Goal: Task Accomplishment & Management: Complete application form

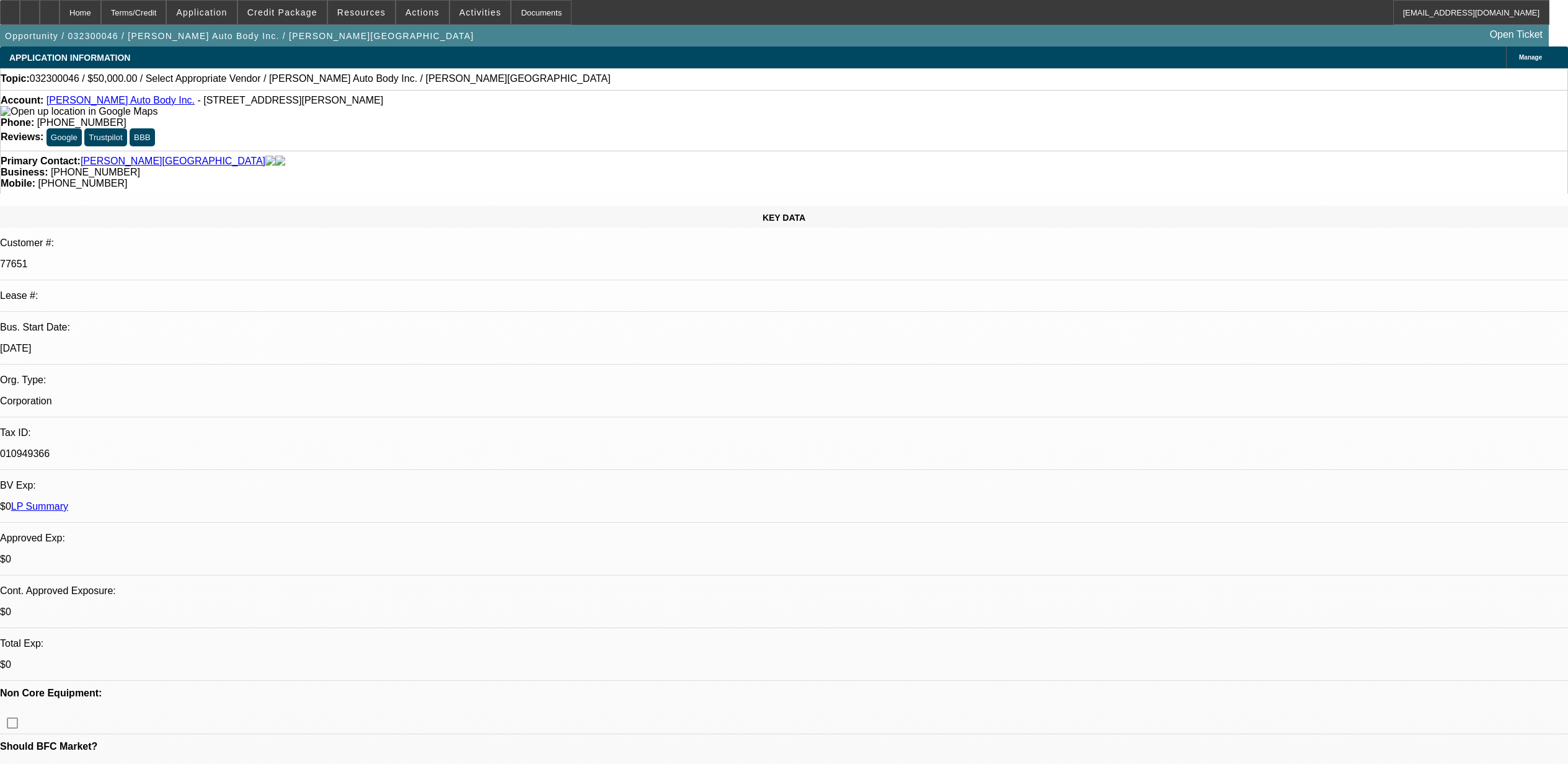
select select "0"
select select "2"
select select "0.1"
select select "4"
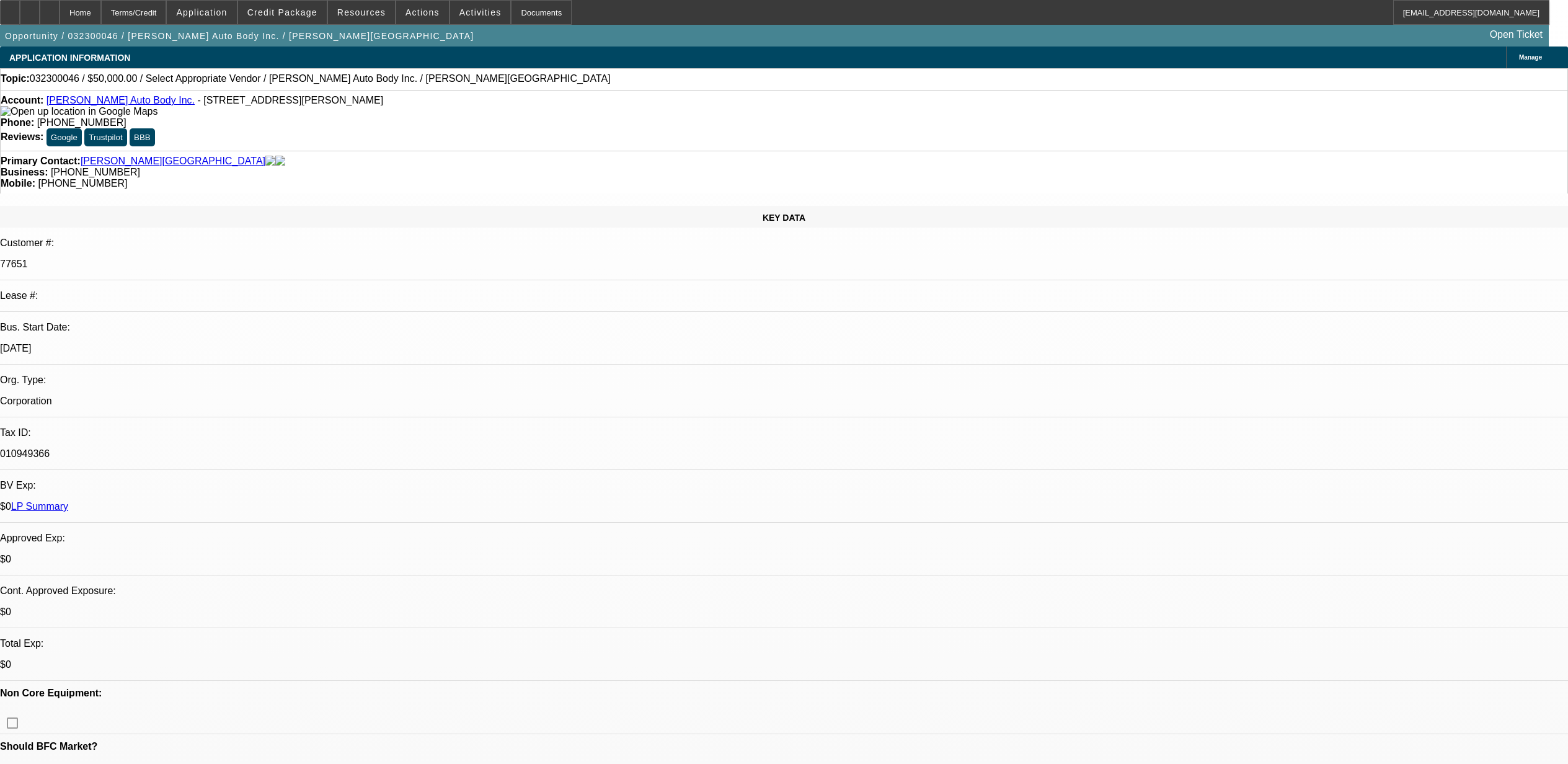
scroll to position [83, 0]
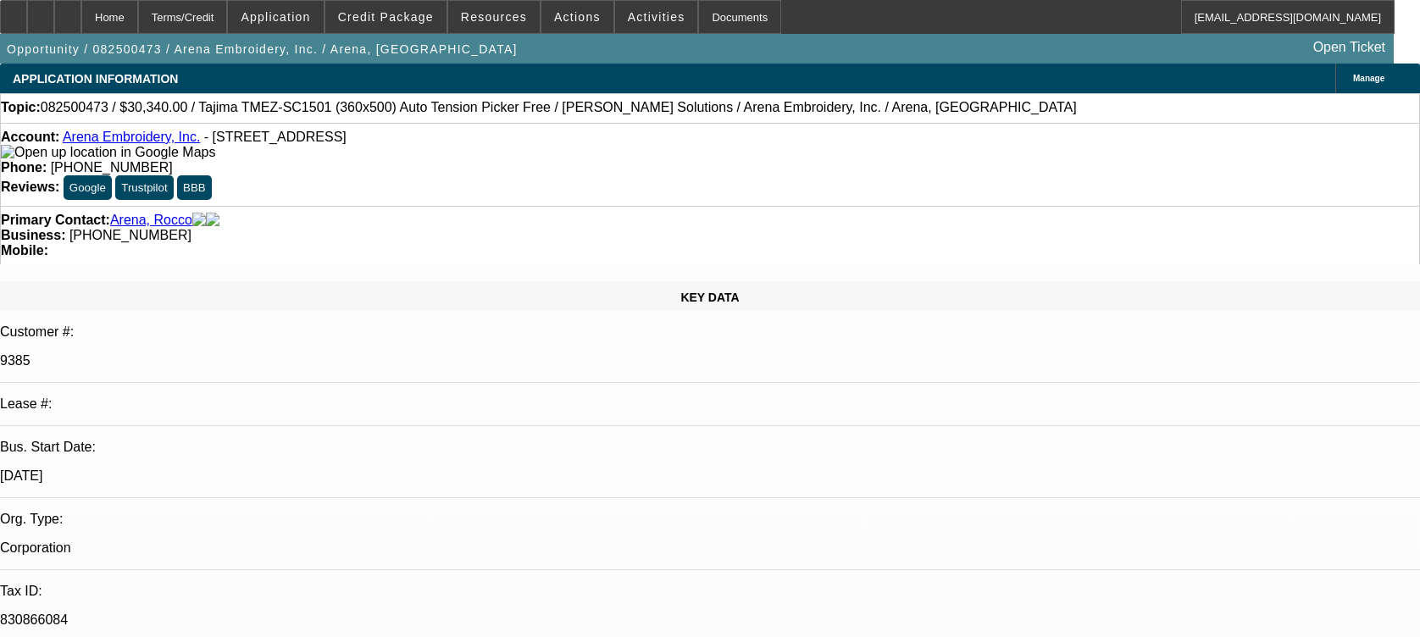
select select "0"
select select "2"
select select "0.1"
select select "4"
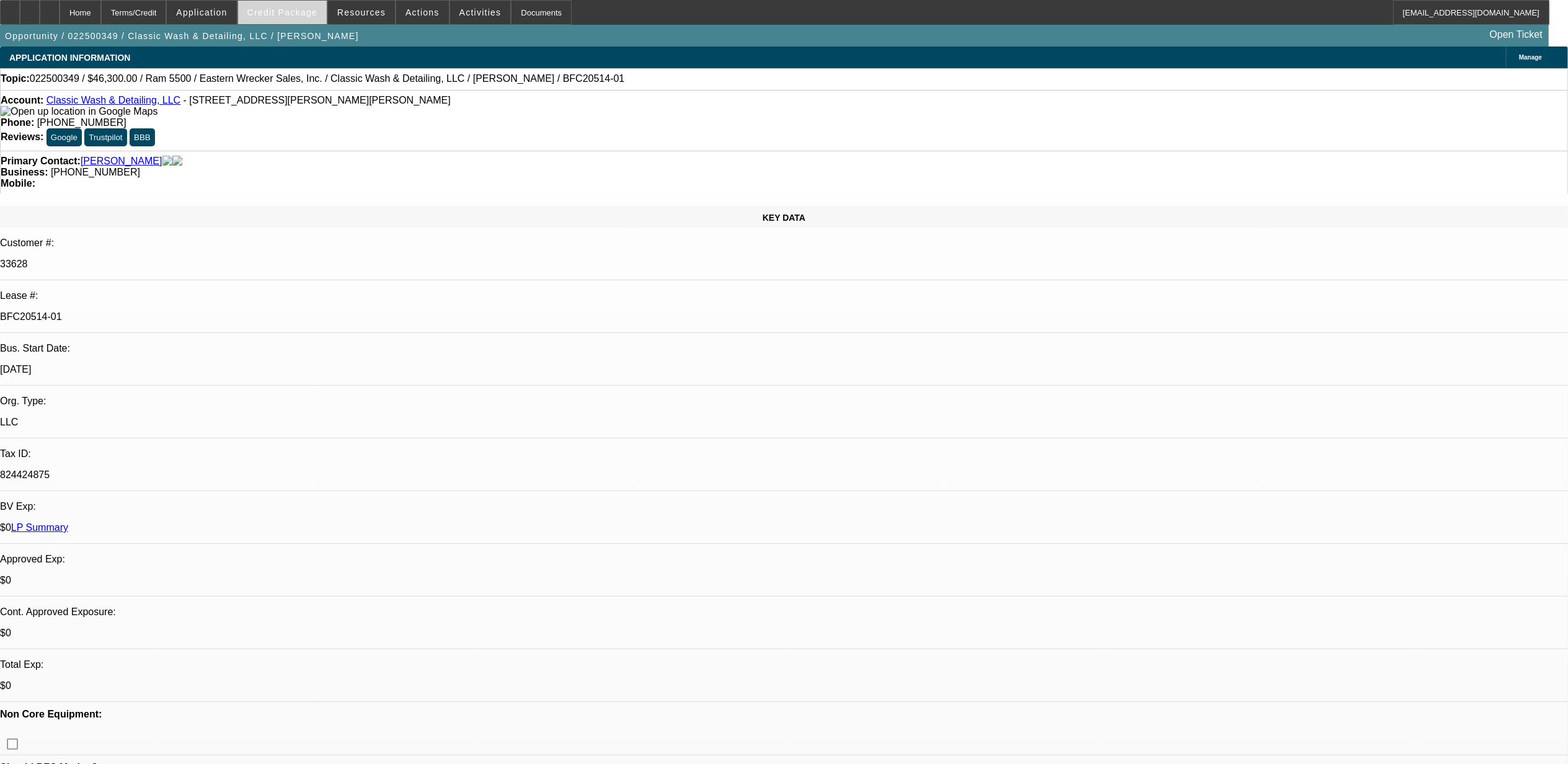
select select "0"
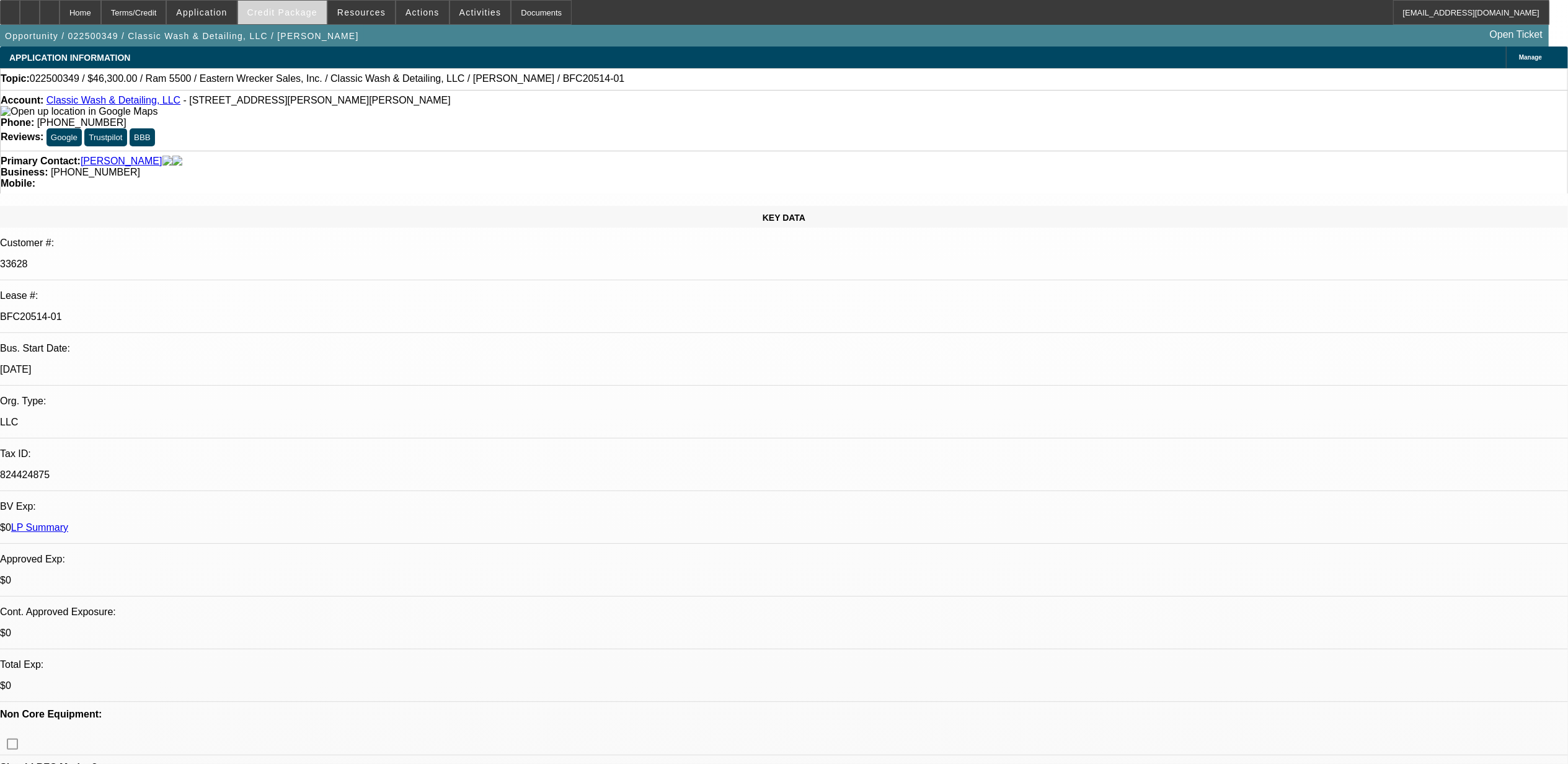
select select "0.1"
select select "0"
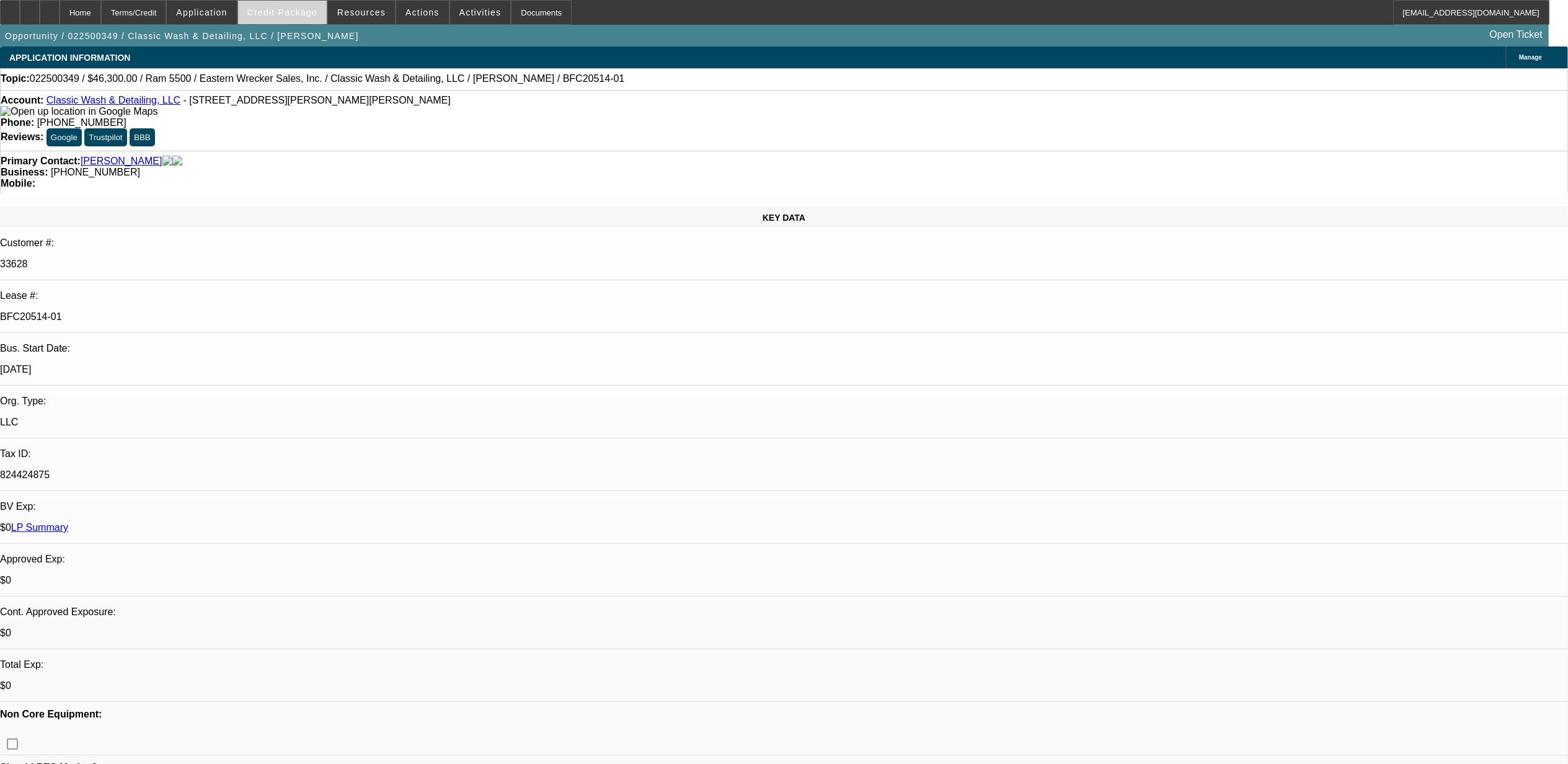
select select "0"
select select "1"
select select "3"
select select "6"
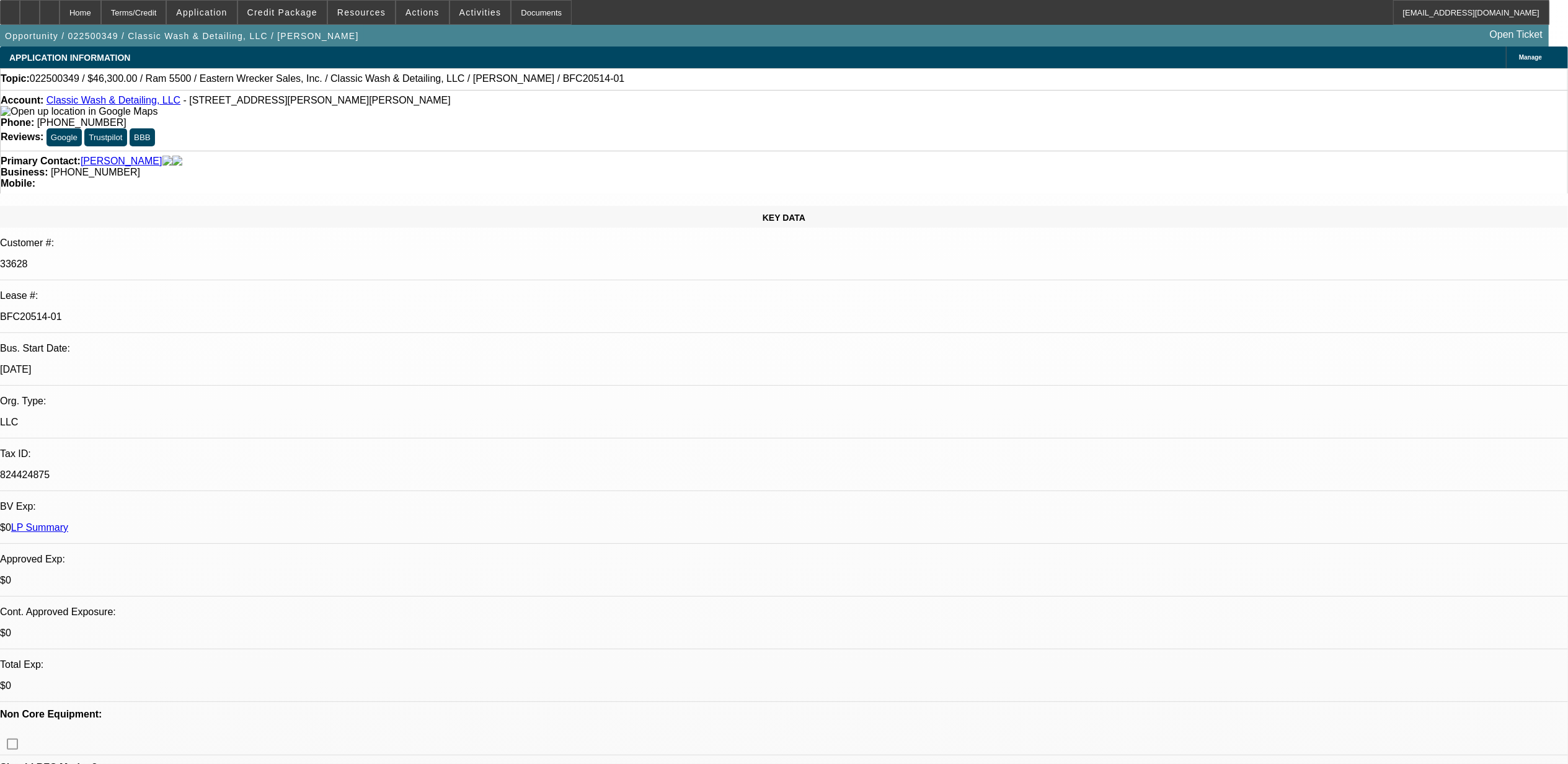
select select "1"
select select "3"
select select "4"
select select "1"
select select "3"
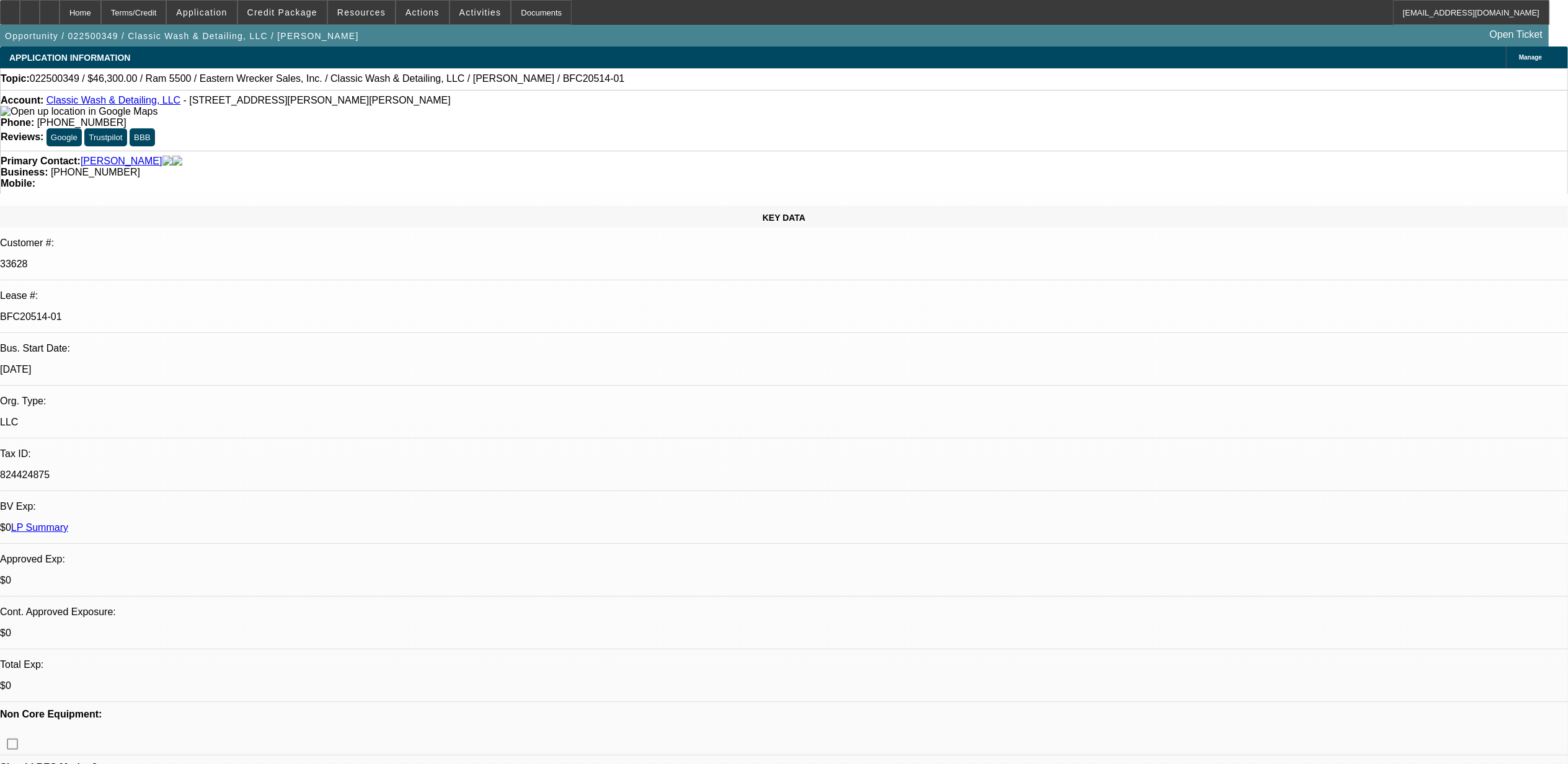
select select "6"
select select "1"
select select "6"
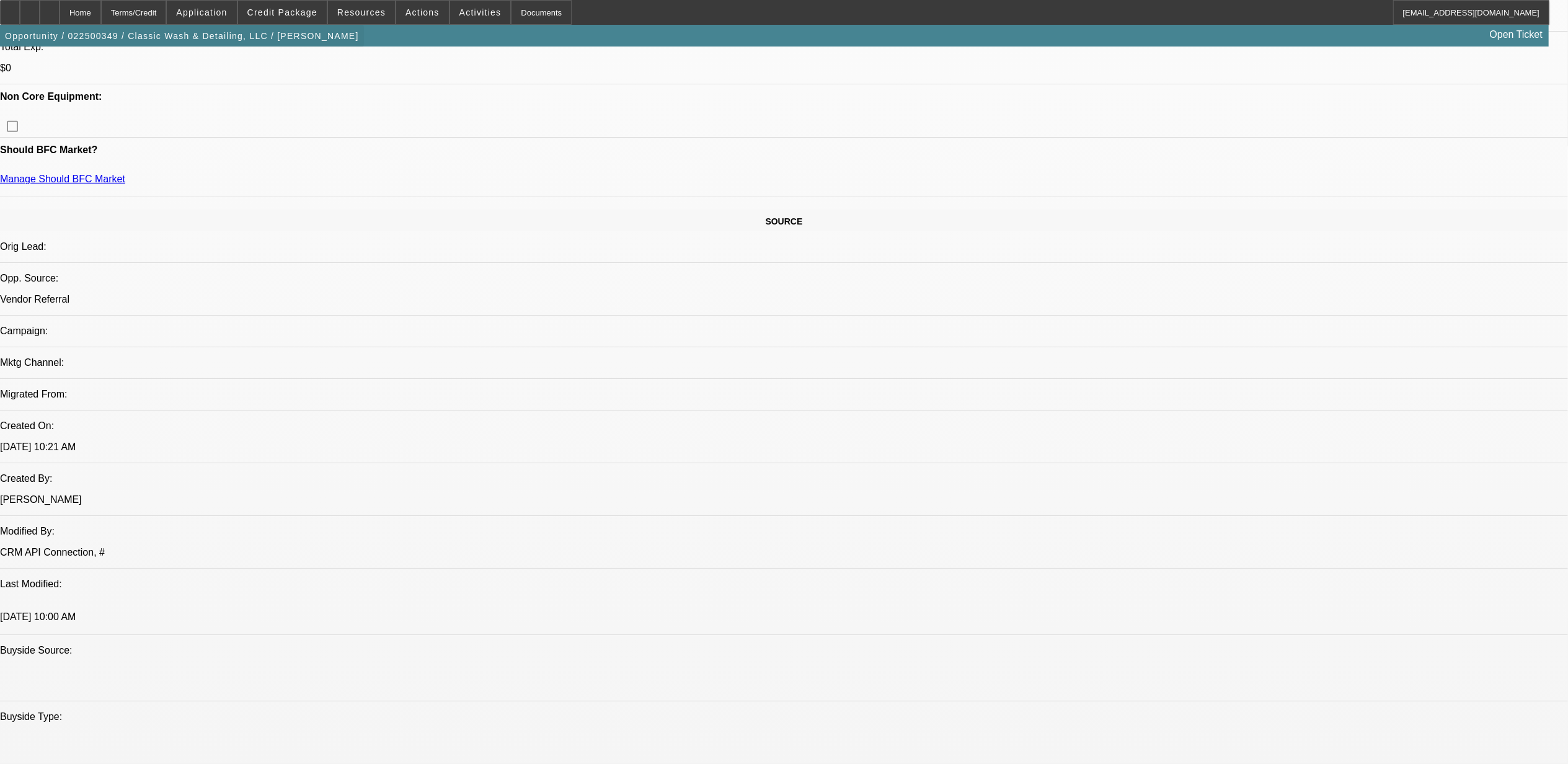
scroll to position [576, 0]
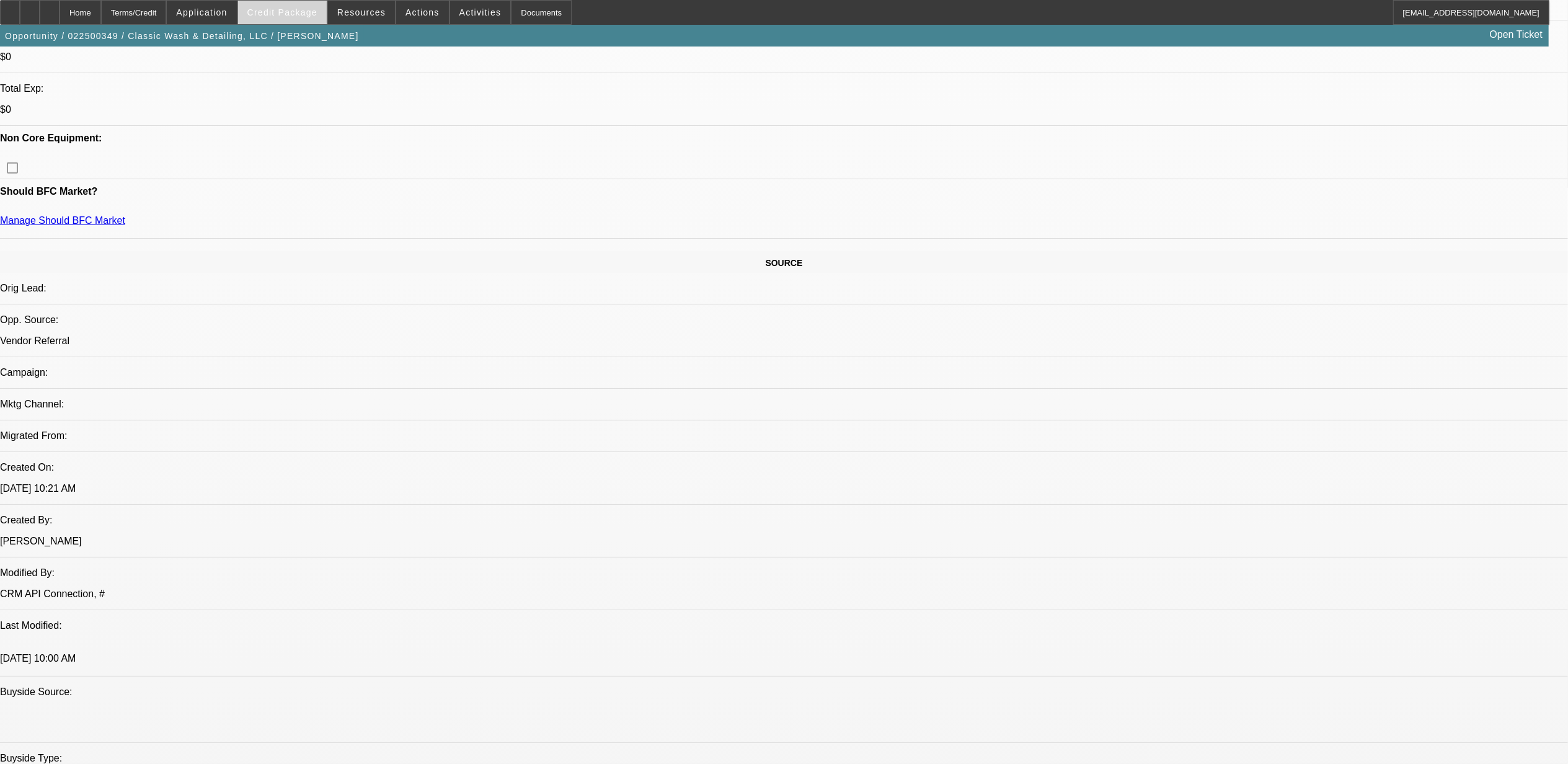
click at [277, 16] on span "Credit Package" at bounding box center [282, 12] width 70 height 10
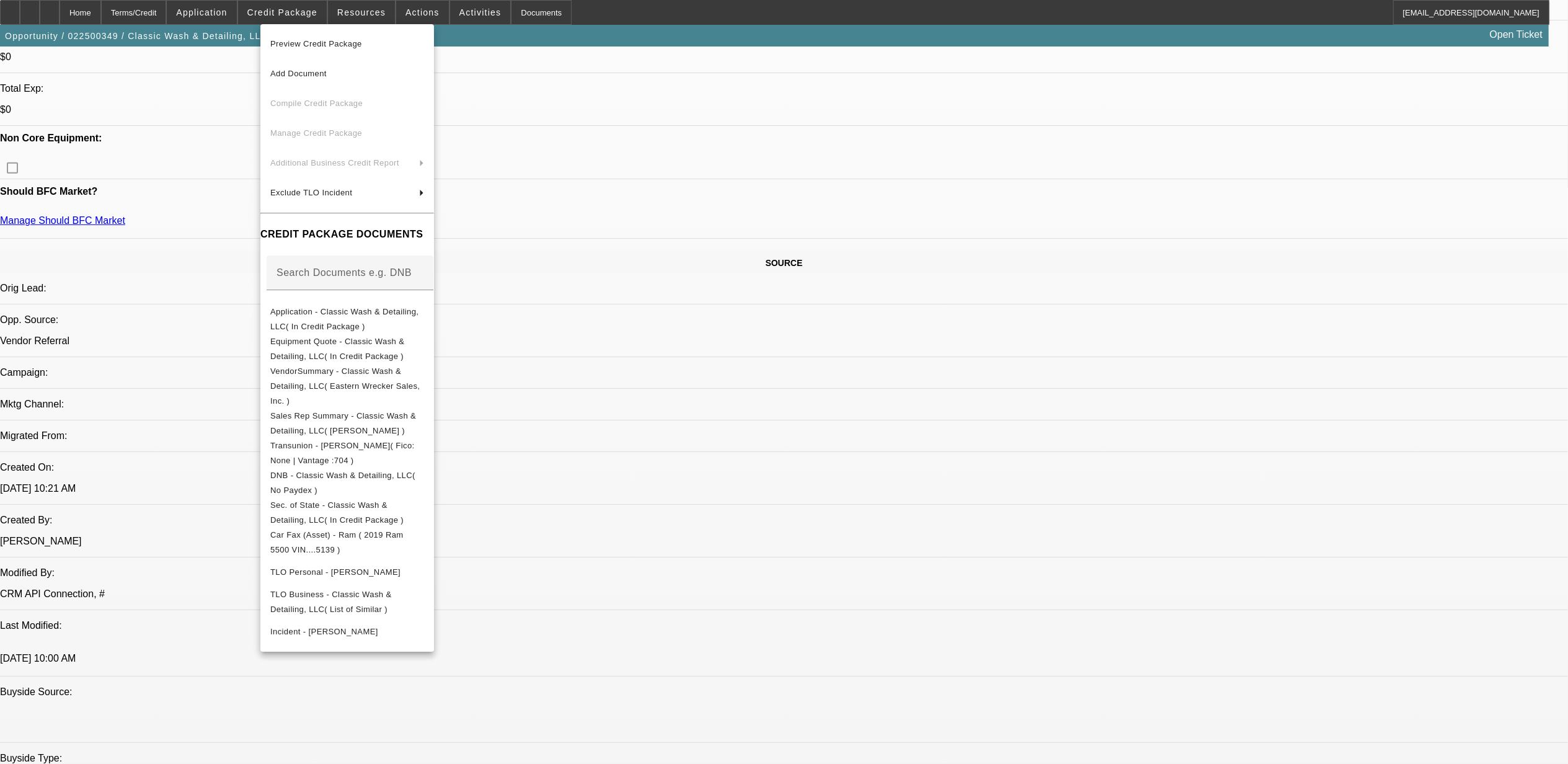
click at [1114, 646] on div at bounding box center [784, 382] width 1568 height 764
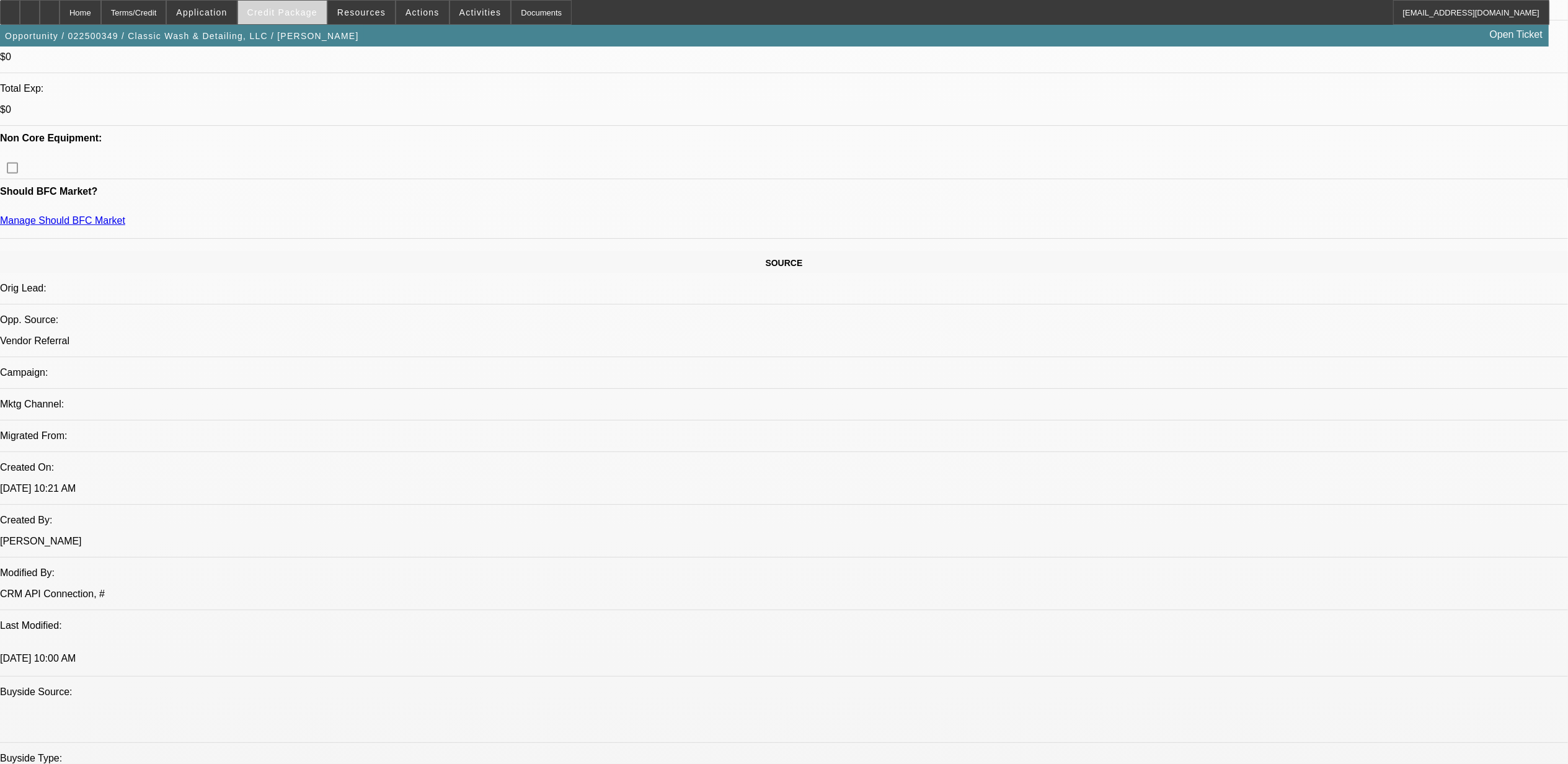
click at [269, 1] on span at bounding box center [282, 12] width 89 height 30
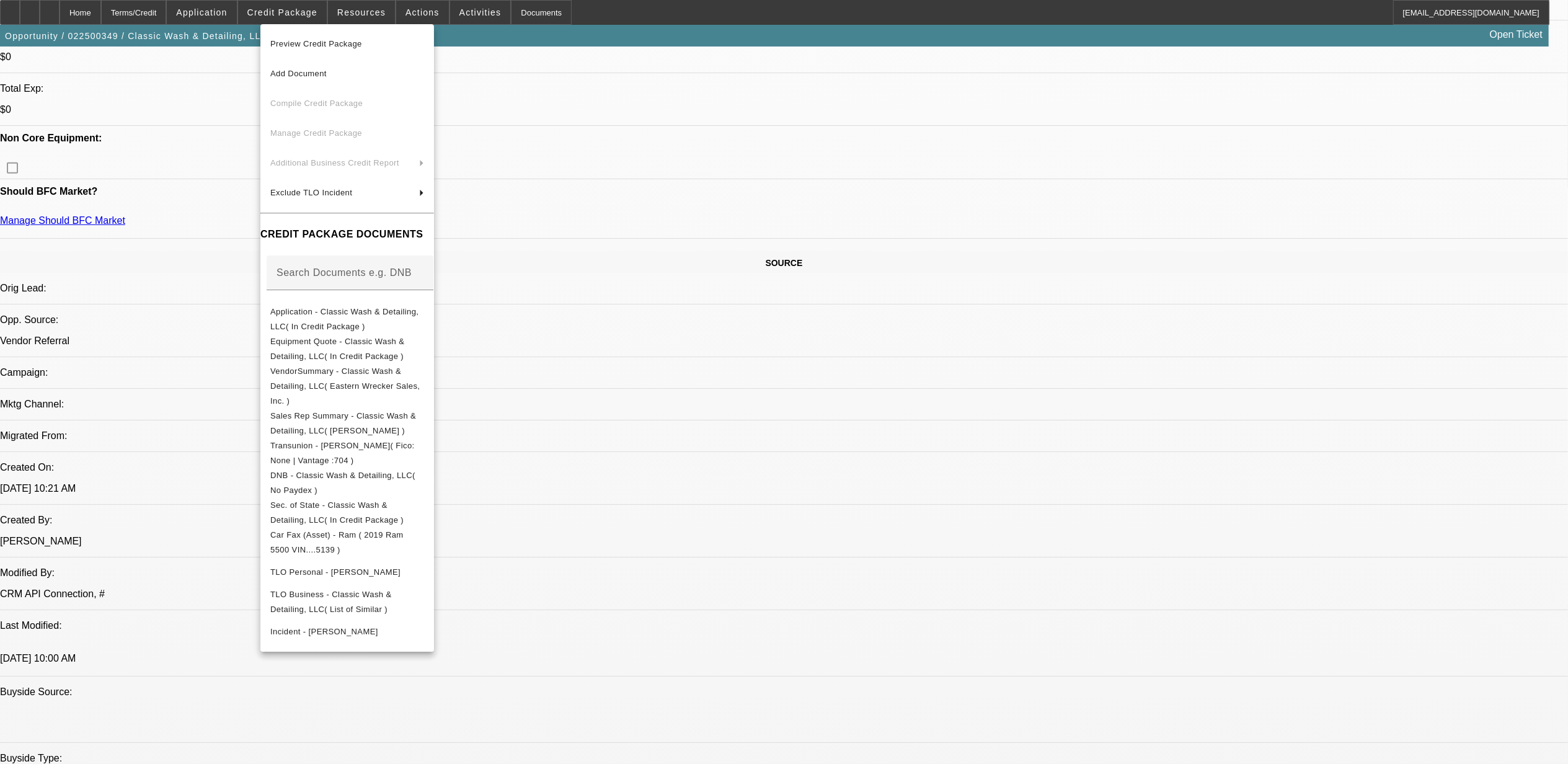
click at [417, 6] on div at bounding box center [784, 382] width 1568 height 764
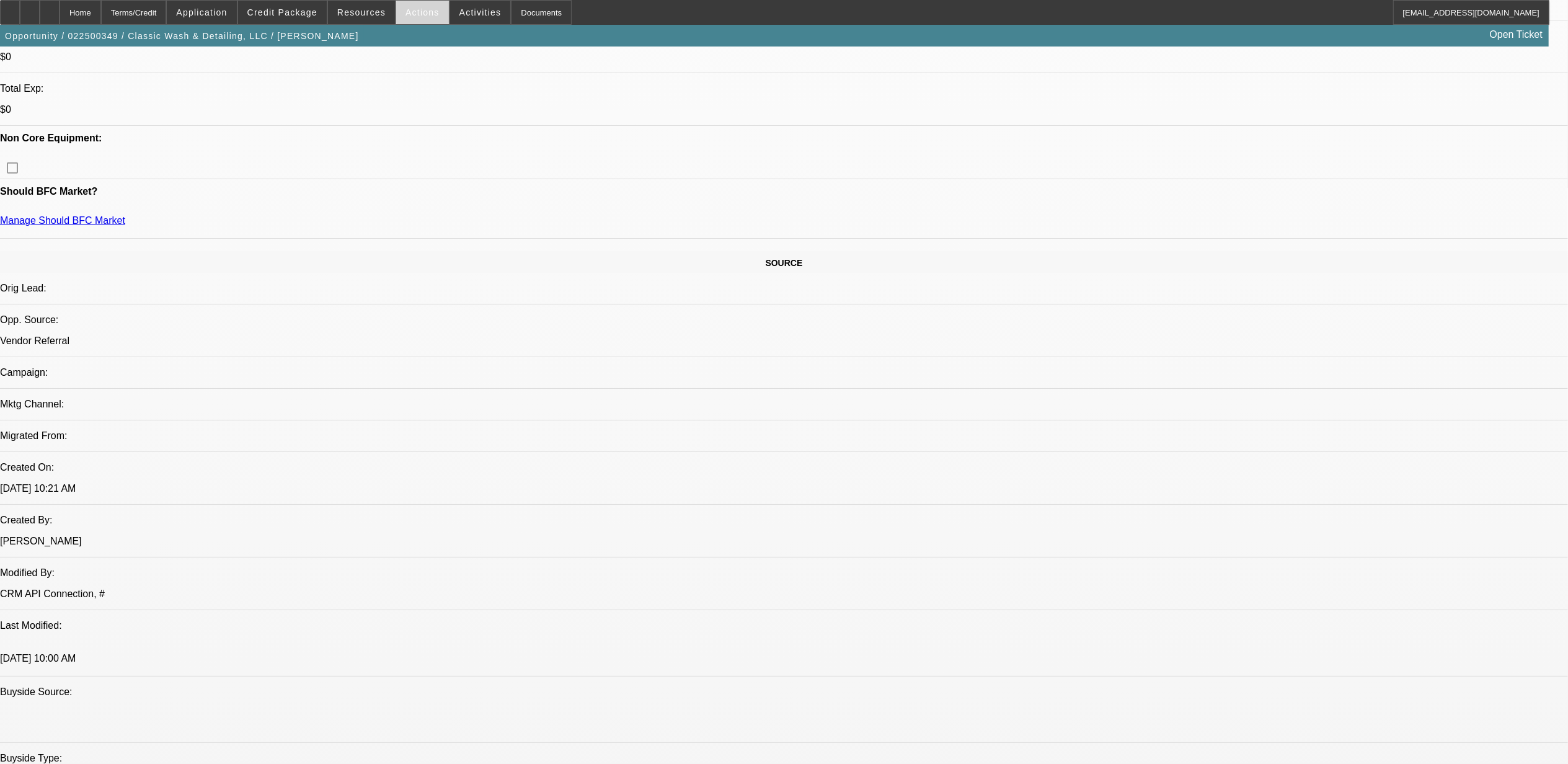
click at [420, 5] on span at bounding box center [422, 12] width 53 height 30
click at [471, 132] on span "Copy Opportunity To New" at bounding box center [452, 132] width 97 height 10
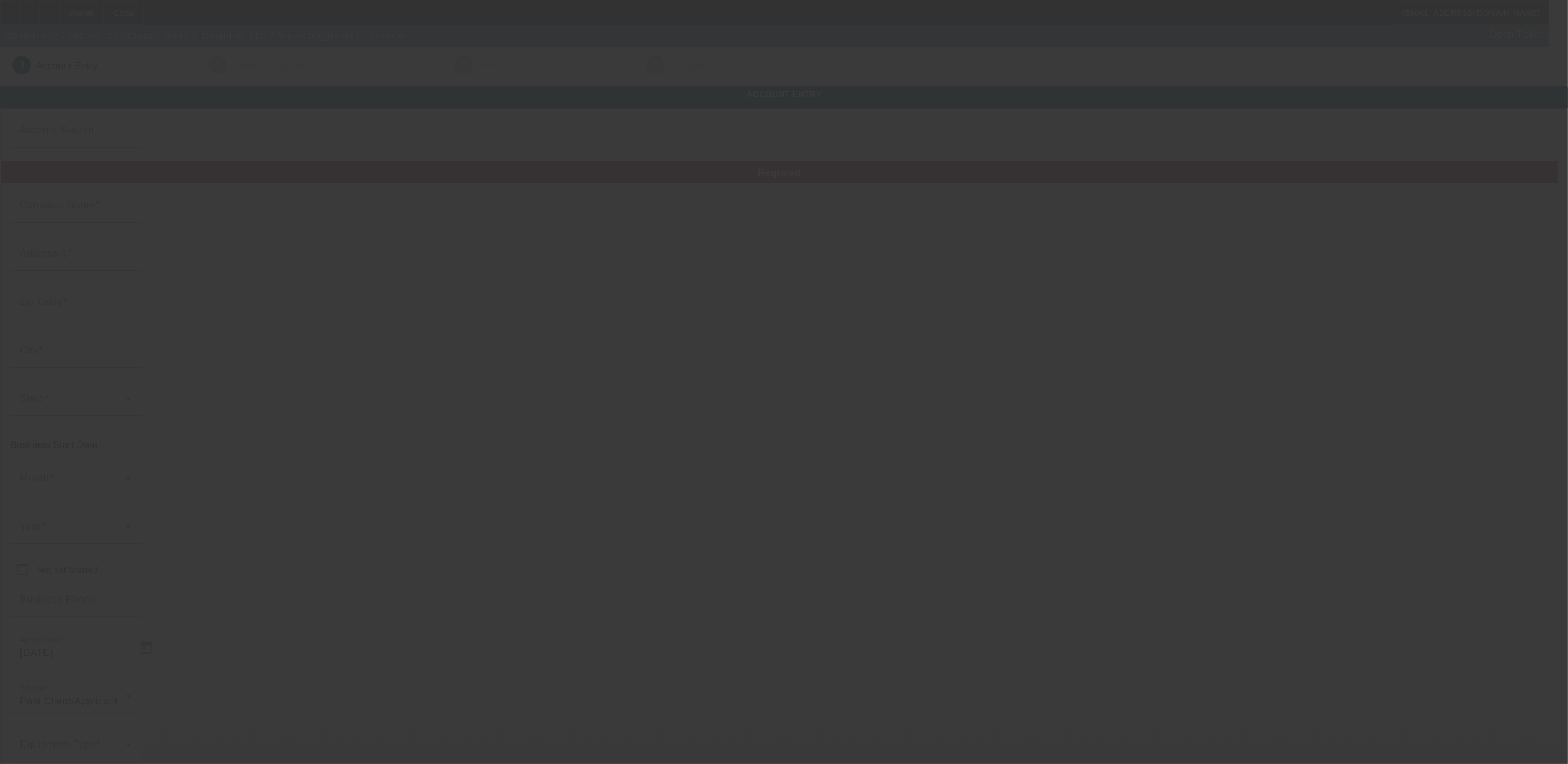
type input "Classic Wash & Detailing, LLC"
type input "8068 Florence Ave"
type input "24598"
type input "Virgilina"
type input "(434) 585-2010"
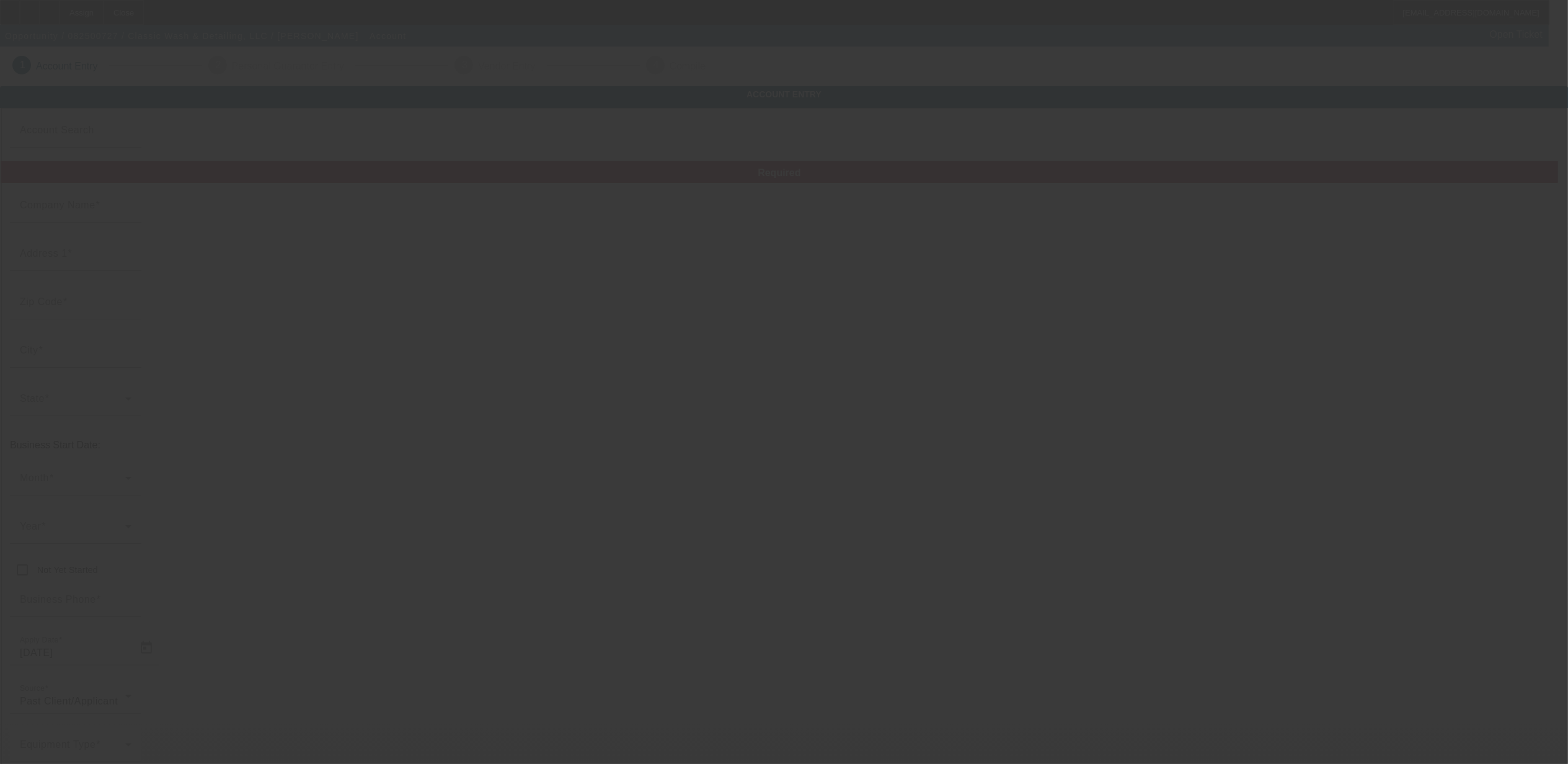
type input "classicwashdetailing@yahoo.com"
type input "Halifax"
type input "824424875"
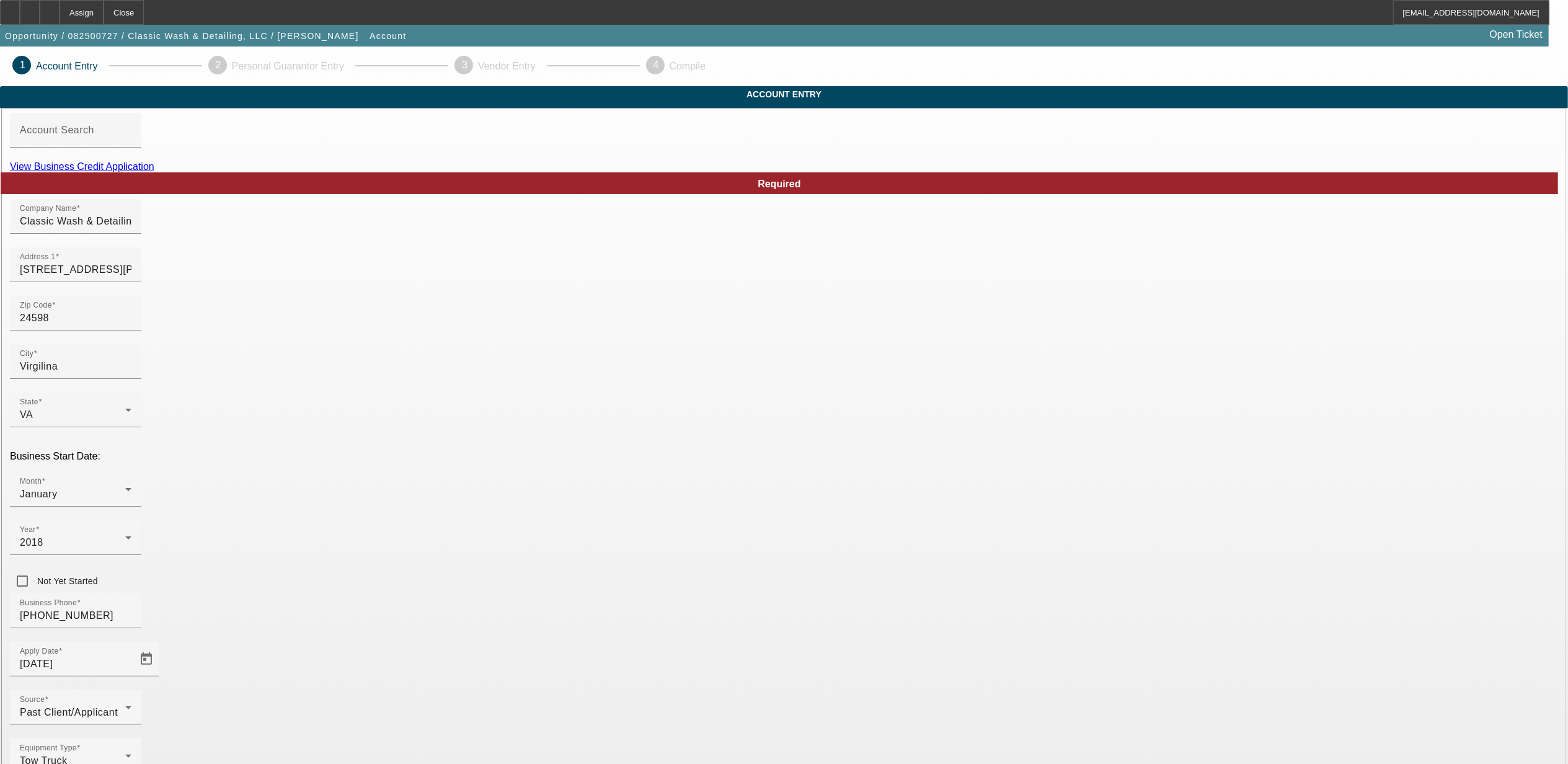
scroll to position [28, 0]
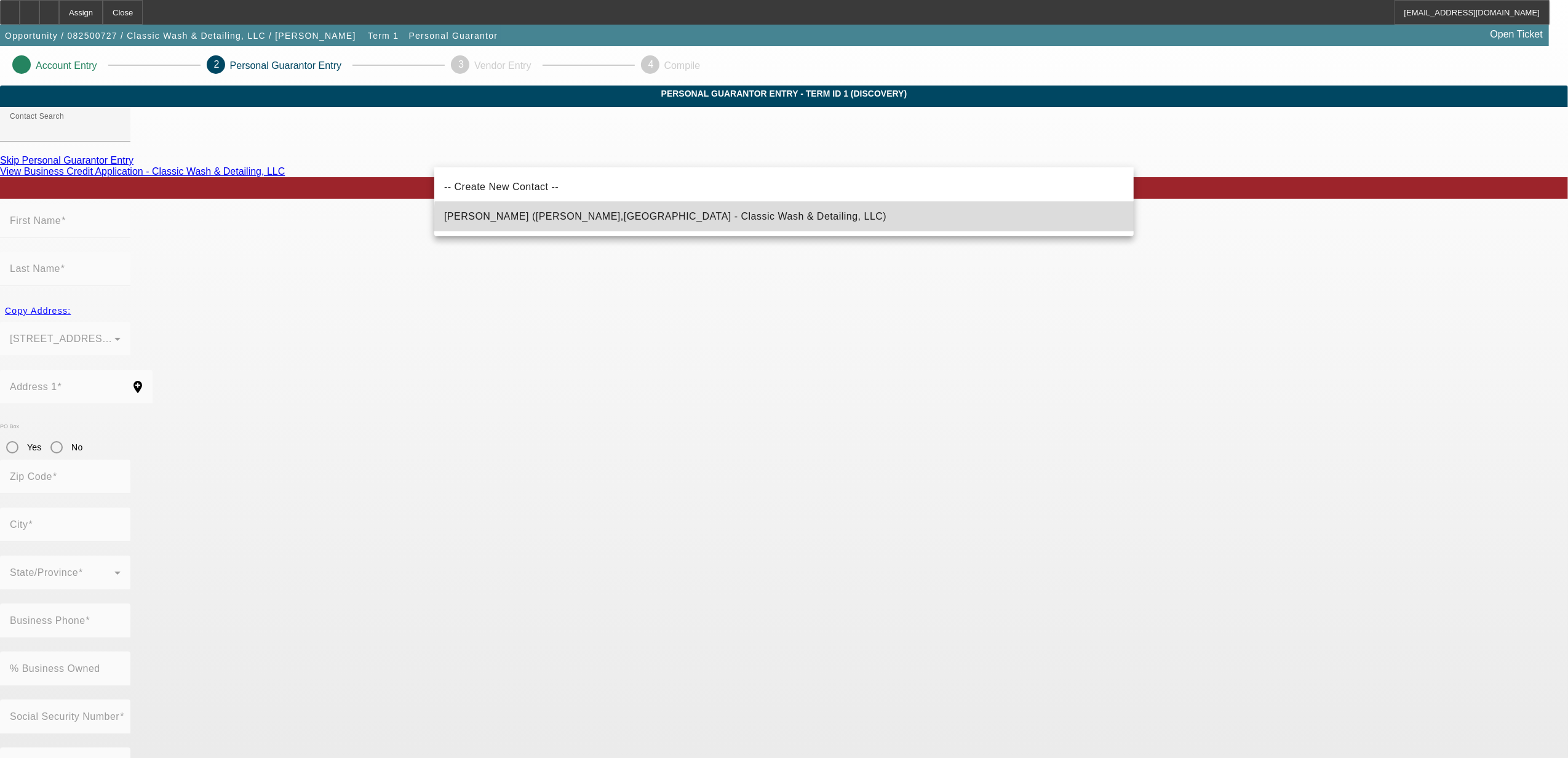
click at [874, 230] on mat-option "Walker, Michael (Virgilina,VA - Classic Wash & Detailing, LLC)" at bounding box center [783, 216] width 699 height 30
type input "Walker, Michael (Virgilina,VA - Classic Wash & Detailing, LLC)"
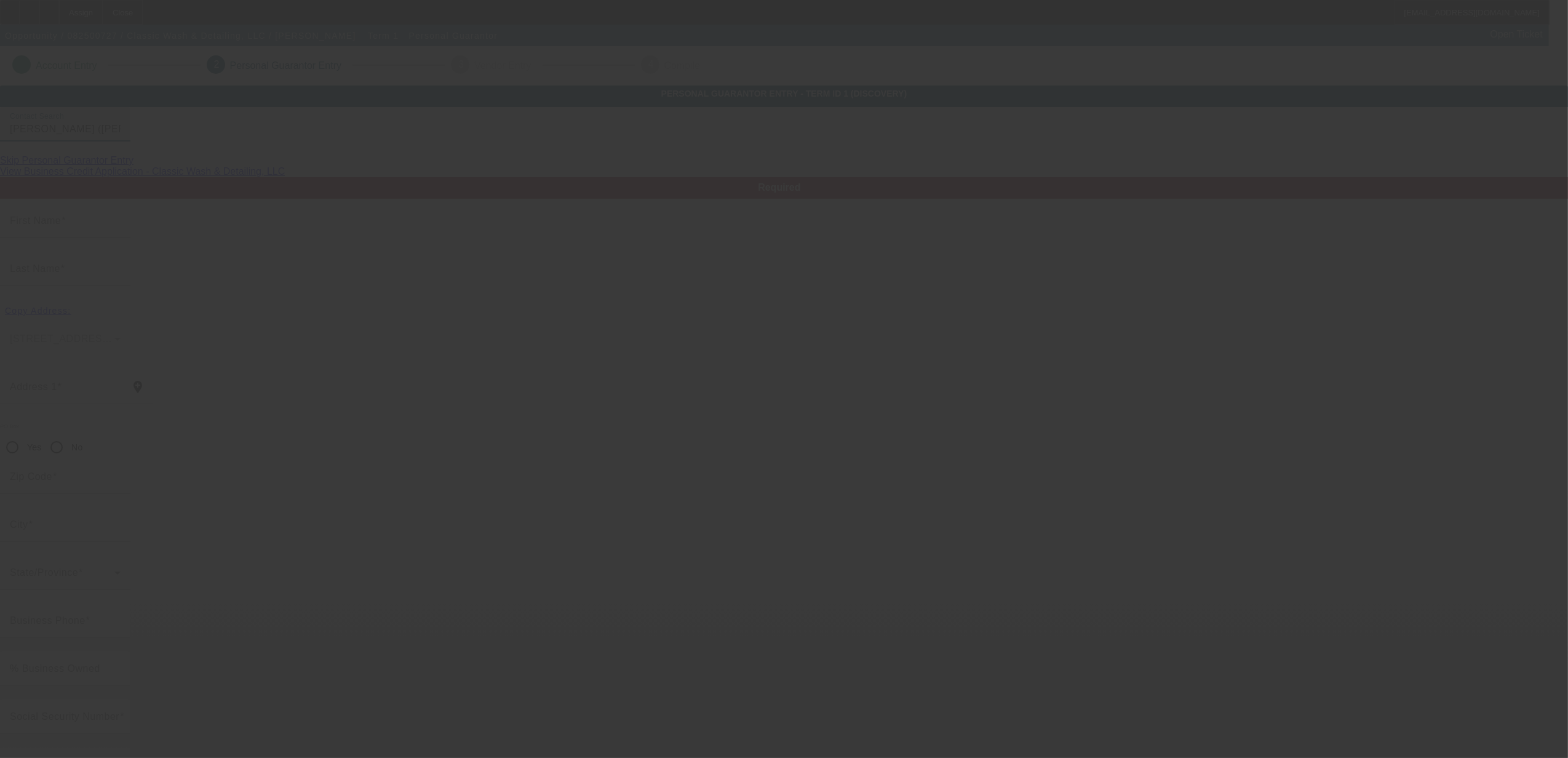
type input "Michael"
type input "Walker"
type input "1075 Seventh Street"
radio input "true"
type input "24598"
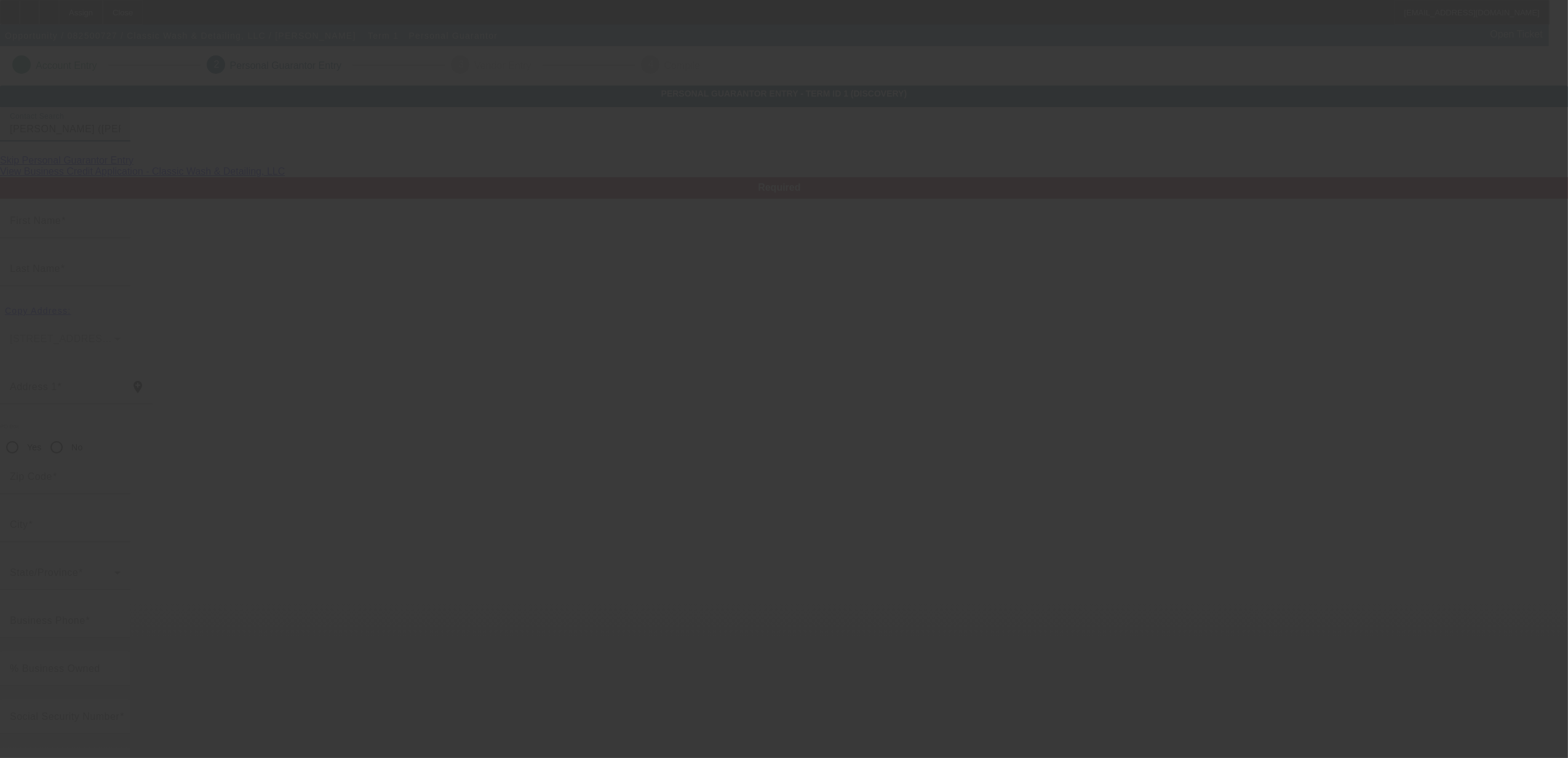
type input "Virgilina"
type input "[PHONE_NUMBER]"
type input "100"
type input "245-17-8210"
type input "classicwashdetailing@yahoo.com"
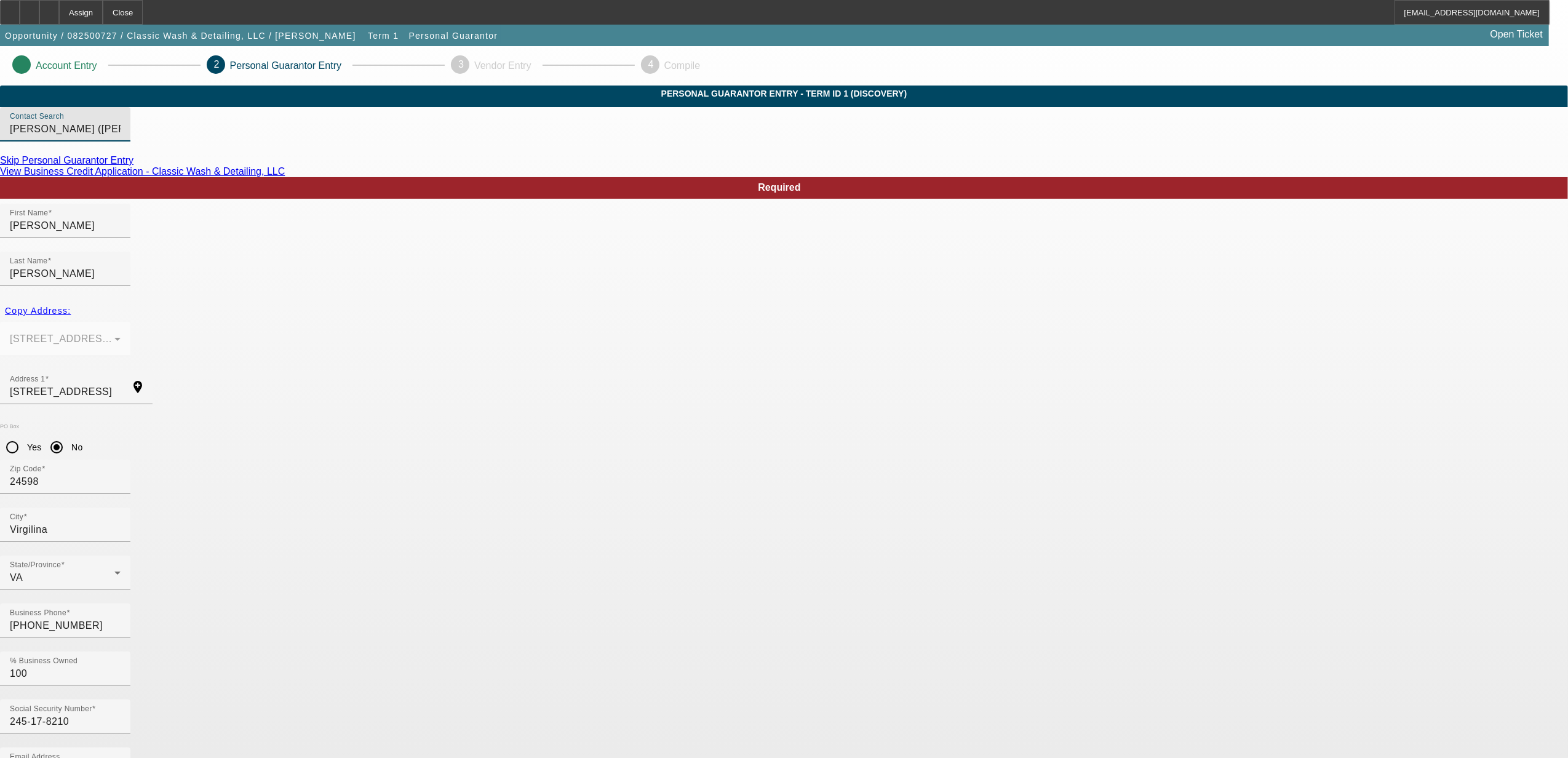
click at [1381, 444] on app-personal-guarantor-manage "Account Entry 2 Personal Guarantor Entry 3 Vendor Entry 4 Compile Personal Guar…" at bounding box center [784, 680] width 1568 height 1268
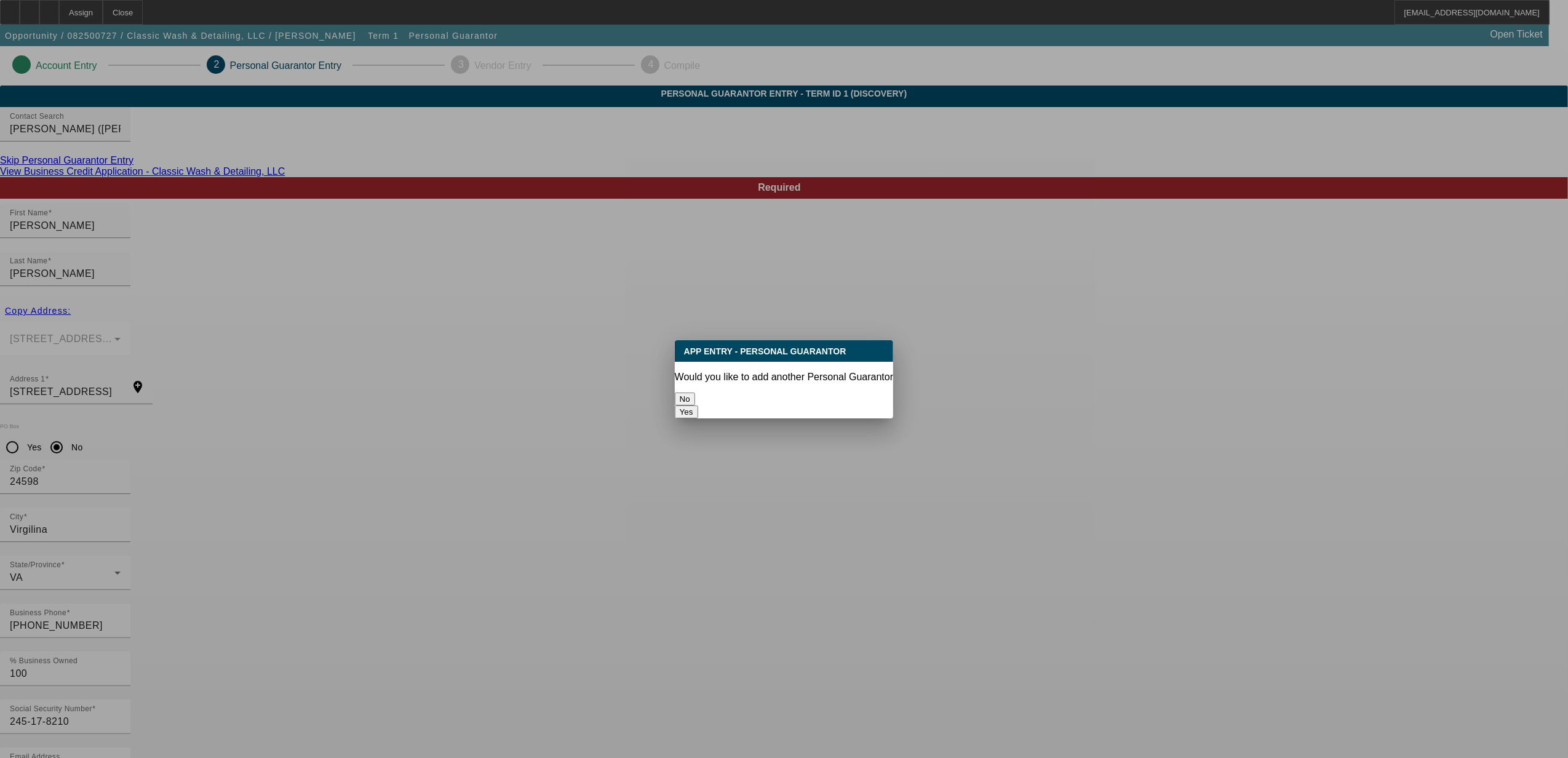
click at [695, 396] on button "No" at bounding box center [685, 399] width 20 height 13
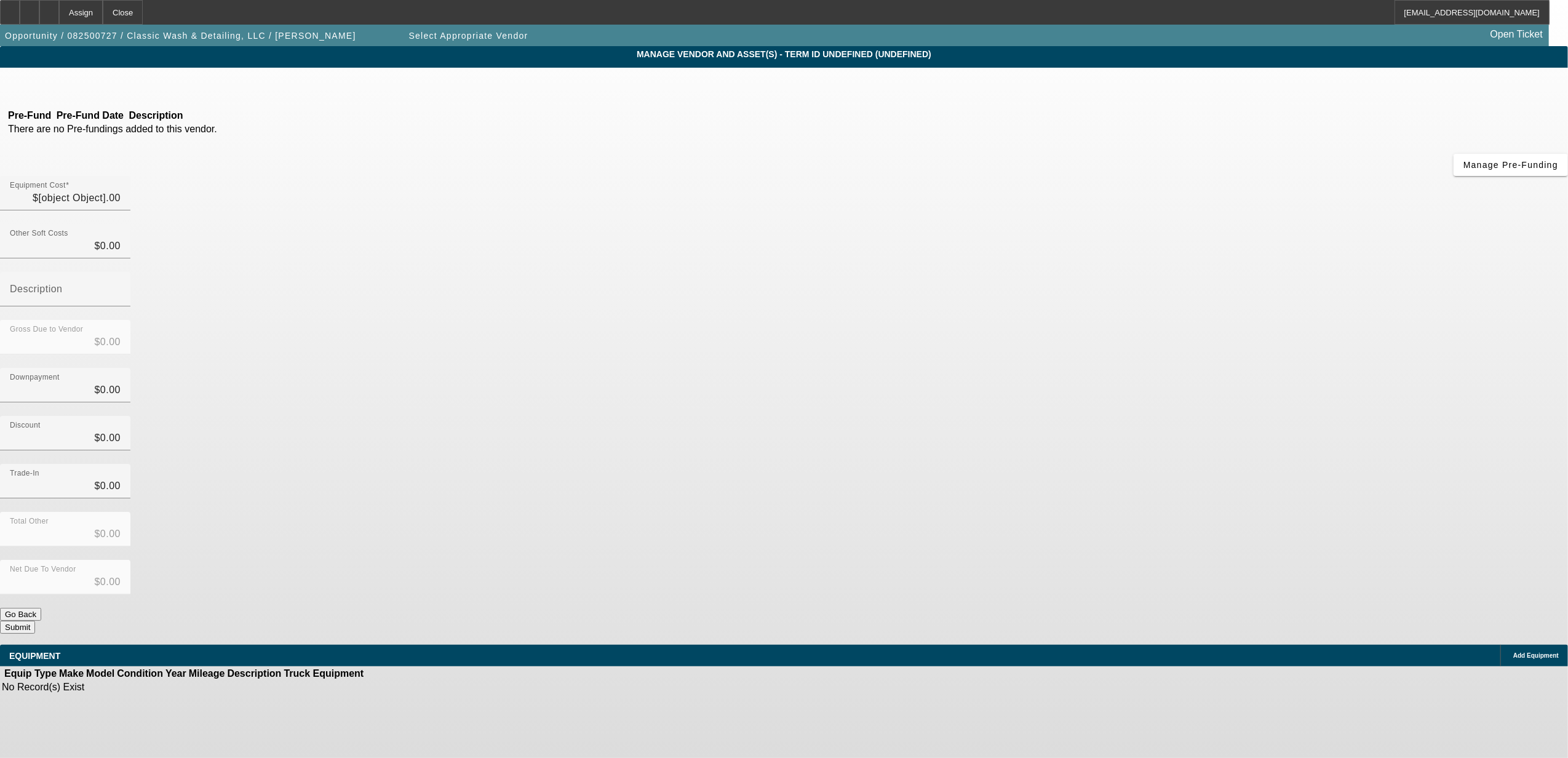
click at [1323, 344] on app-vendor-asset-manage "MANAGE VENDOR AND ASSET(S) - Term ID undefined (undefined) Remove Vendor Pre-Fu…" at bounding box center [784, 377] width 1568 height 661
click at [121, 191] on input "Equipment Cost" at bounding box center [65, 198] width 111 height 15
type input "4"
type input "$4.00"
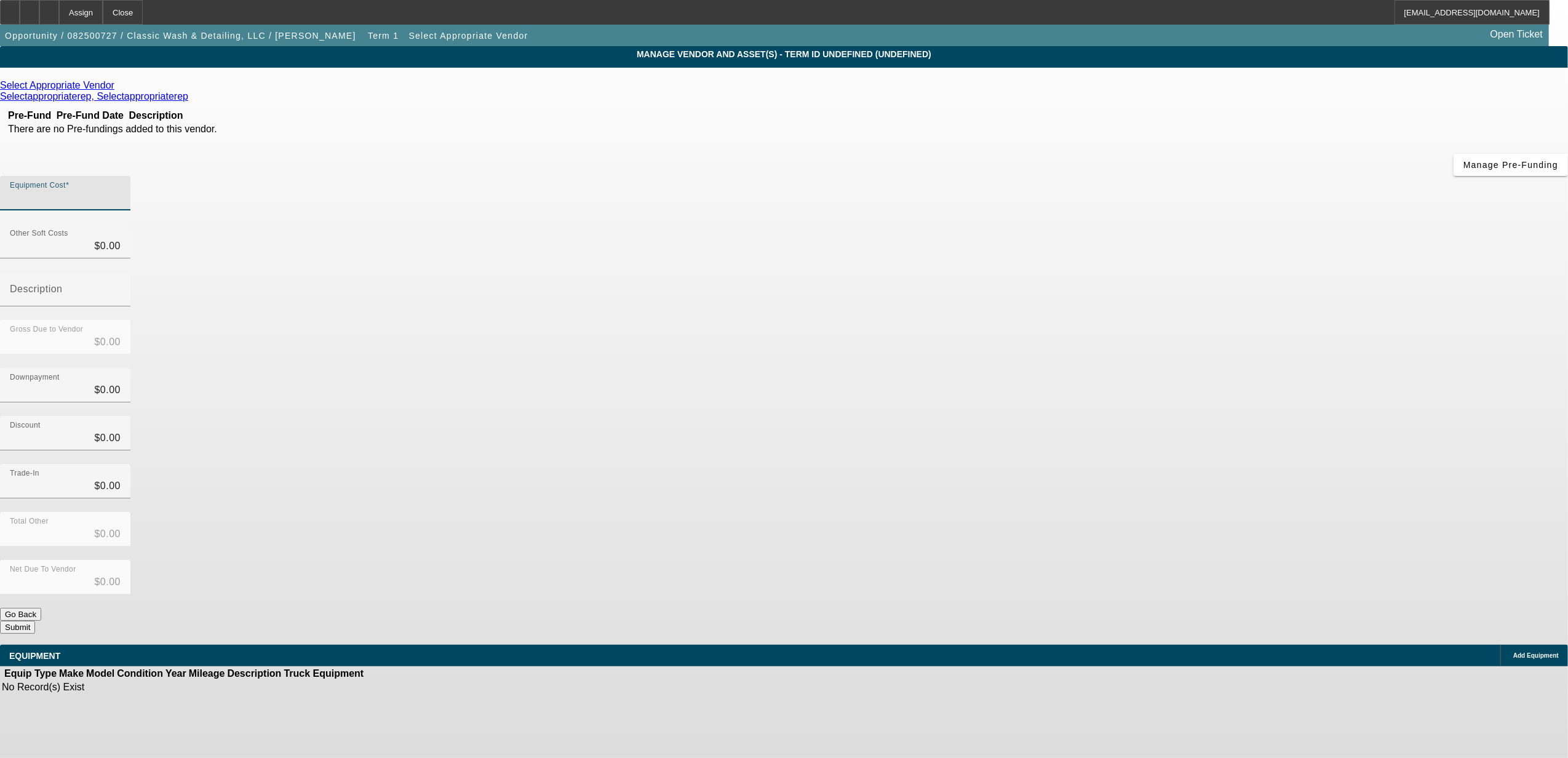
type input "$4.00"
type input "40"
type input "$40.00"
type input "400"
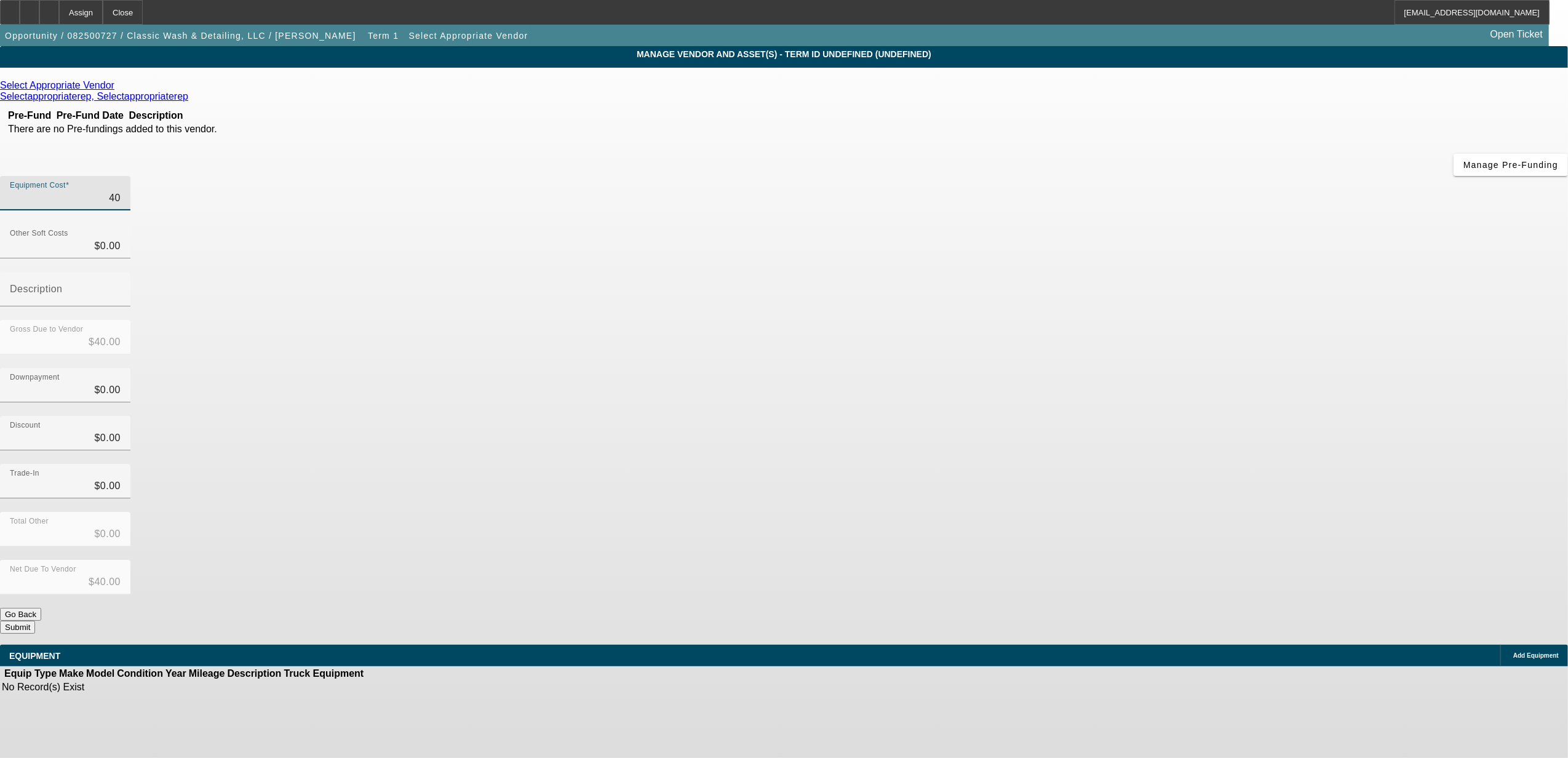
type input "$400.00"
type input "4000"
type input "$4,000.00"
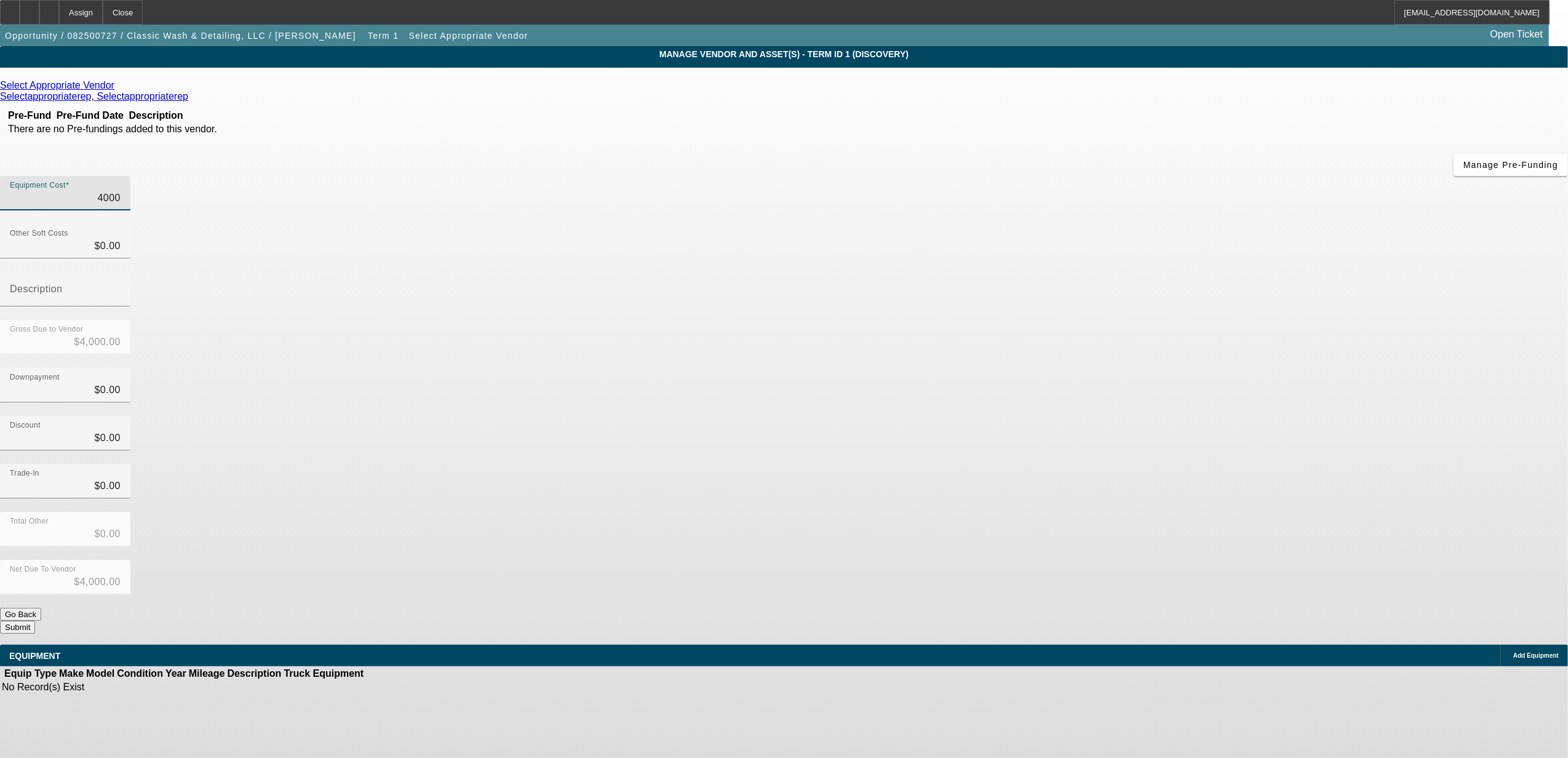
type input "40000"
type input "$40,000.00"
click at [1331, 404] on app-vendor-asset-manage "MANAGE VENDOR AND ASSET(S) - Term ID 1 (Discovery) Remove Vendor Select Appropr…" at bounding box center [784, 377] width 1568 height 661
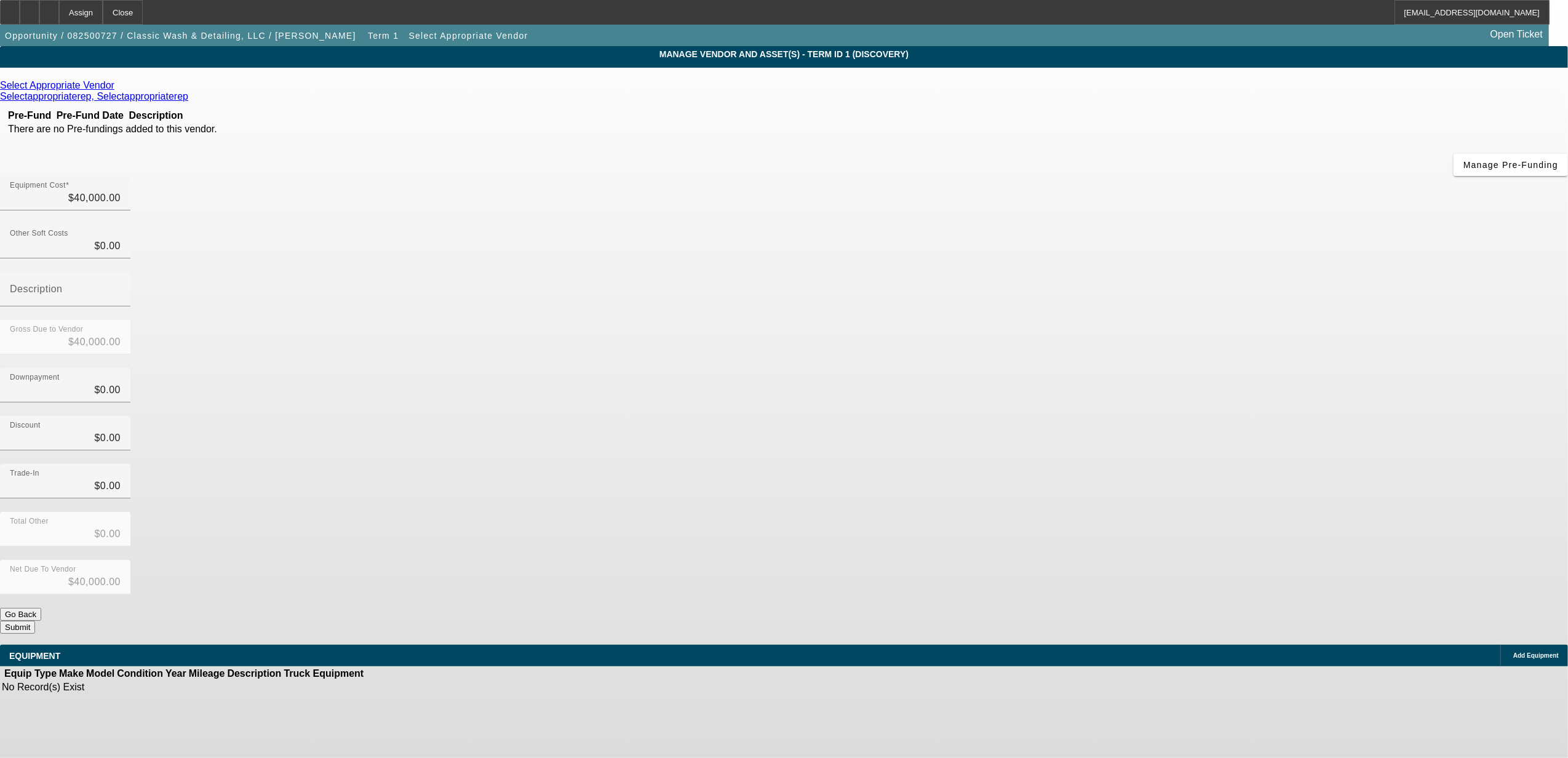
click at [35, 621] on button "Submit" at bounding box center [17, 627] width 35 height 13
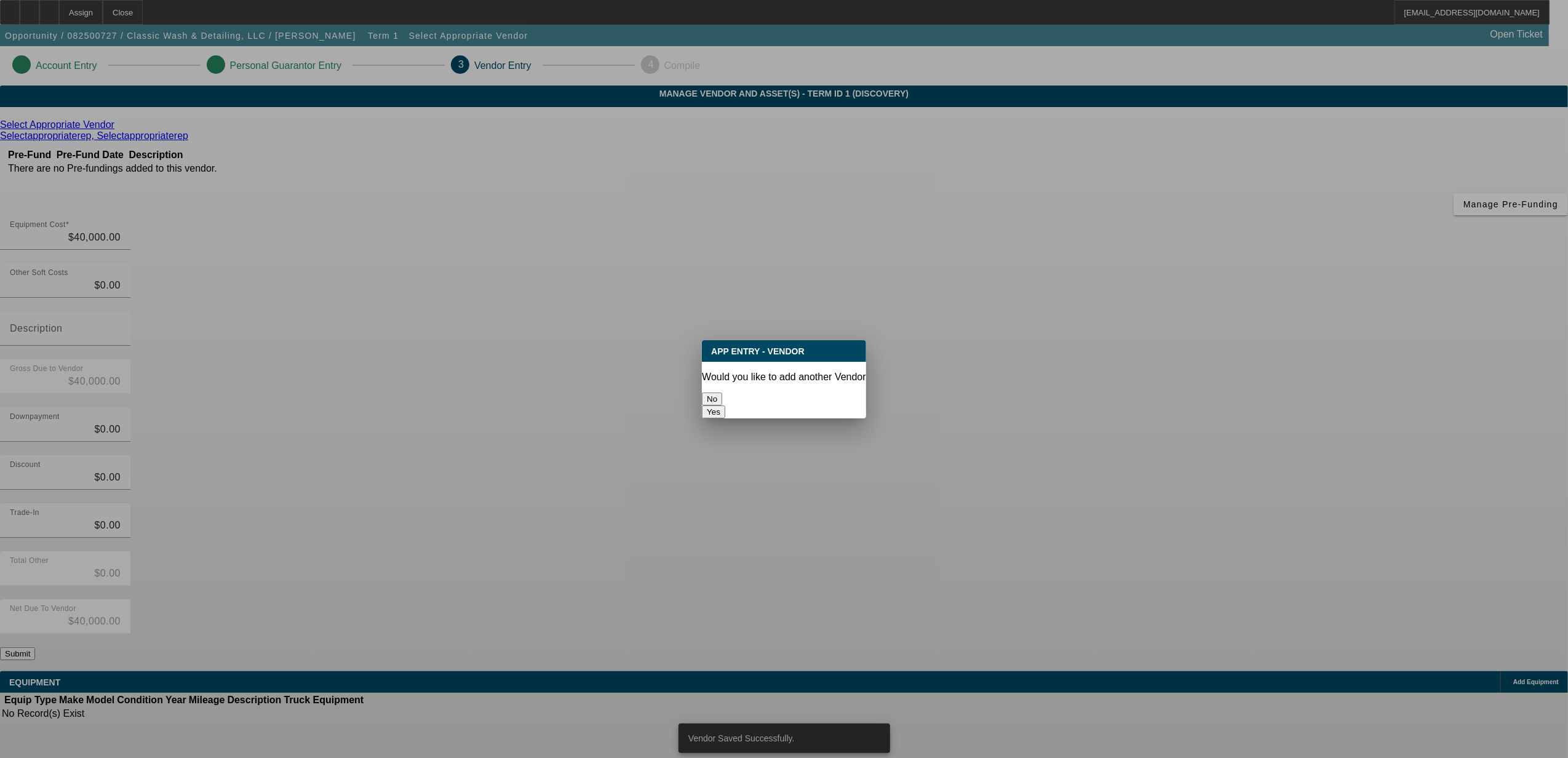
click at [730, 405] on div "No" at bounding box center [784, 399] width 164 height 13
click at [722, 400] on button "No" at bounding box center [712, 399] width 20 height 13
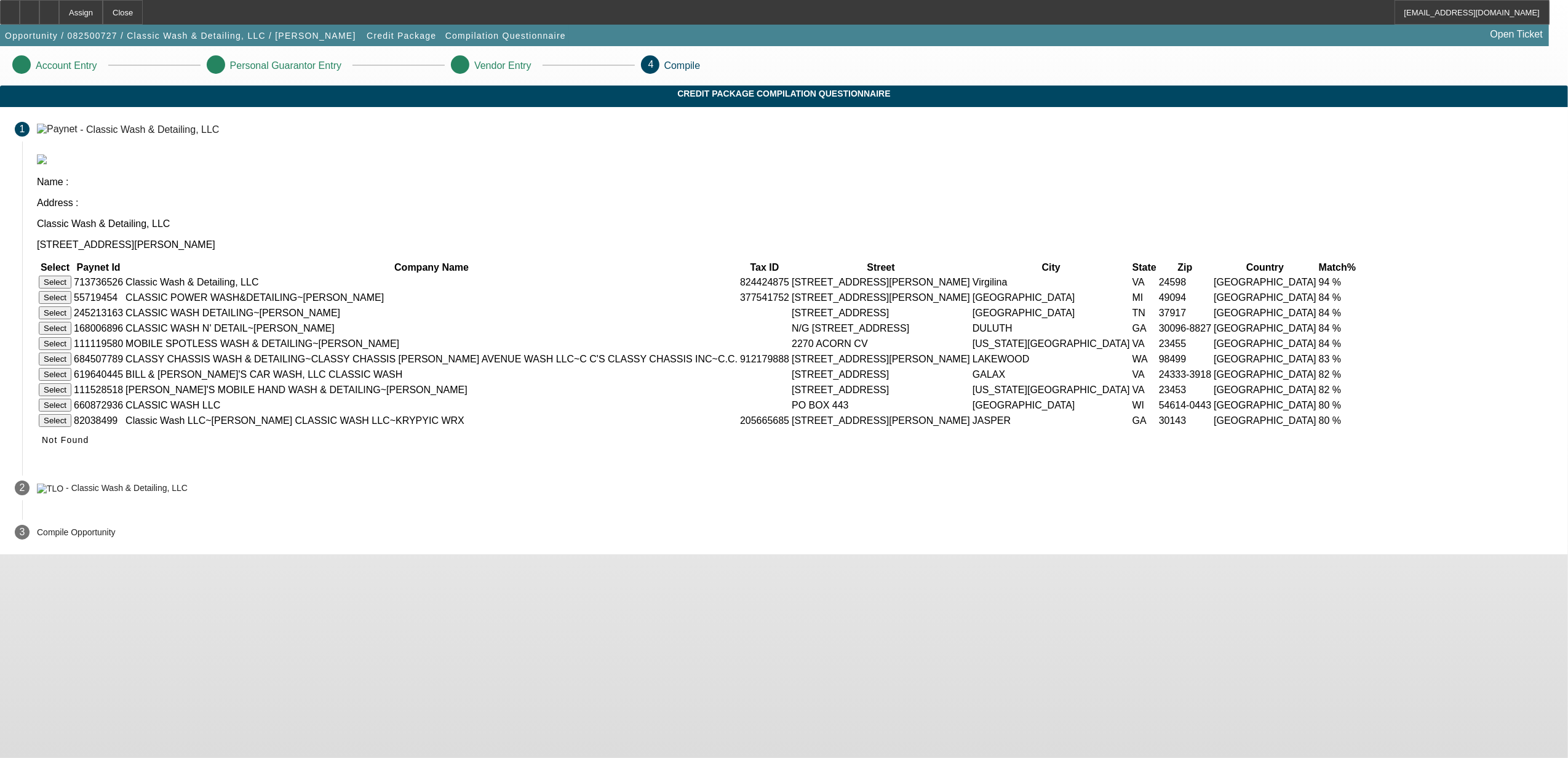
click at [71, 276] on button "Select" at bounding box center [54, 282] width 33 height 13
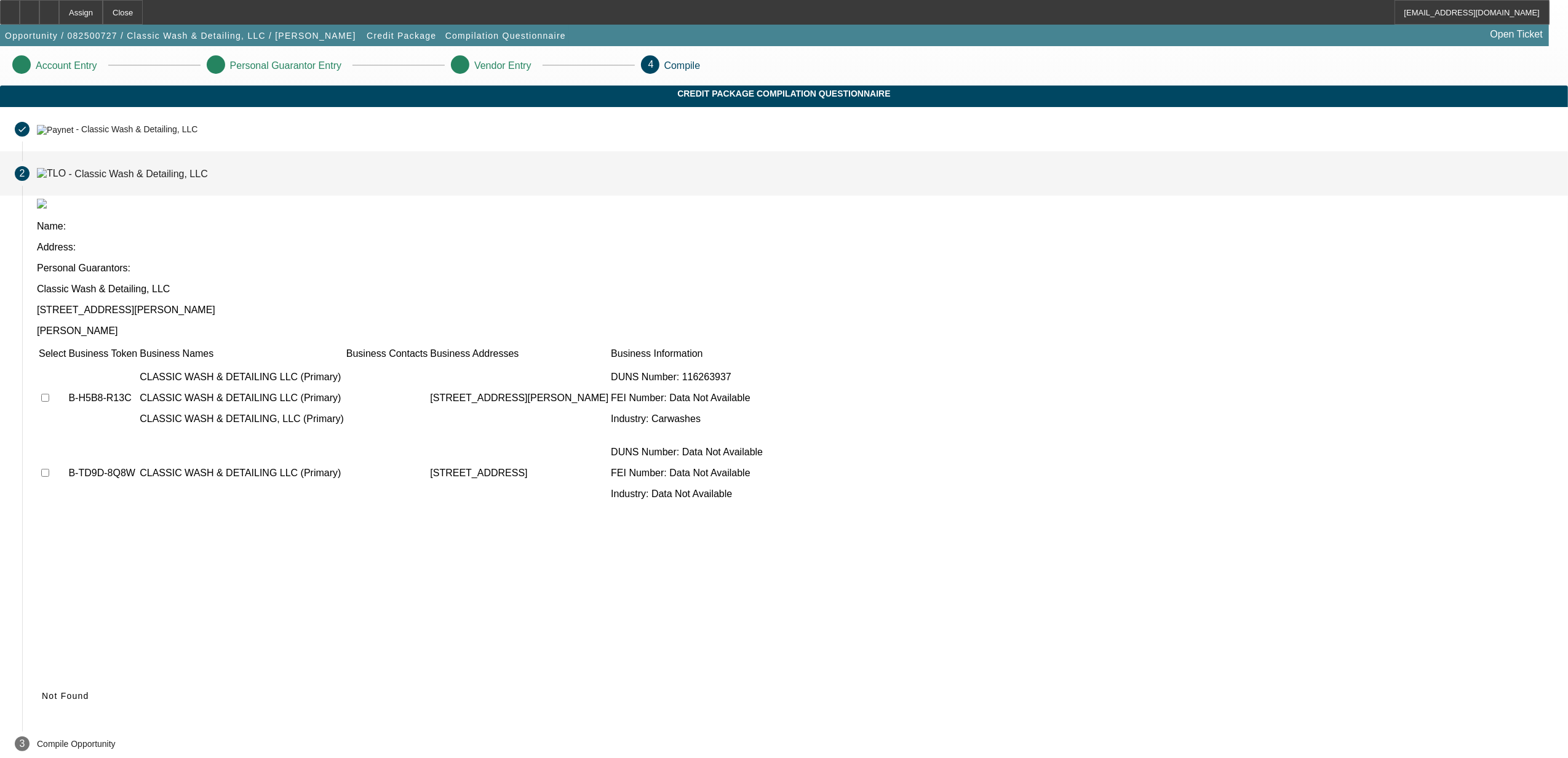
click at [49, 394] on input "checkbox" at bounding box center [45, 397] width 8 height 8
checkbox input "true"
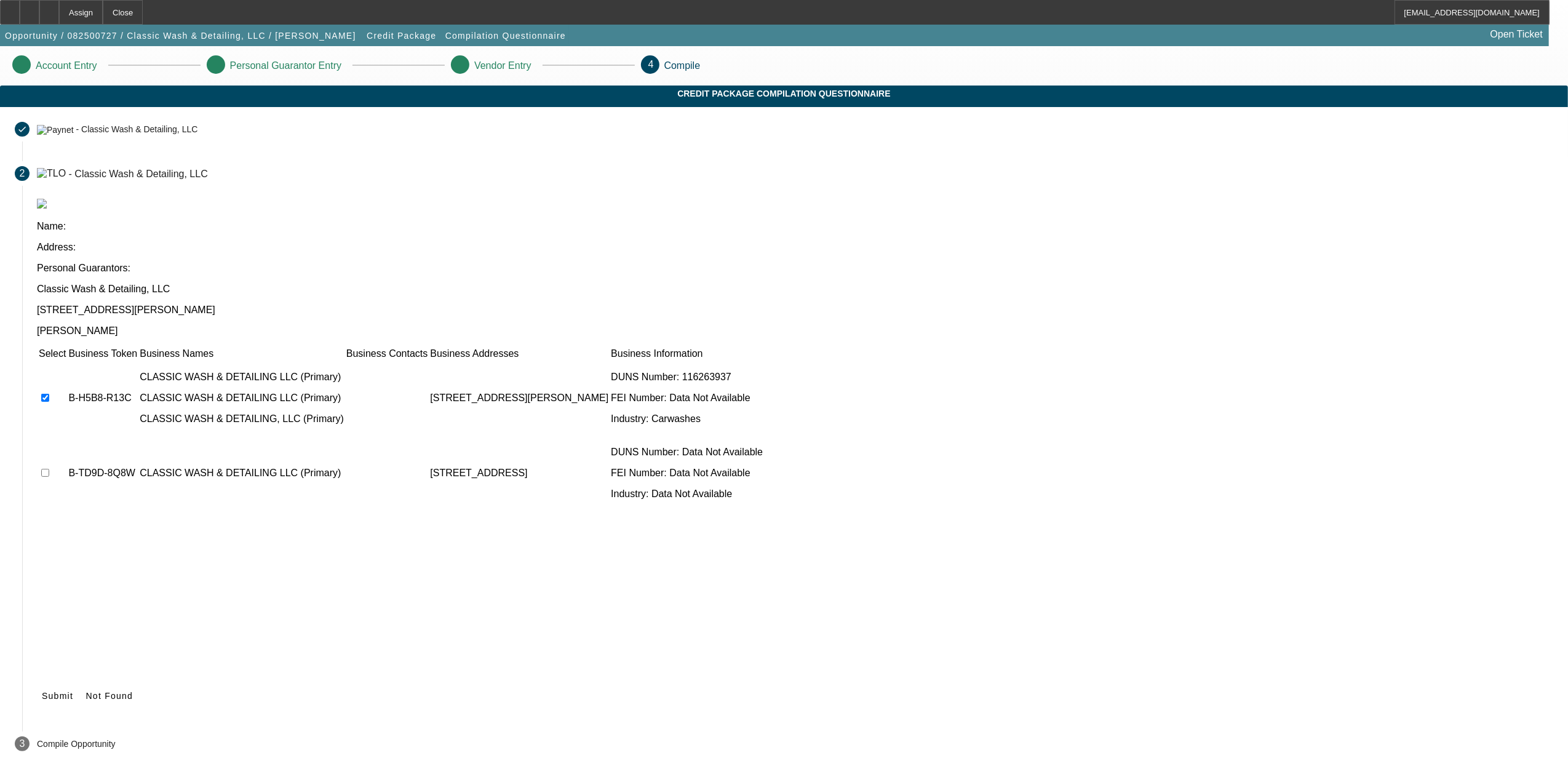
click at [49, 469] on input "checkbox" at bounding box center [45, 473] width 8 height 8
checkbox input "true"
click at [42, 690] on icon at bounding box center [42, 696] width 0 height 10
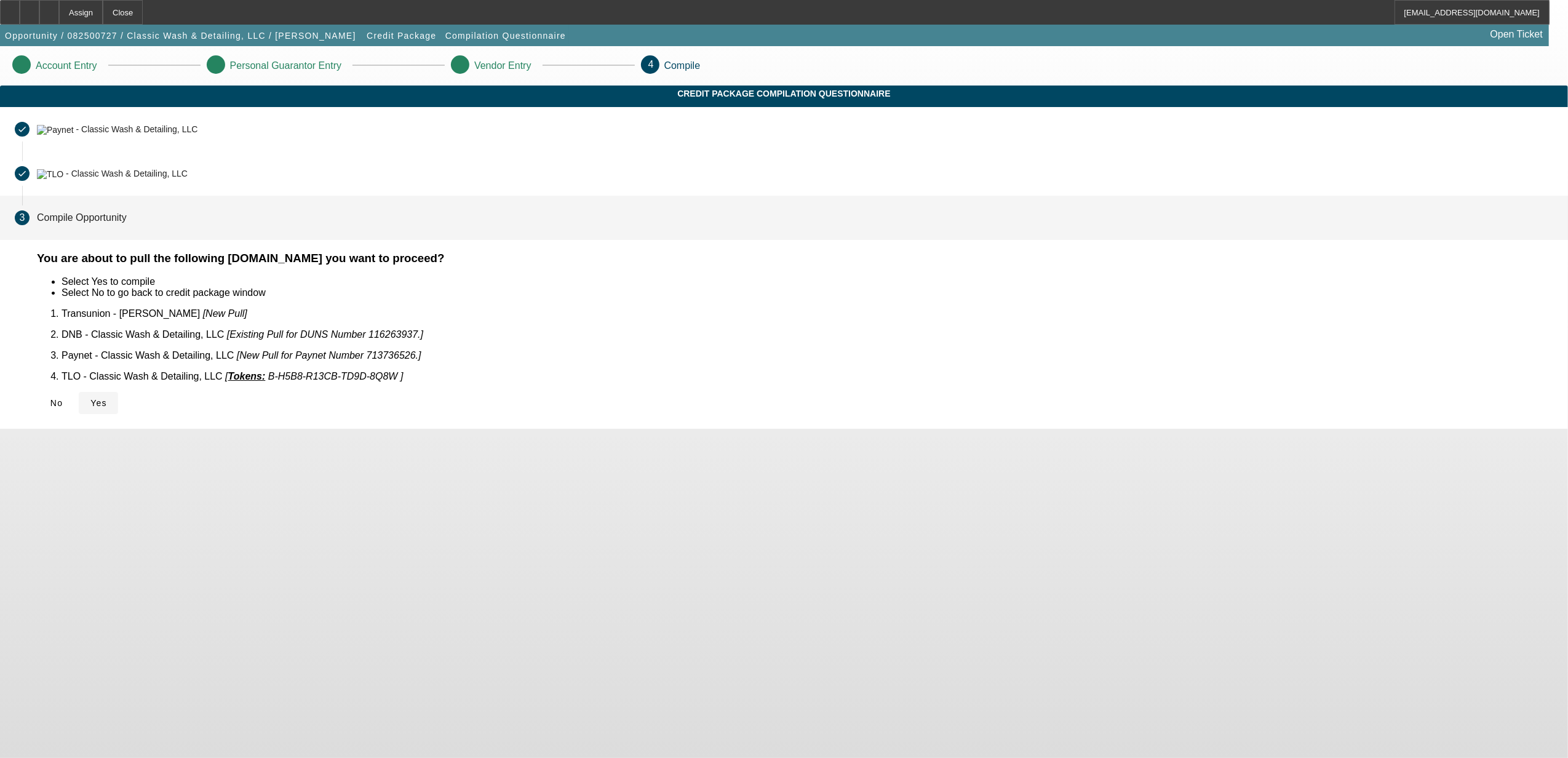
click at [107, 398] on span "Yes" at bounding box center [99, 403] width 17 height 10
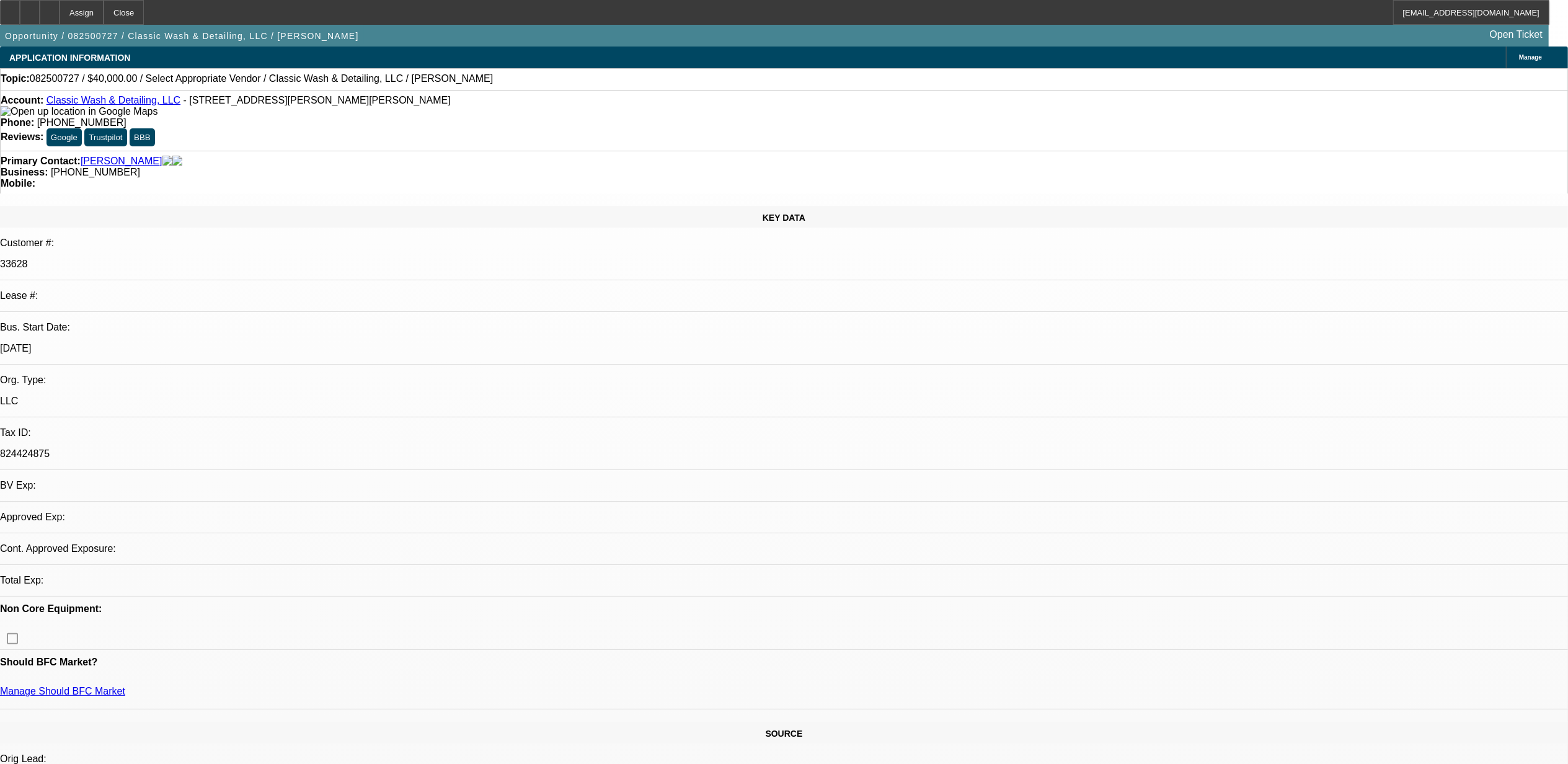
select select "0"
select select "2"
select select "0.1"
select select "4"
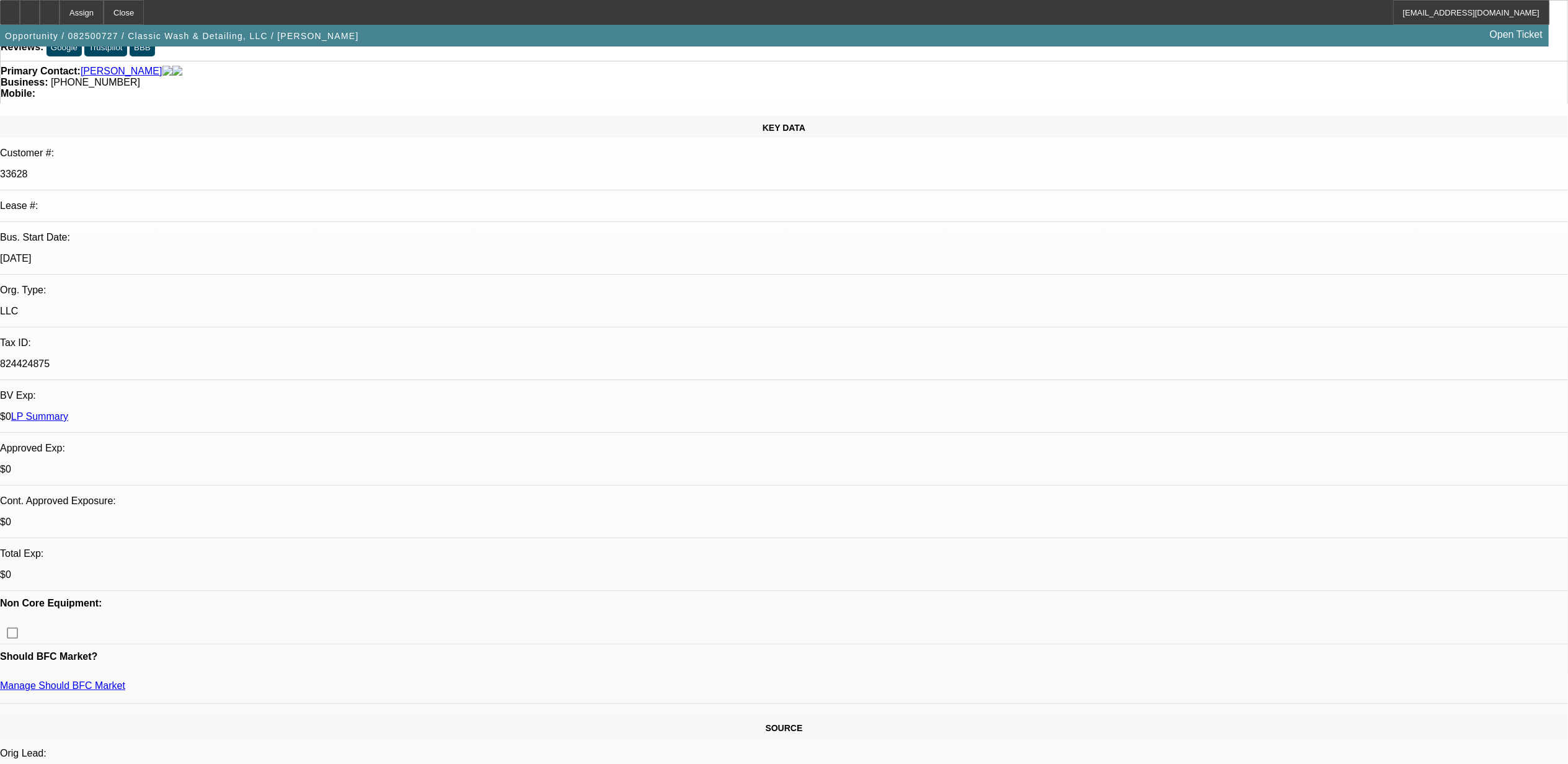
scroll to position [331, 0]
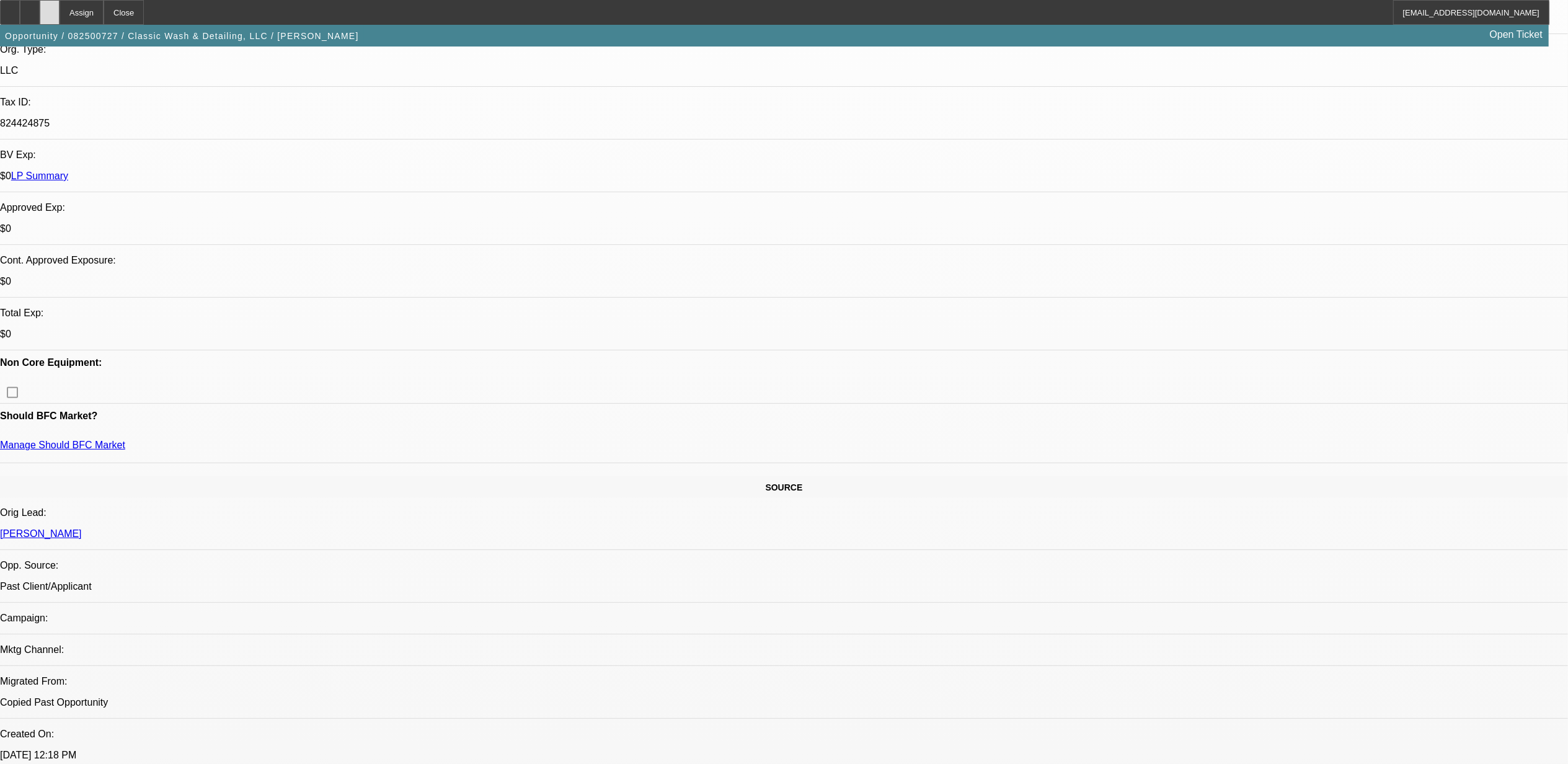
click at [59, 5] on div at bounding box center [49, 12] width 20 height 25
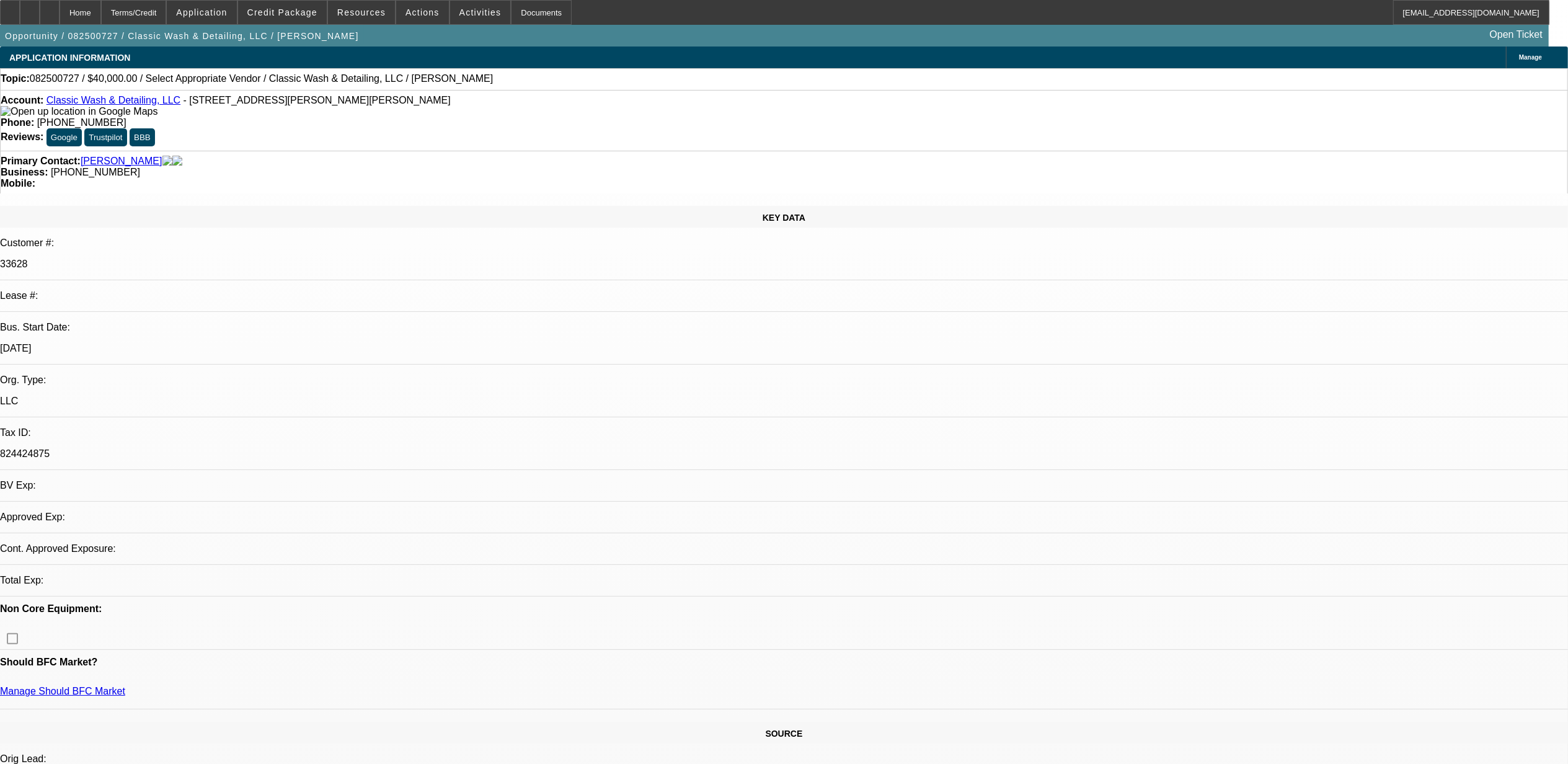
select select "0"
select select "2"
select select "0.1"
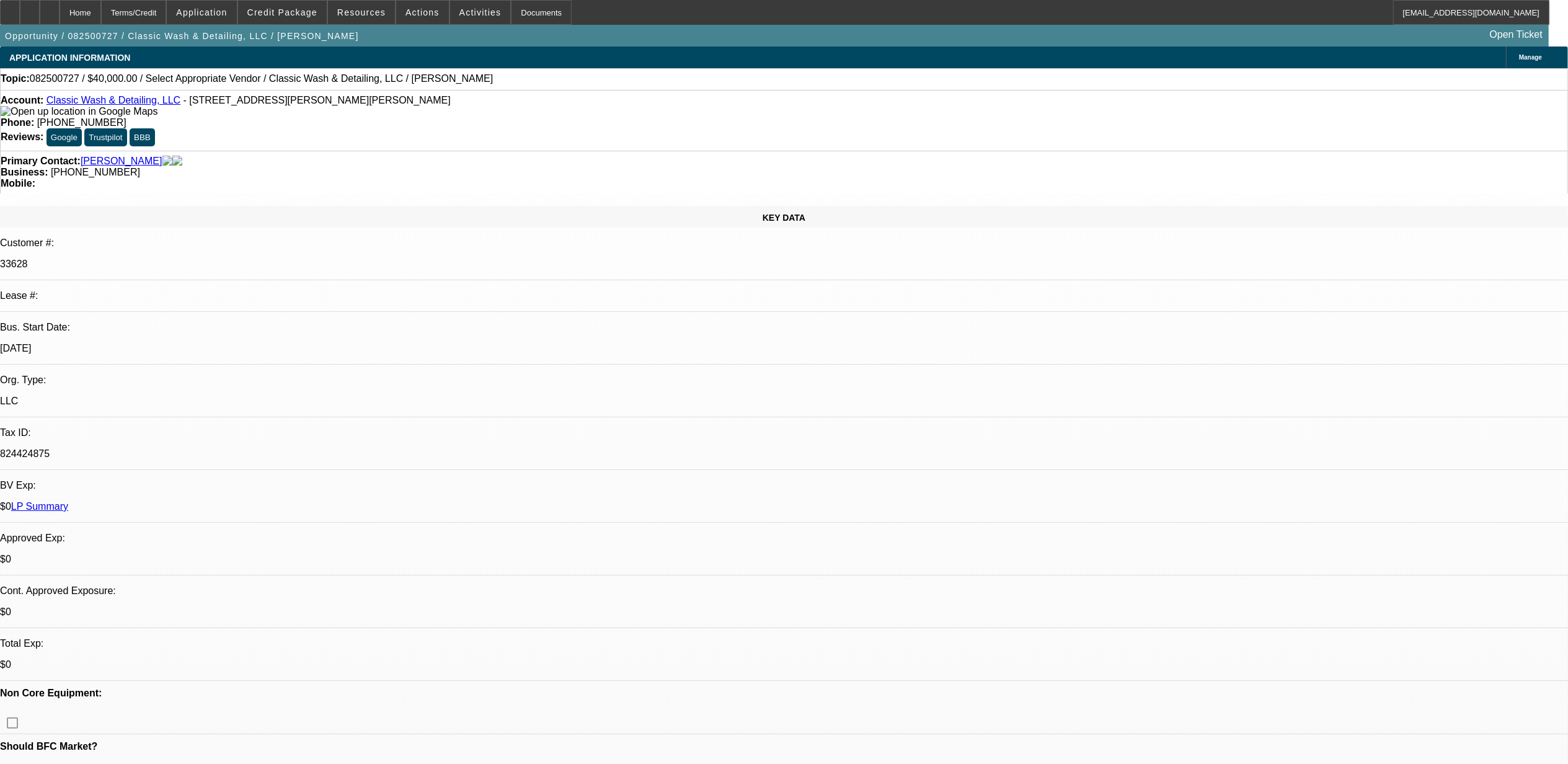
select select "1"
select select "2"
select select "4"
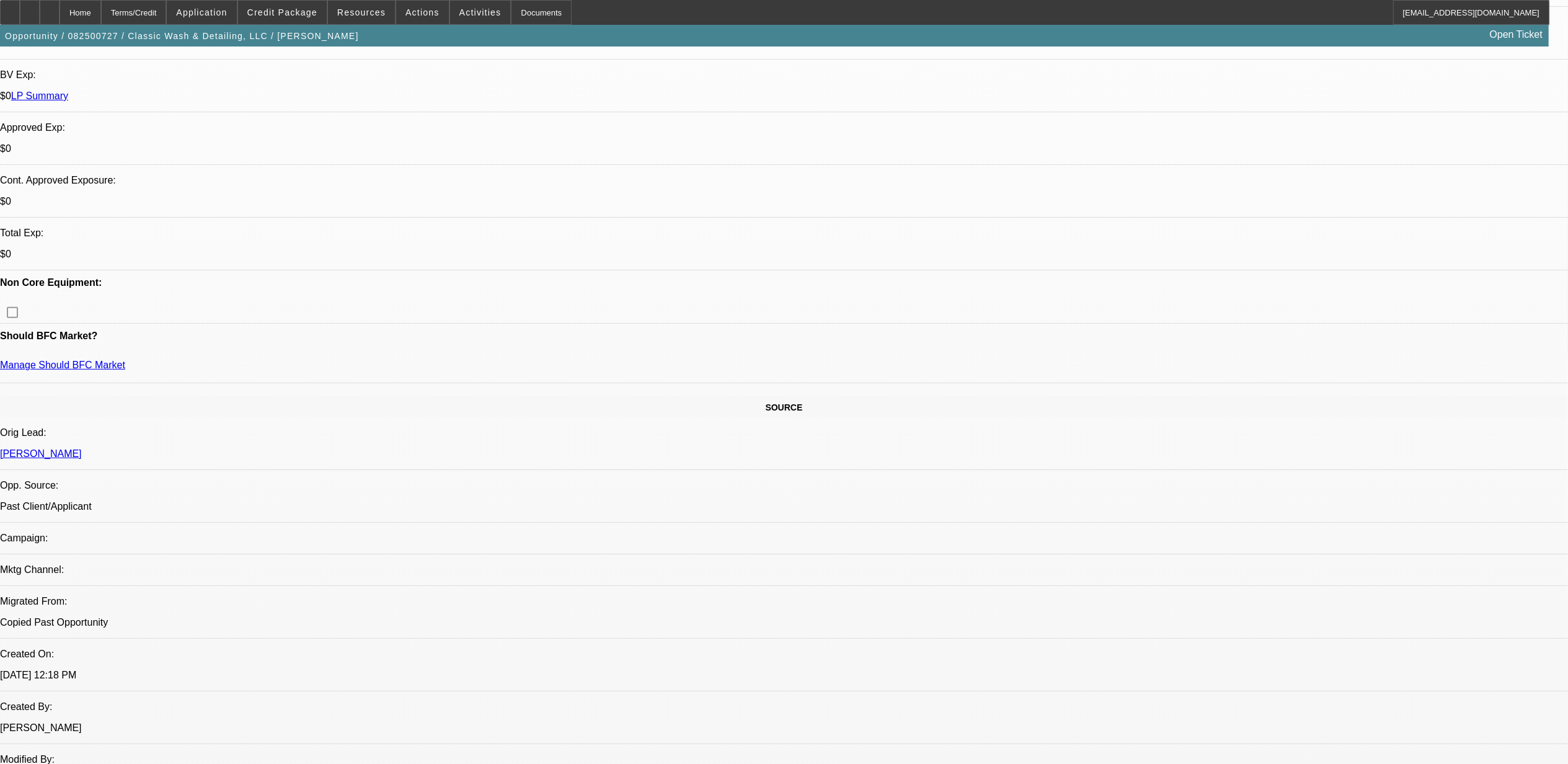
scroll to position [413, 0]
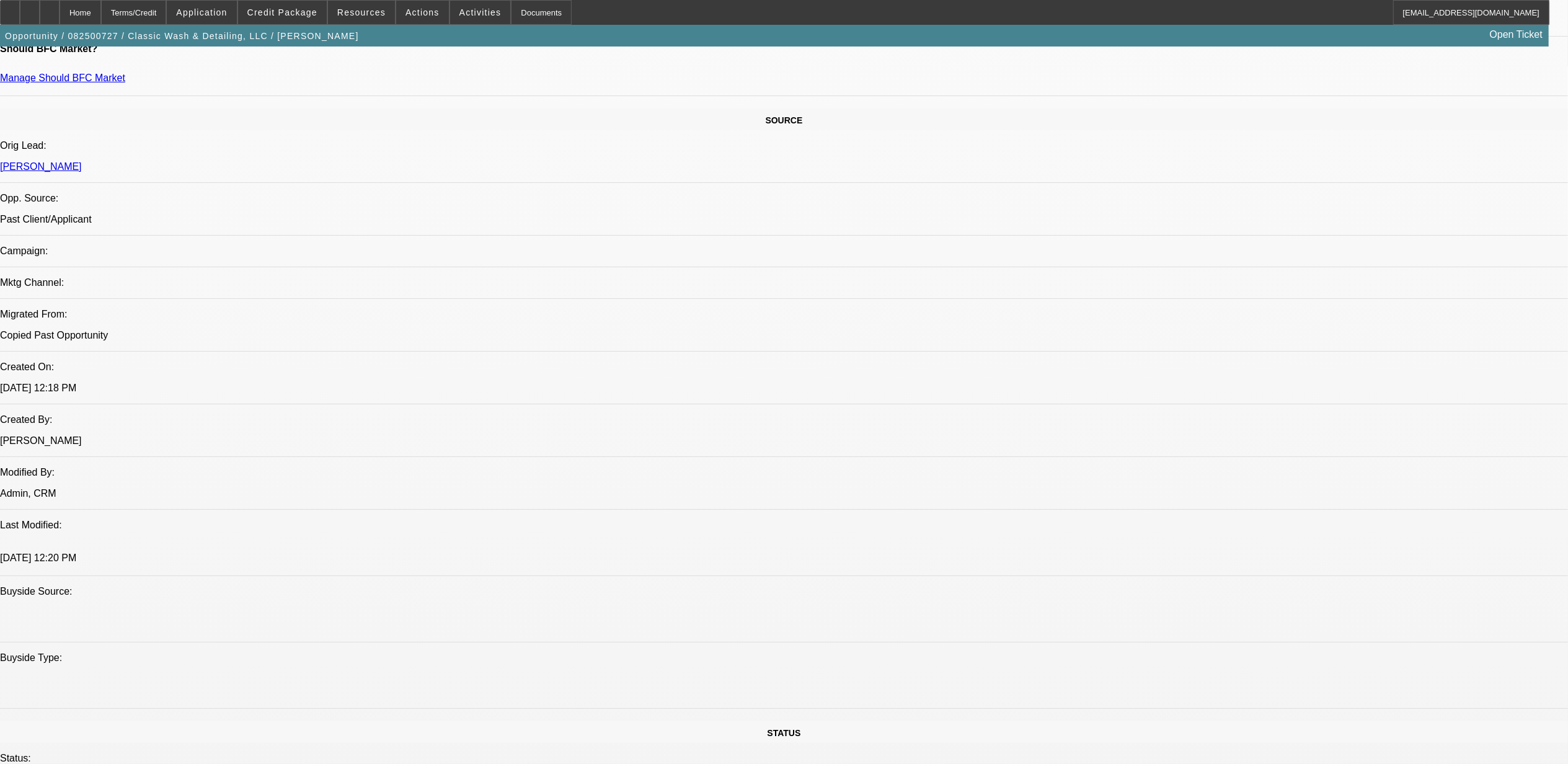
scroll to position [661, 0]
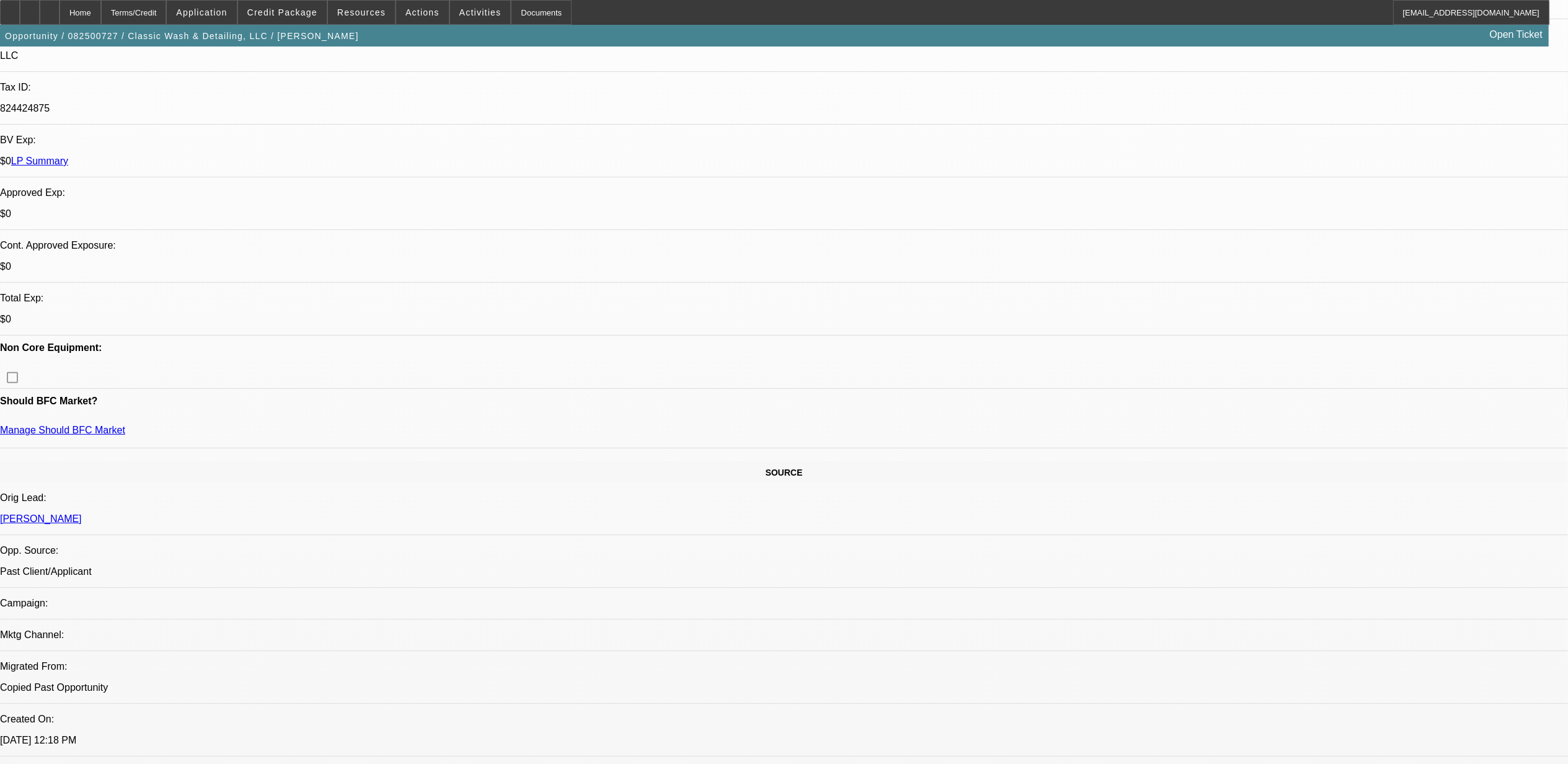
scroll to position [331, 0]
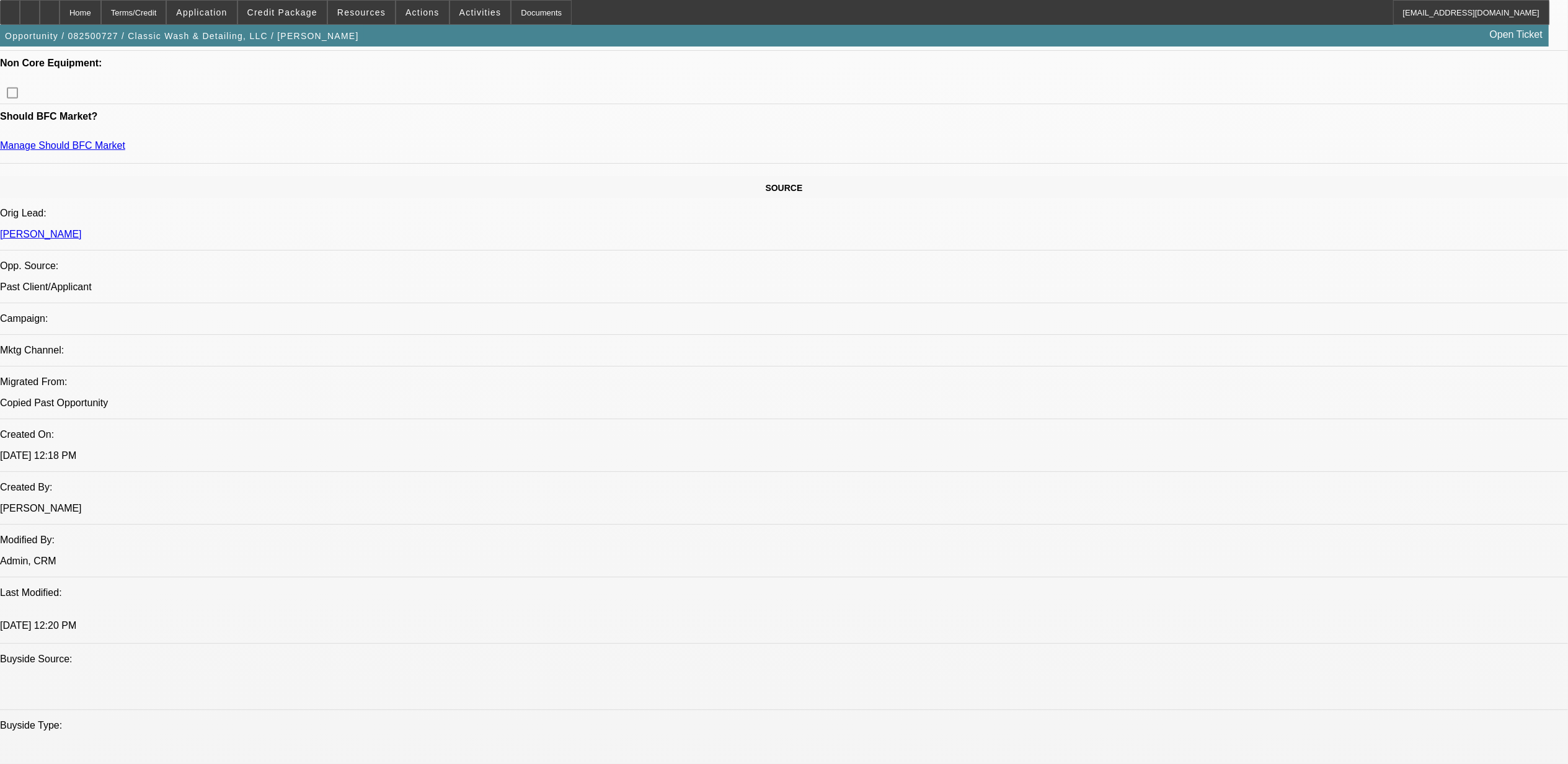
scroll to position [744, 0]
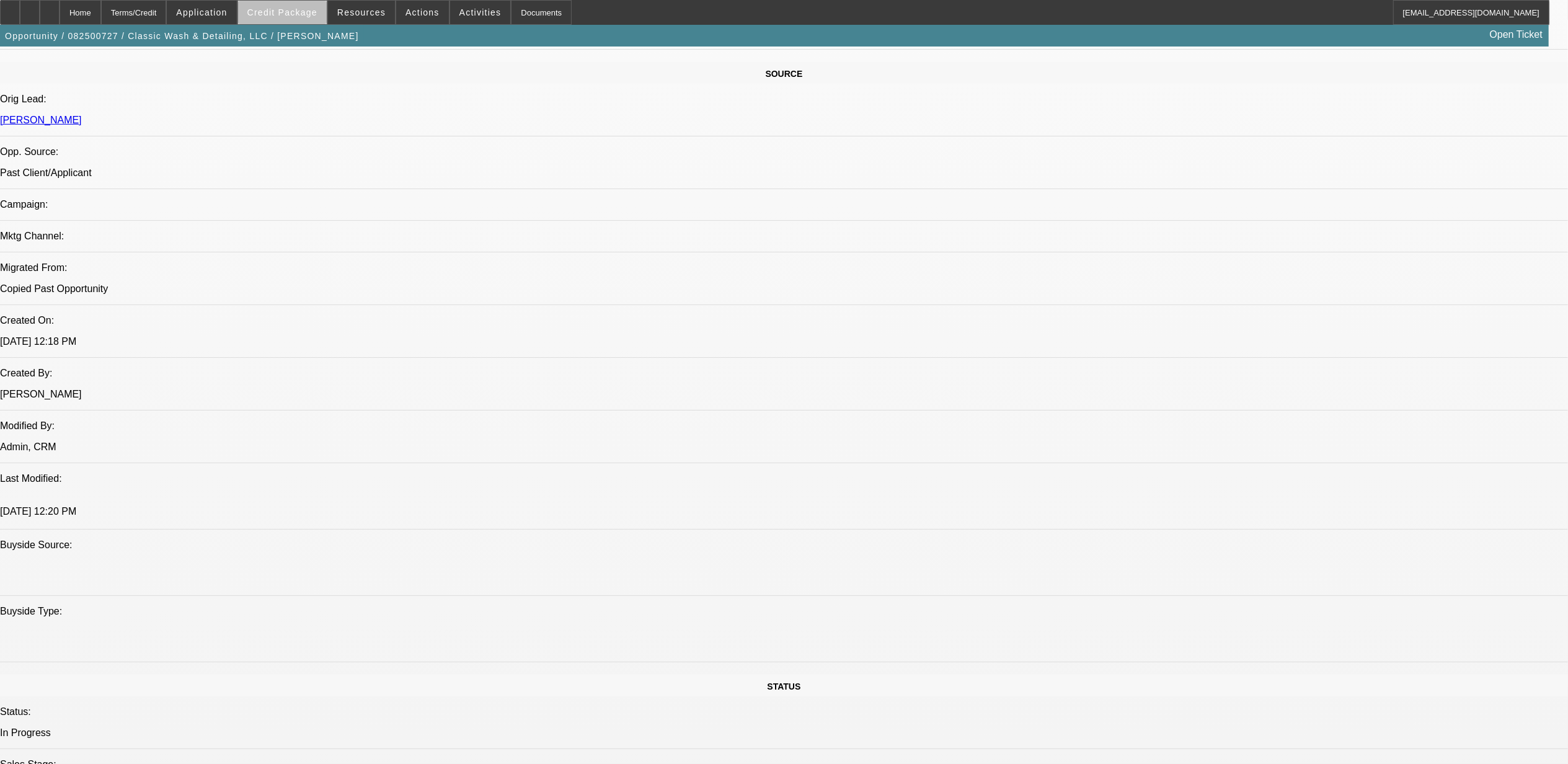
click at [314, 18] on span at bounding box center [282, 12] width 89 height 30
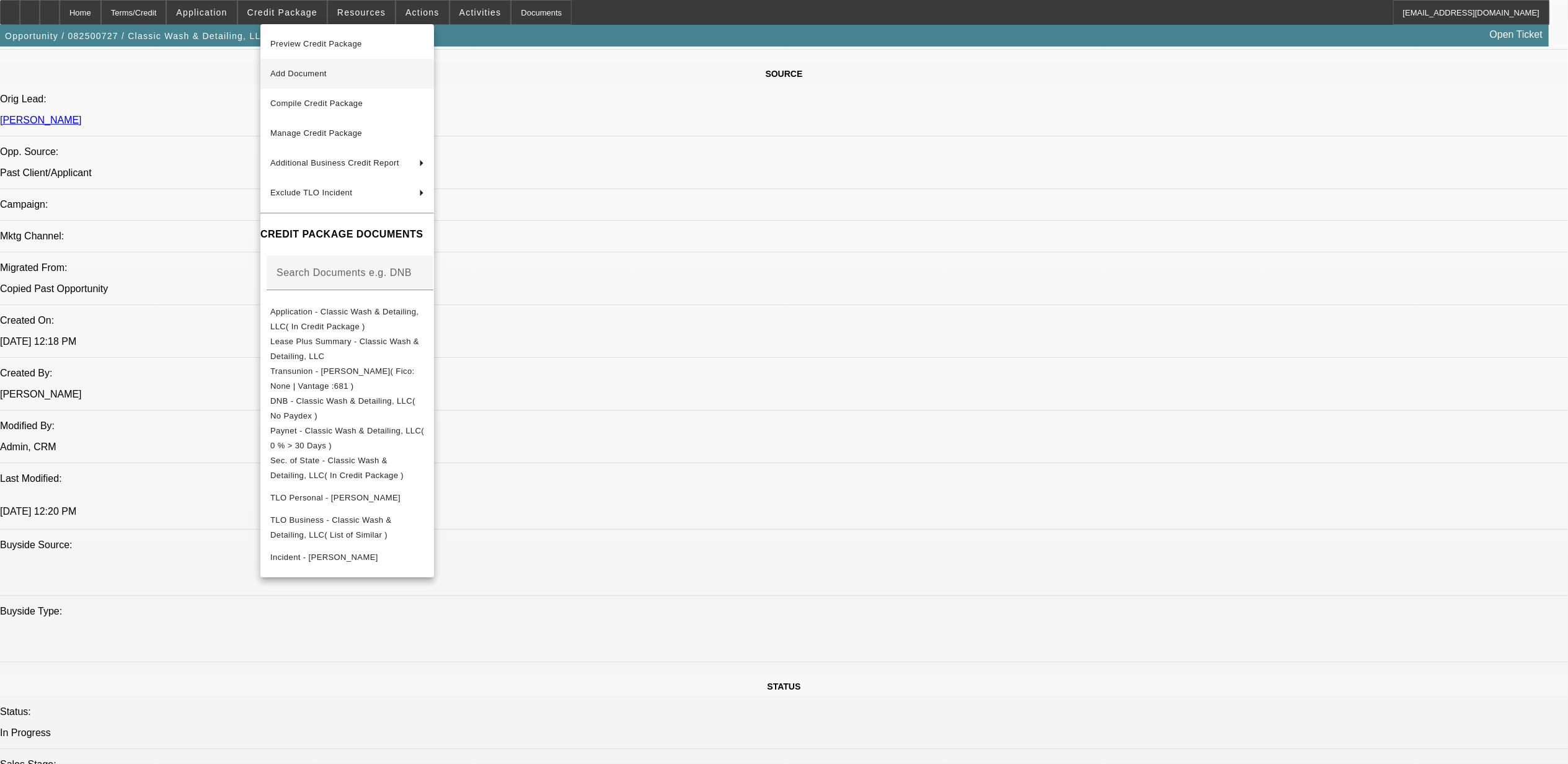
click at [359, 78] on span "Add Document" at bounding box center [347, 74] width 154 height 15
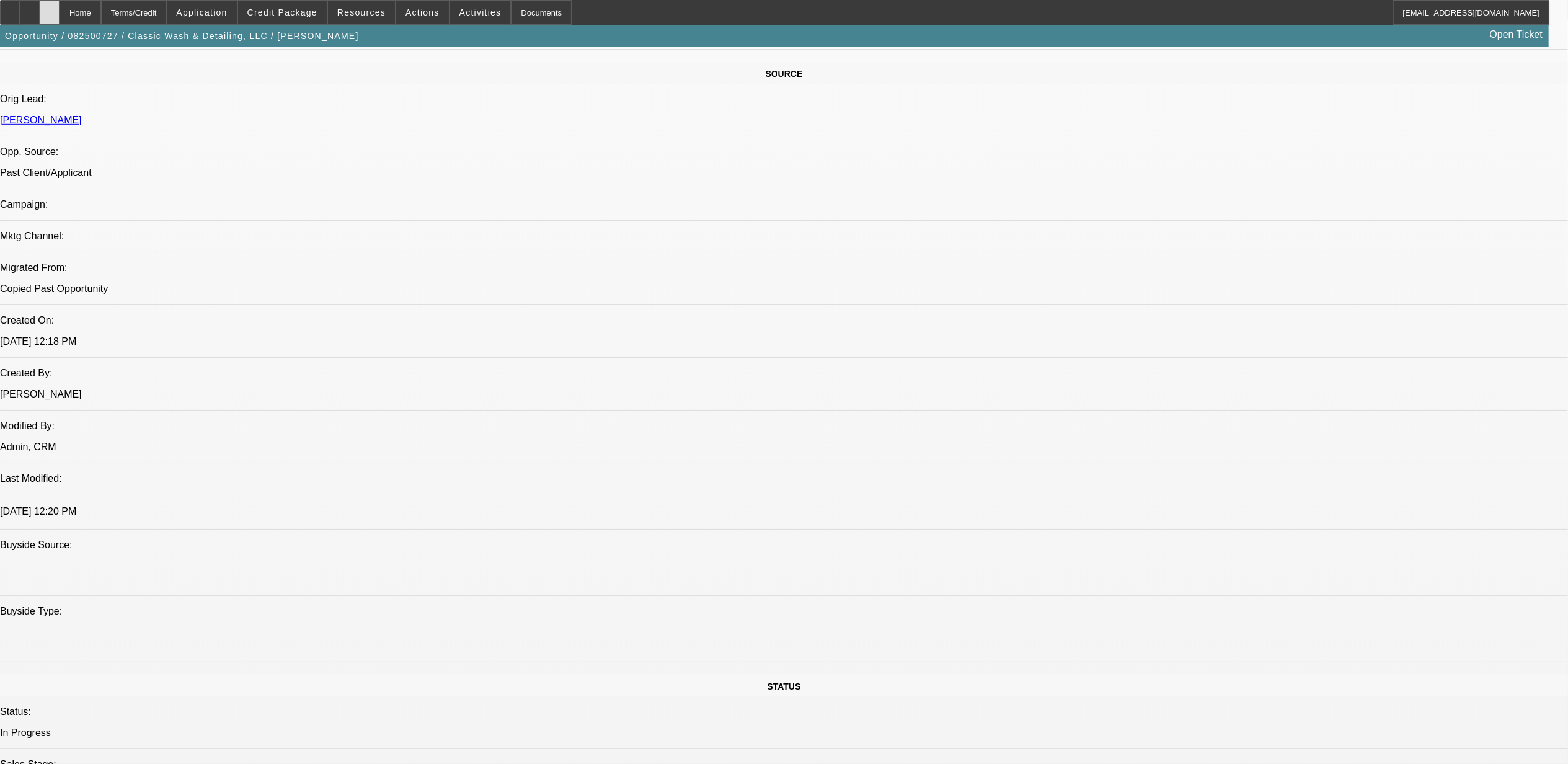
click at [50, 8] on icon at bounding box center [50, 8] width 0 height 0
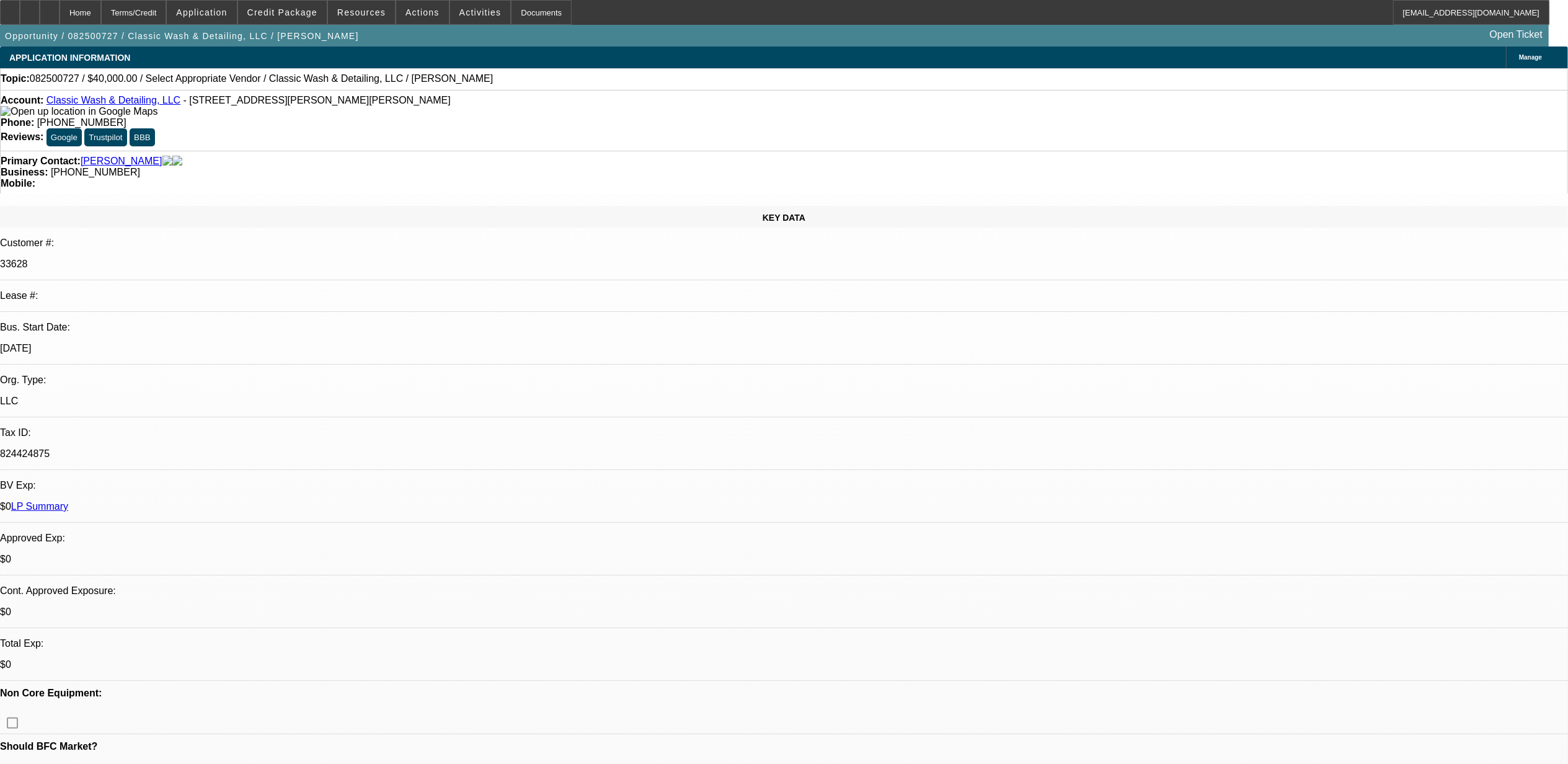
select select "0"
select select "2"
select select "0.1"
select select "1"
select select "2"
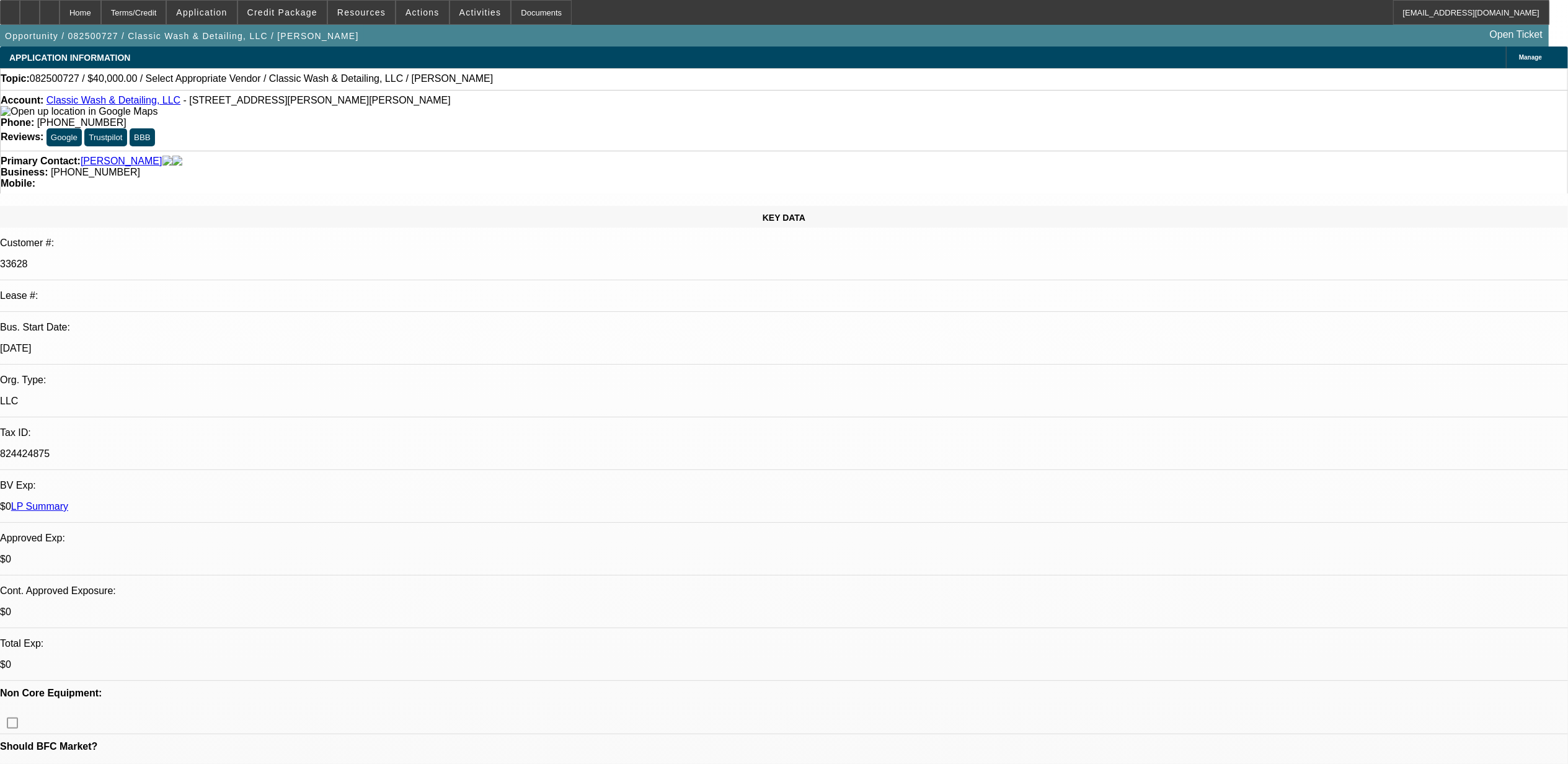
select select "4"
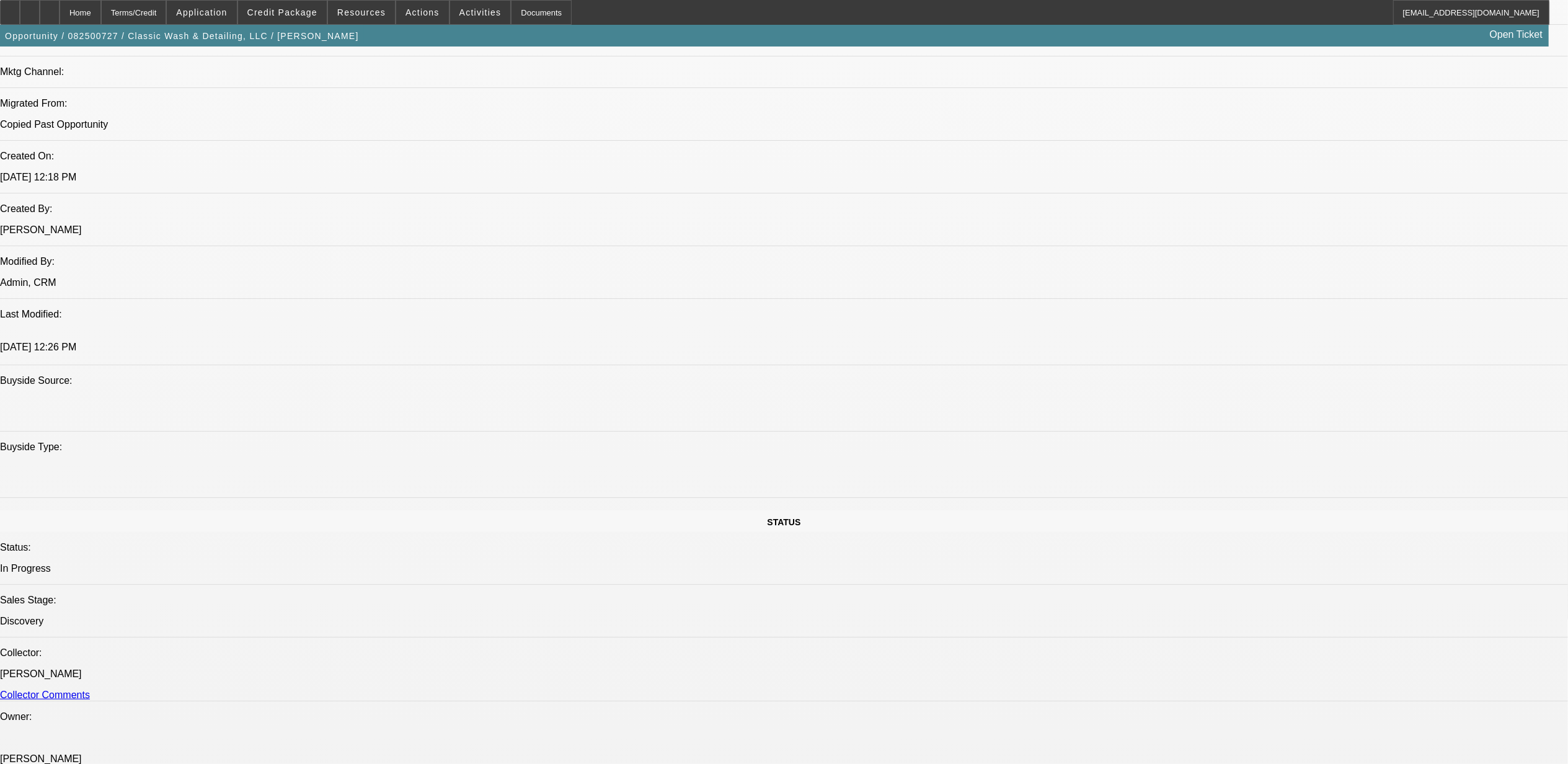
scroll to position [909, 0]
click at [50, 8] on icon at bounding box center [50, 8] width 0 height 0
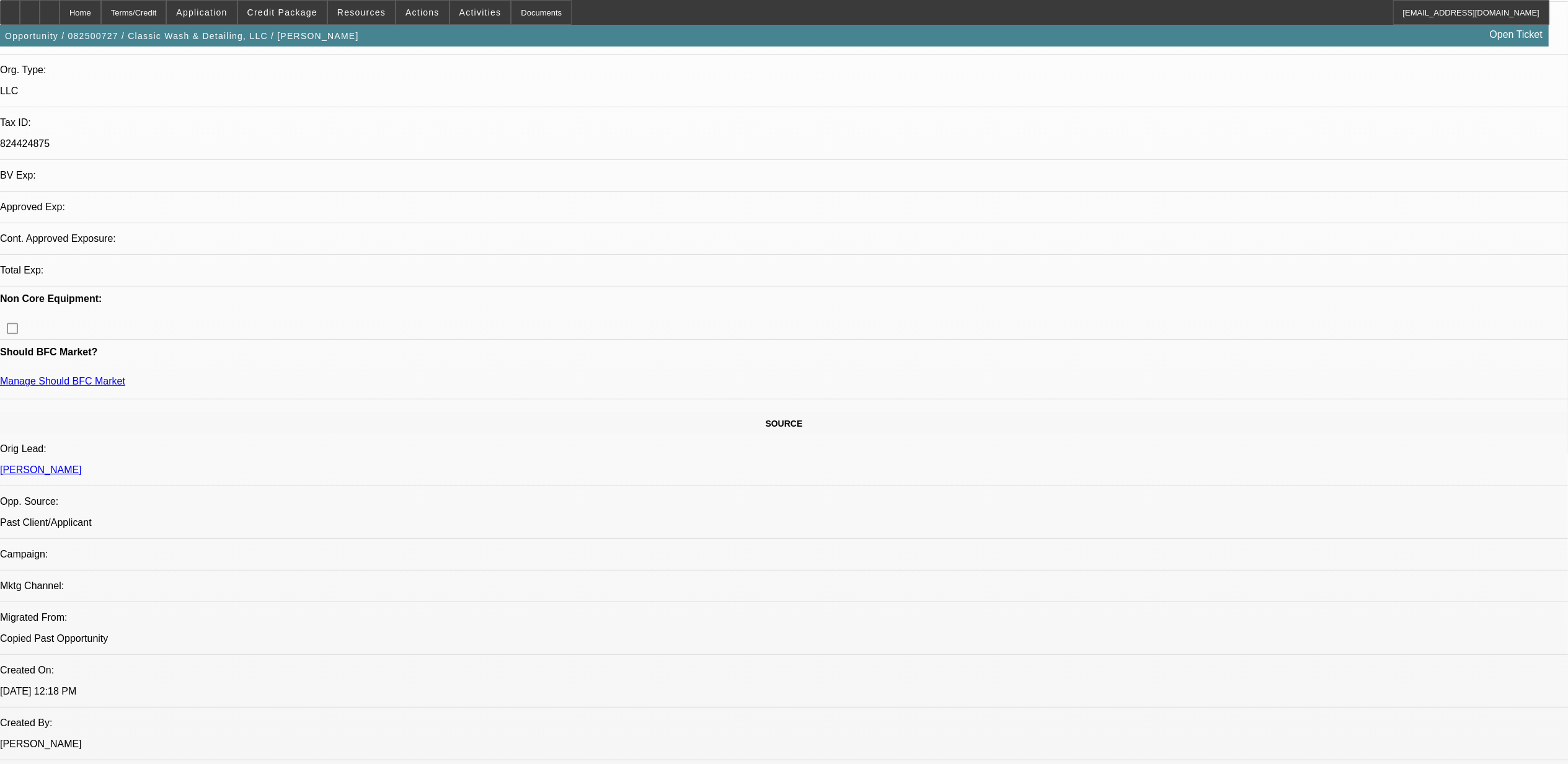
select select "0"
select select "2"
select select "0.1"
select select "4"
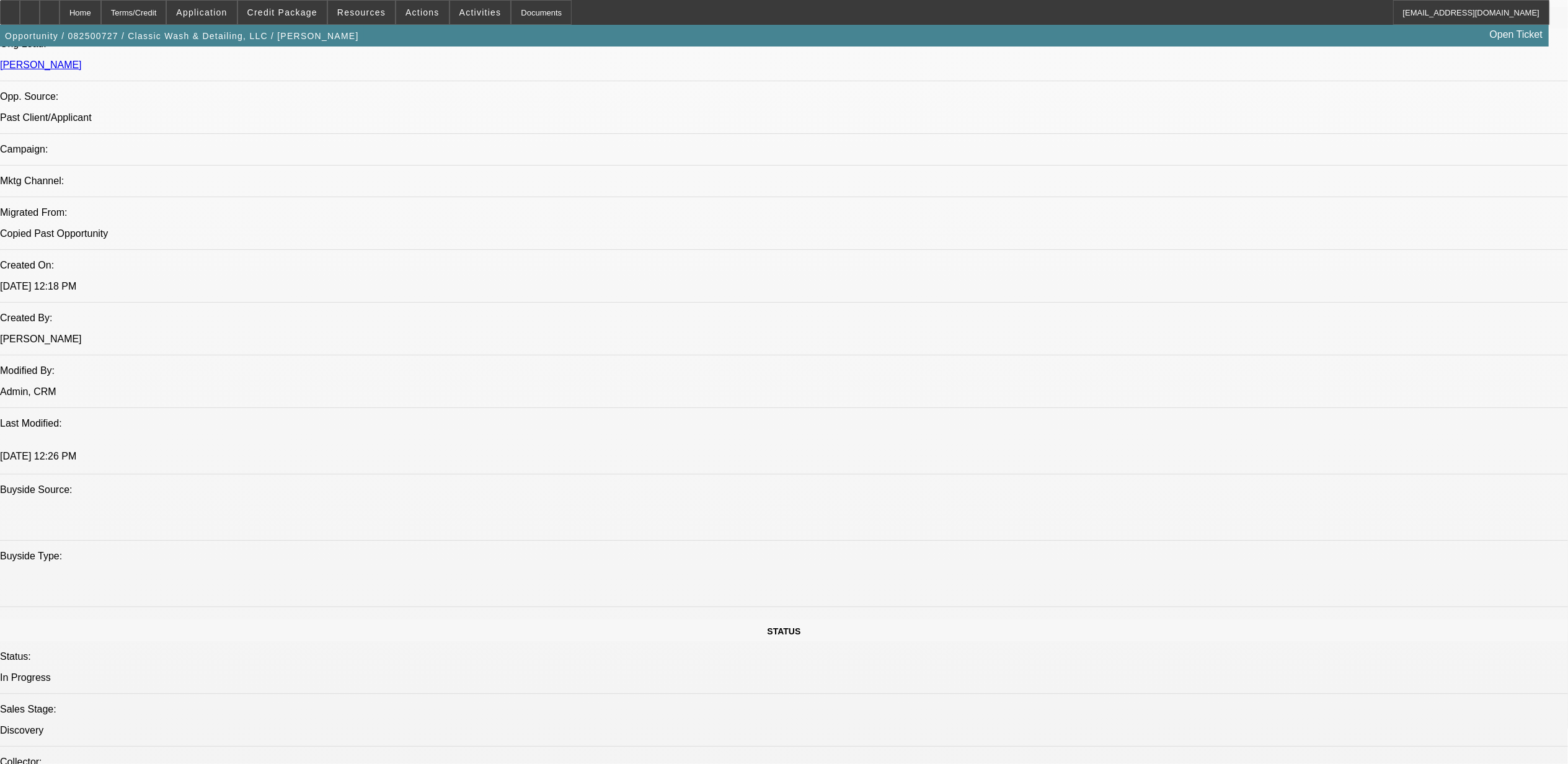
scroll to position [899, 0]
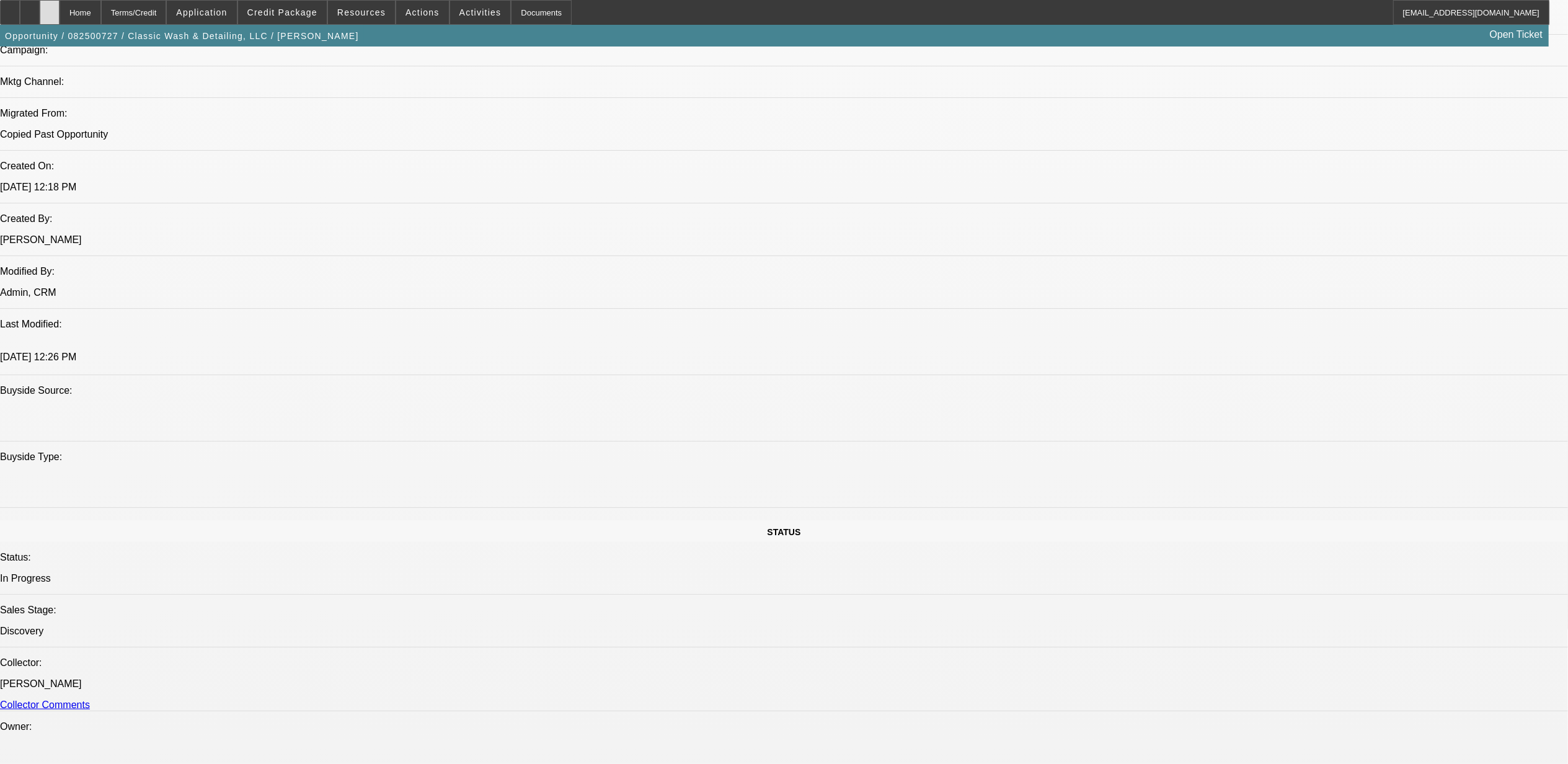
click at [59, 14] on div at bounding box center [49, 12] width 20 height 25
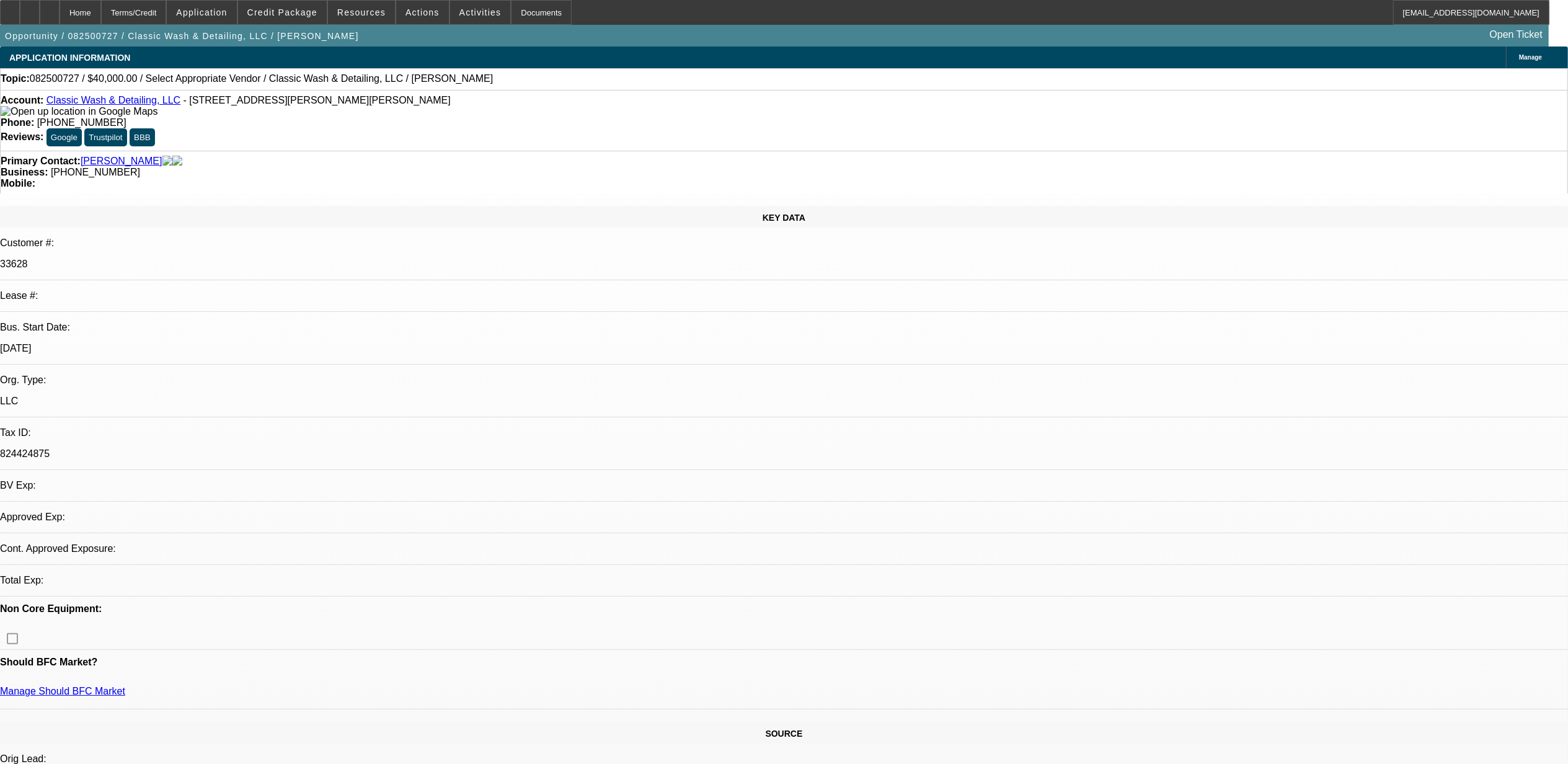
select select "0"
select select "2"
select select "0.1"
select select "4"
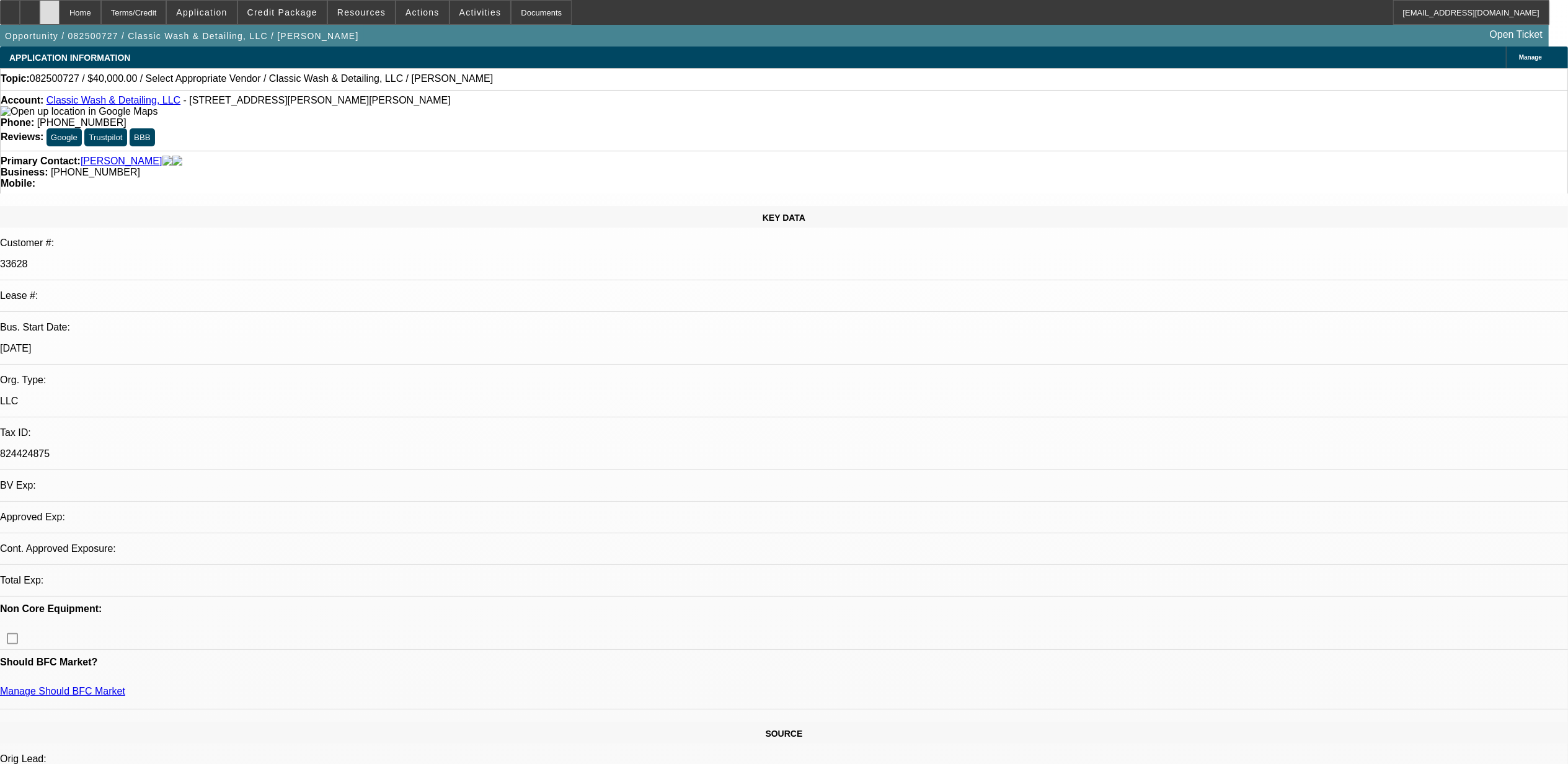
click at [50, 8] on icon at bounding box center [50, 8] width 0 height 0
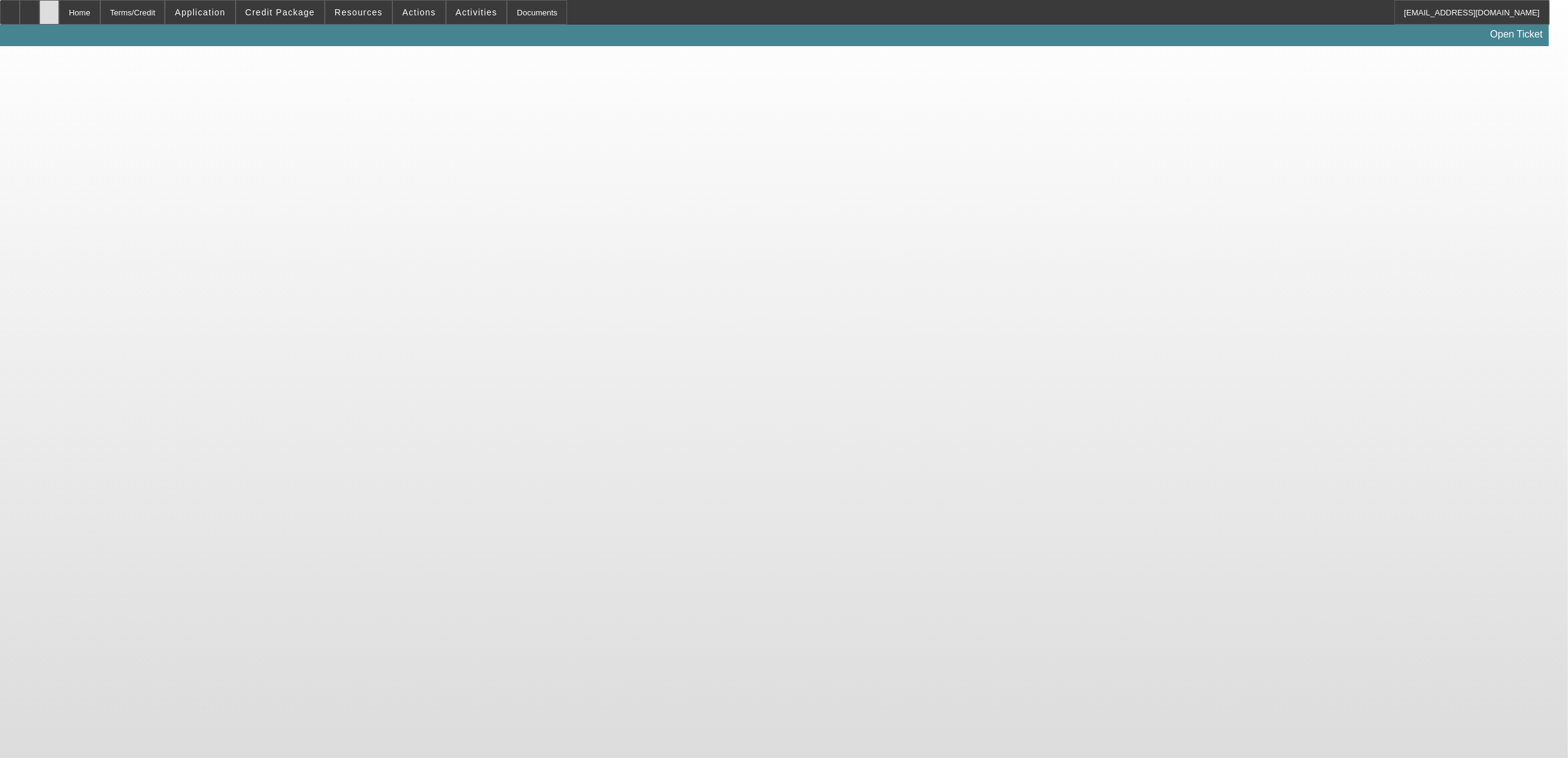
click at [59, 15] on div at bounding box center [49, 12] width 20 height 25
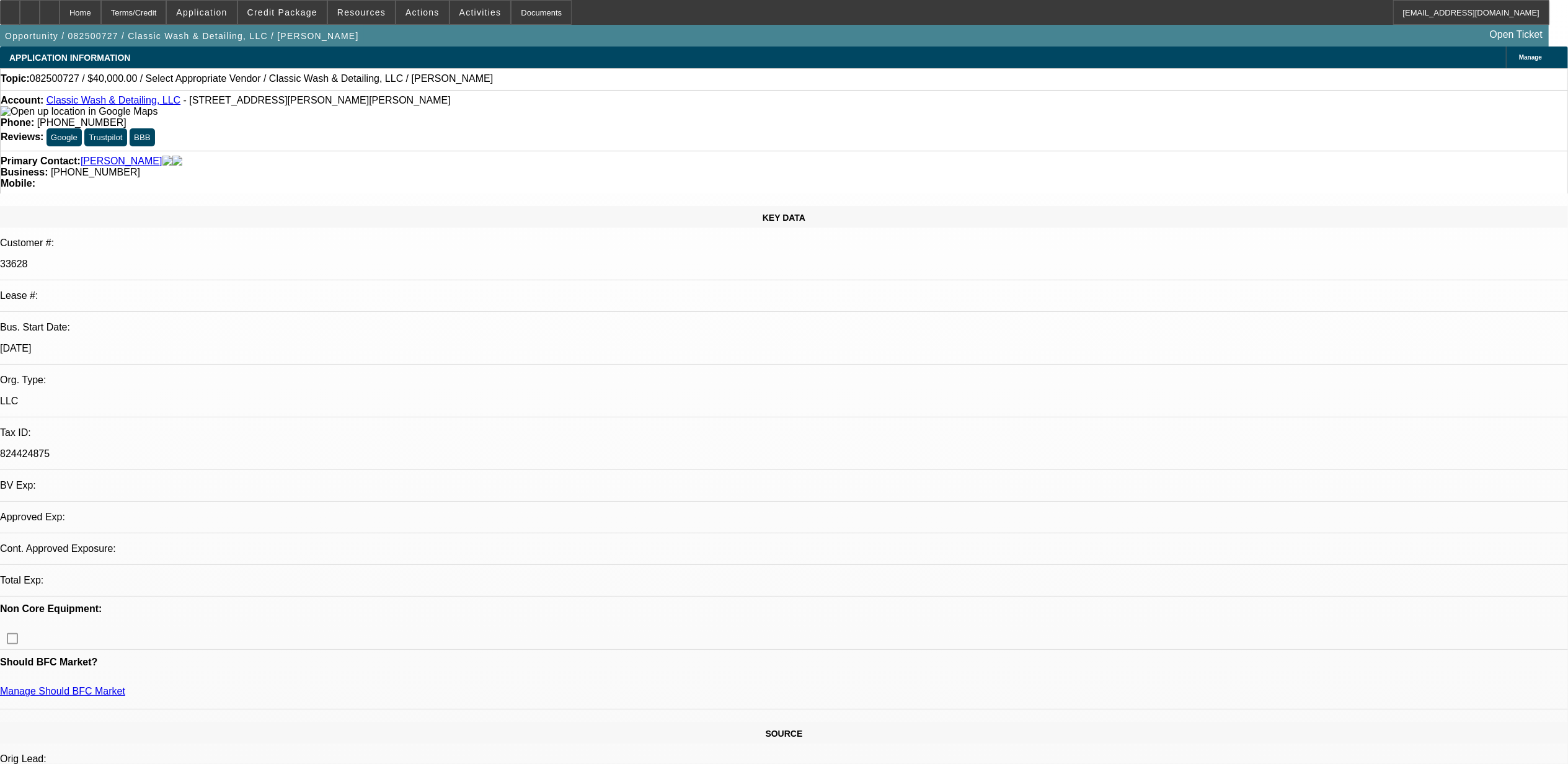
select select "0"
select select "2"
select select "0.1"
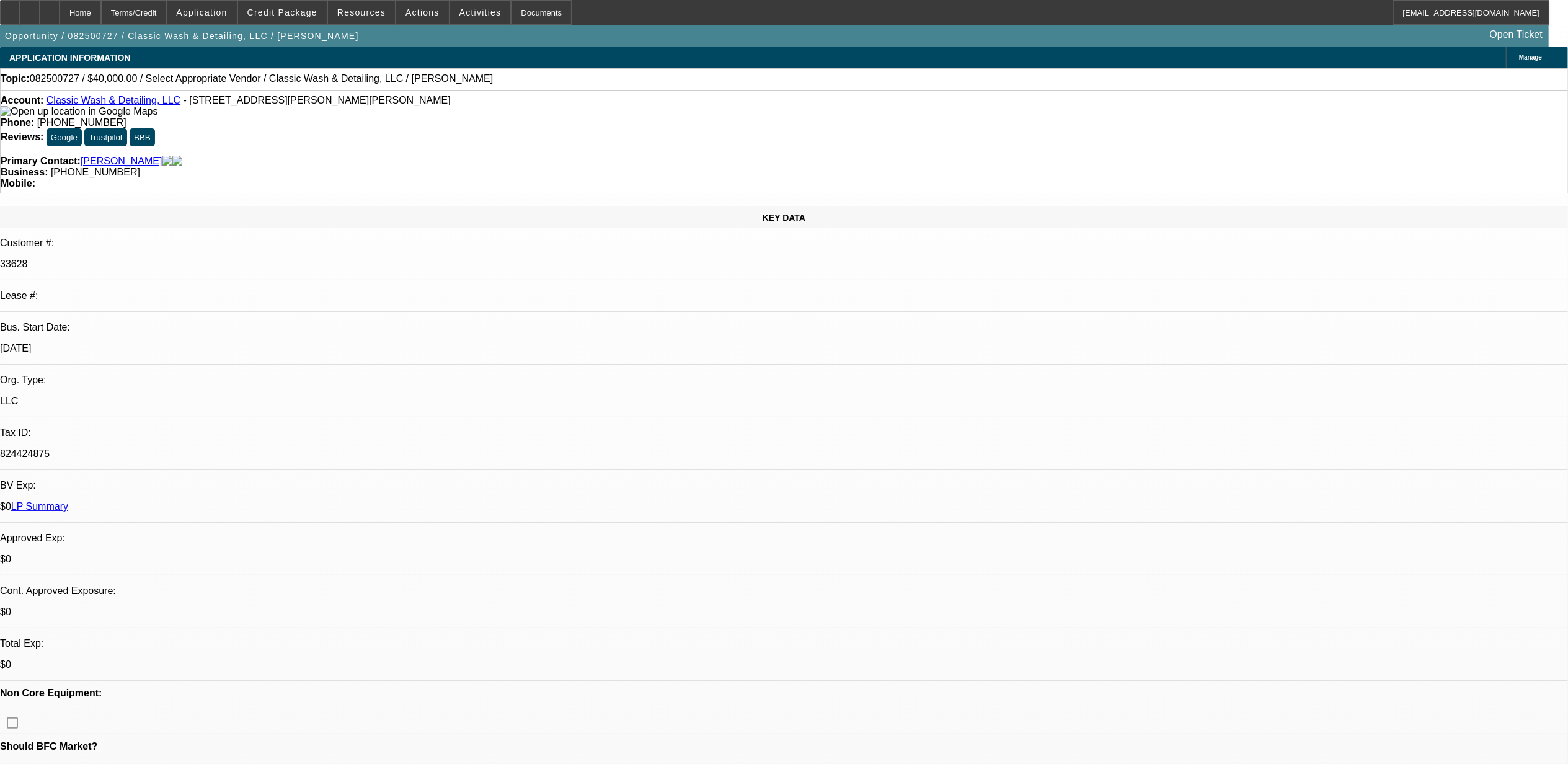
select select "1"
select select "2"
select select "4"
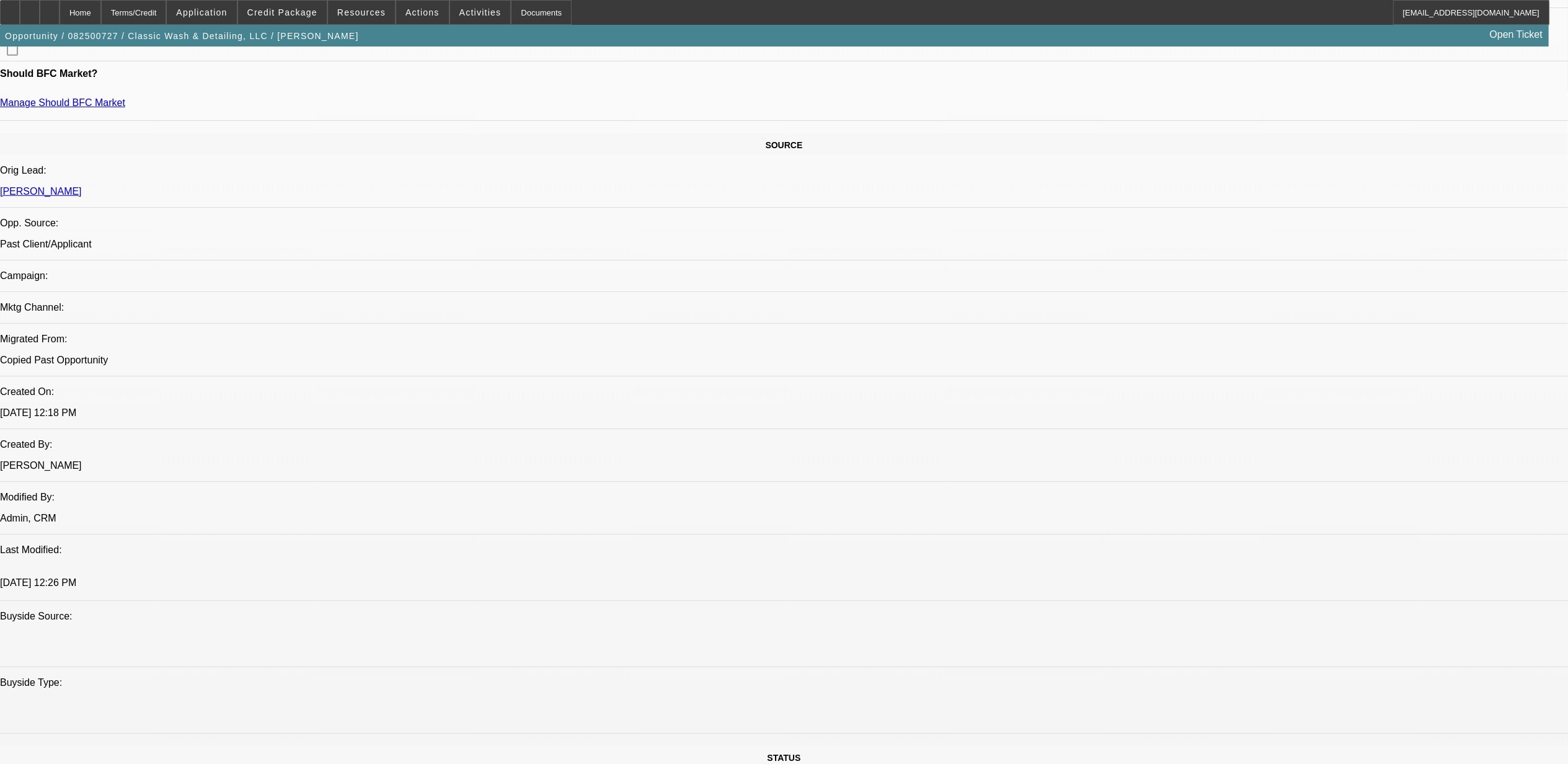
scroll to position [909, 0]
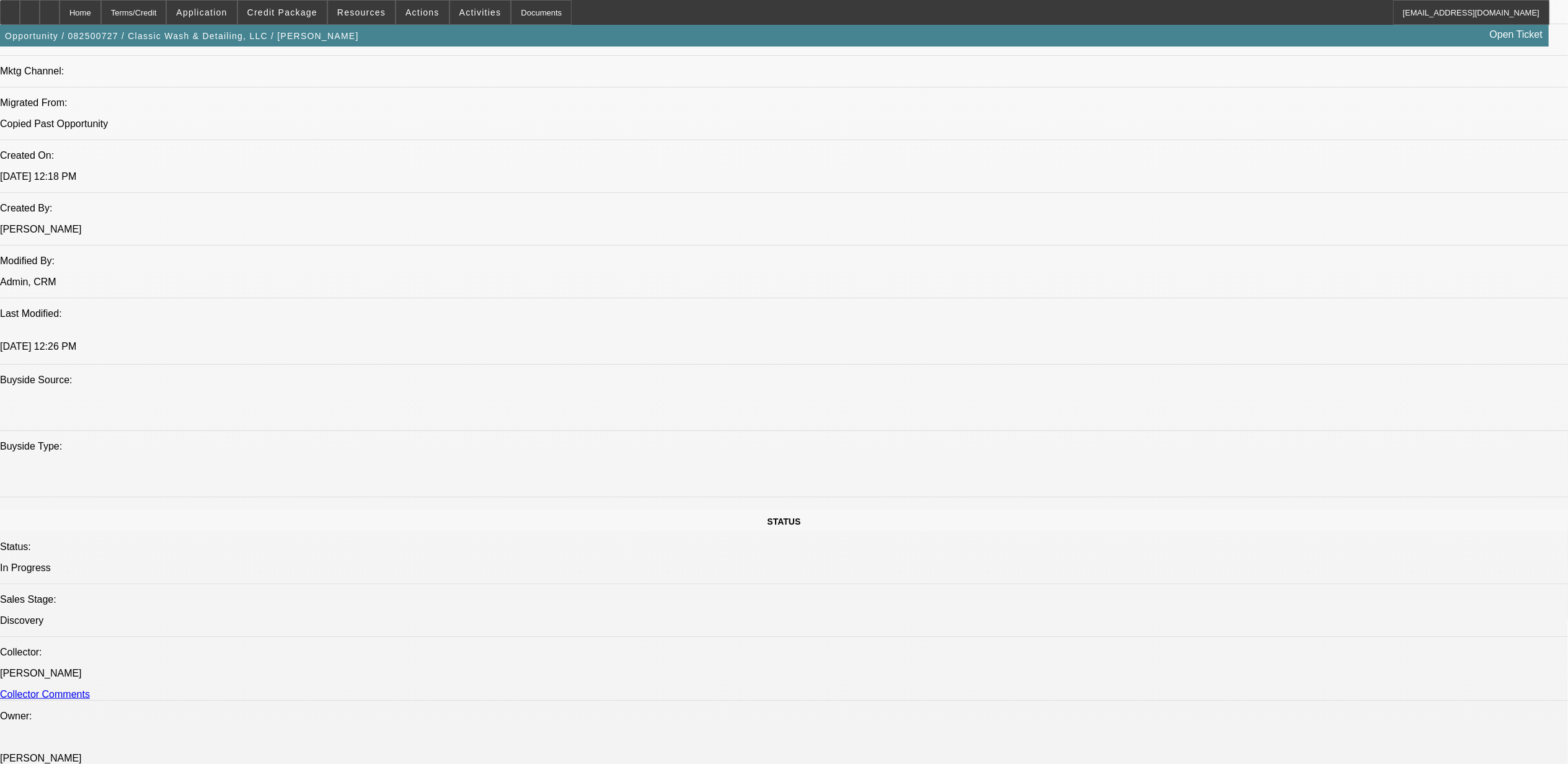
click at [59, 5] on div at bounding box center [49, 12] width 20 height 25
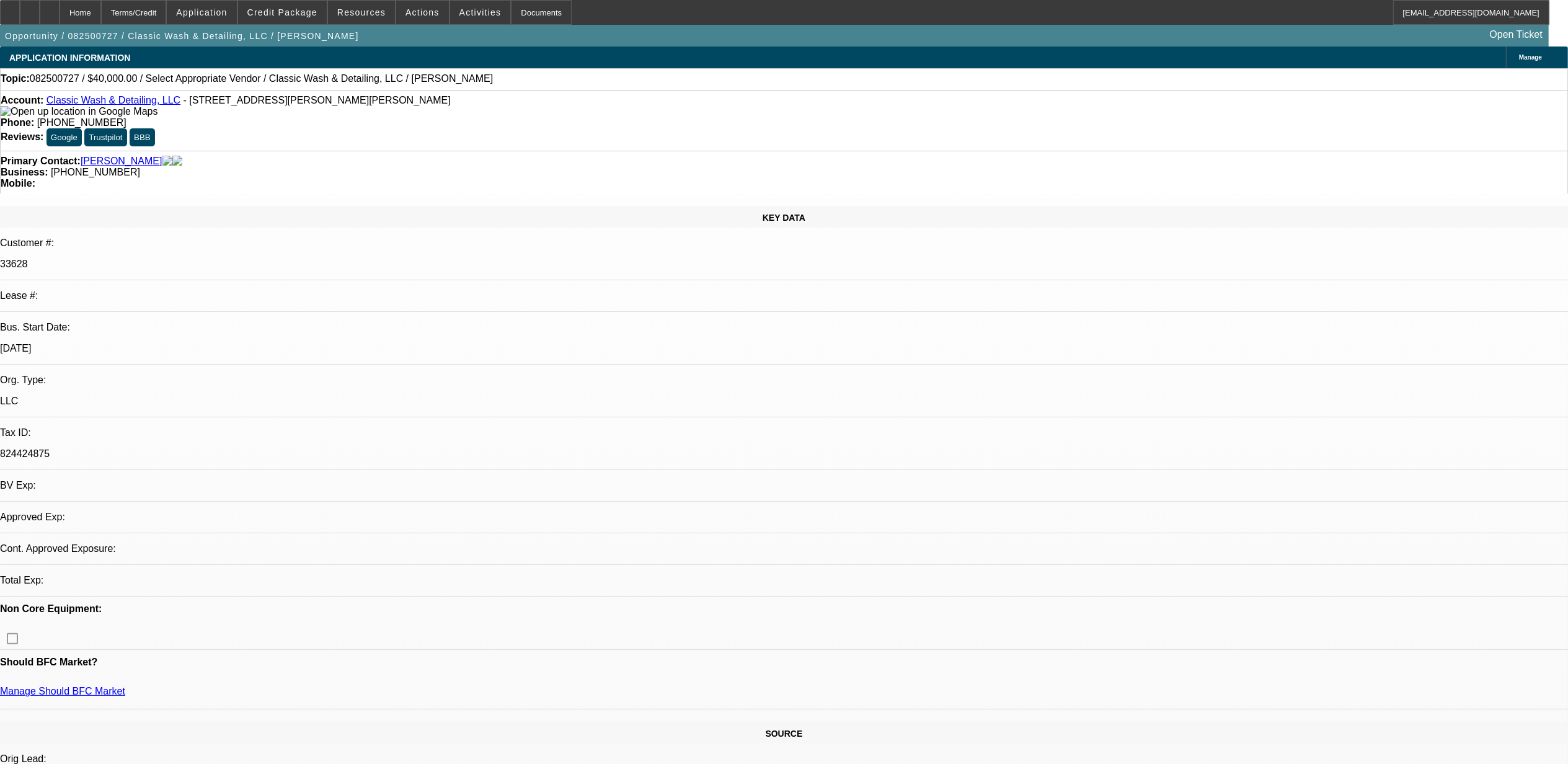
select select "0"
select select "2"
select select "0.1"
select select "1"
select select "2"
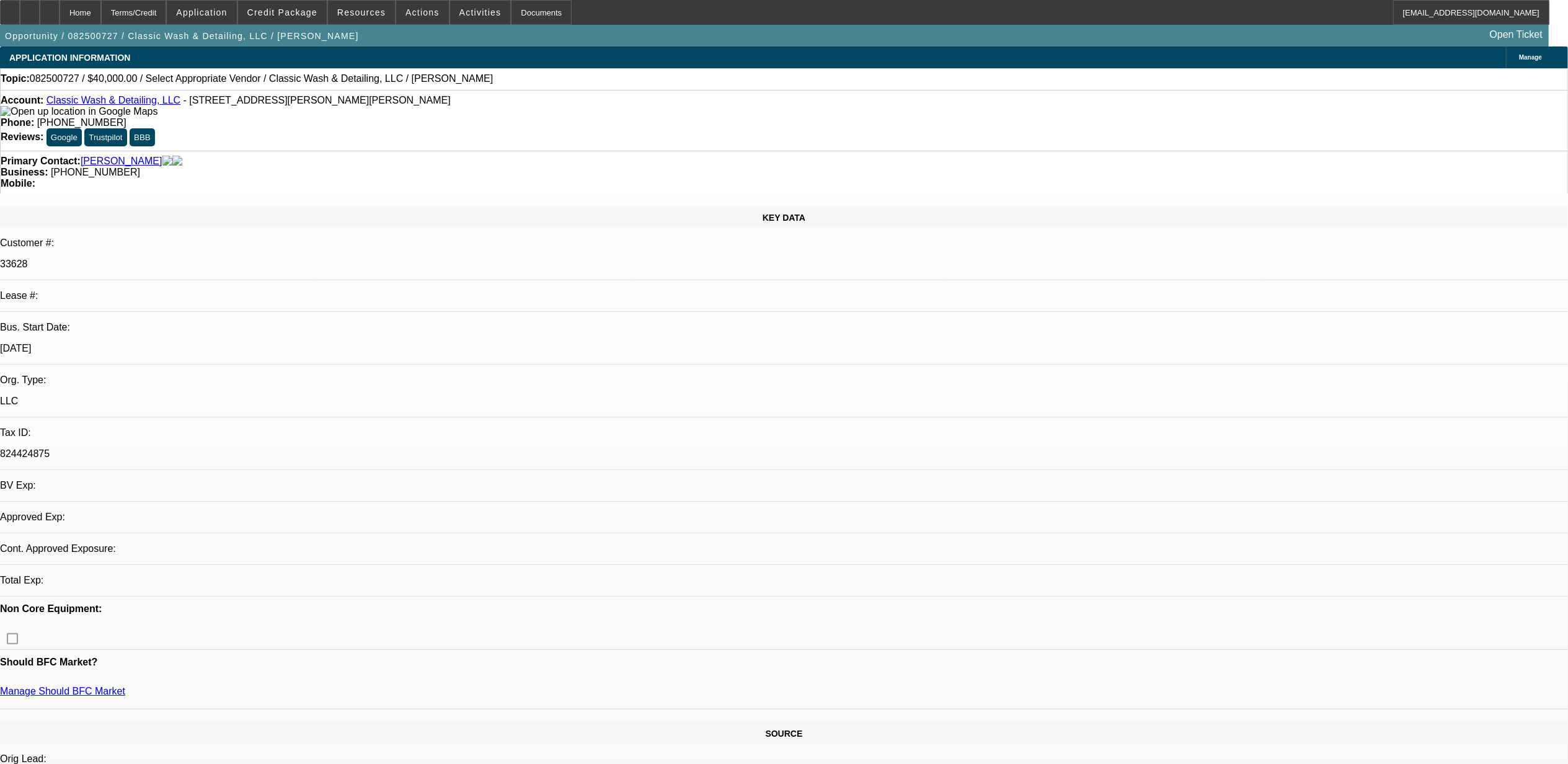
select select "4"
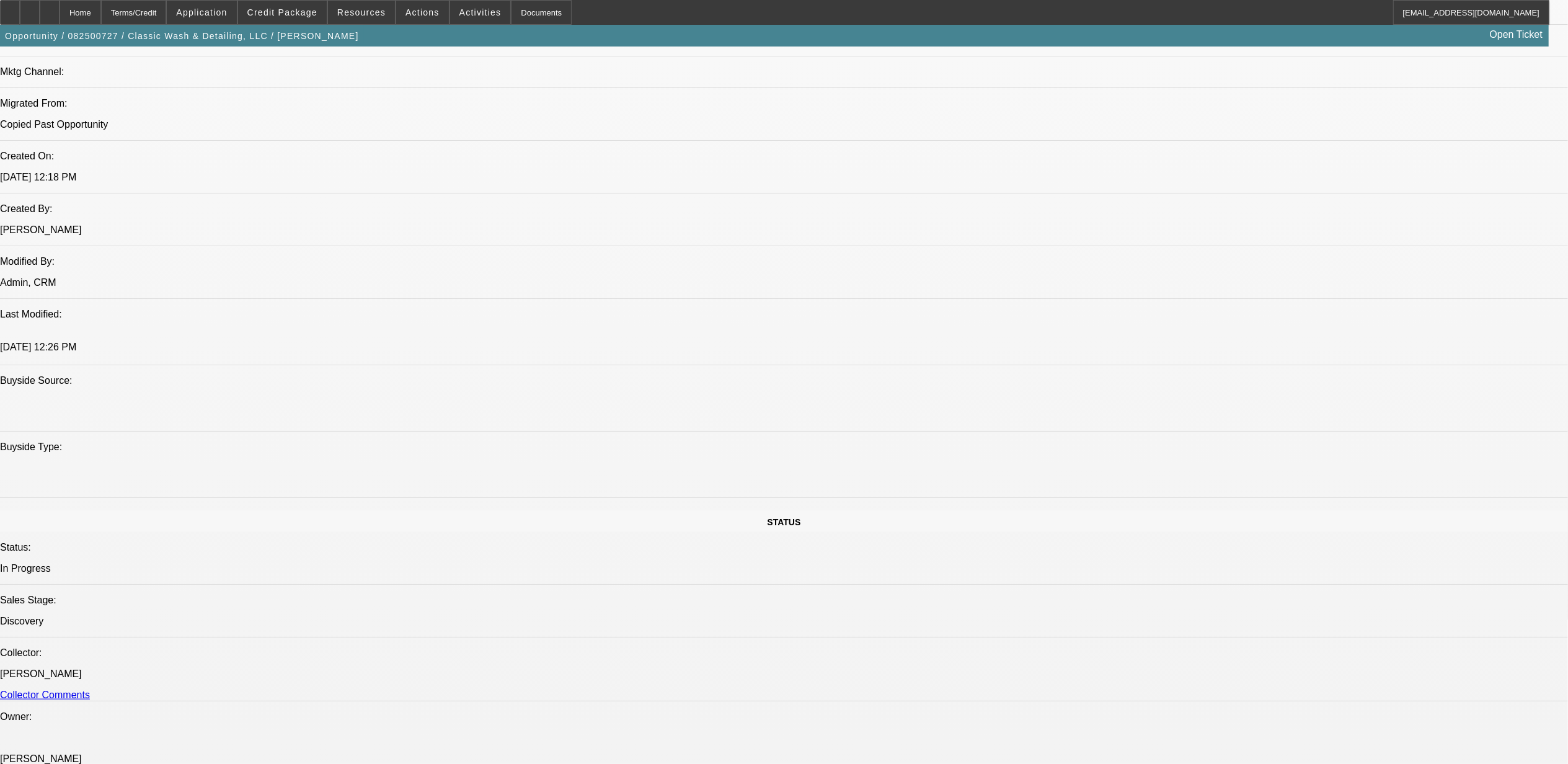
scroll to position [909, 0]
click at [59, 15] on div at bounding box center [49, 12] width 20 height 25
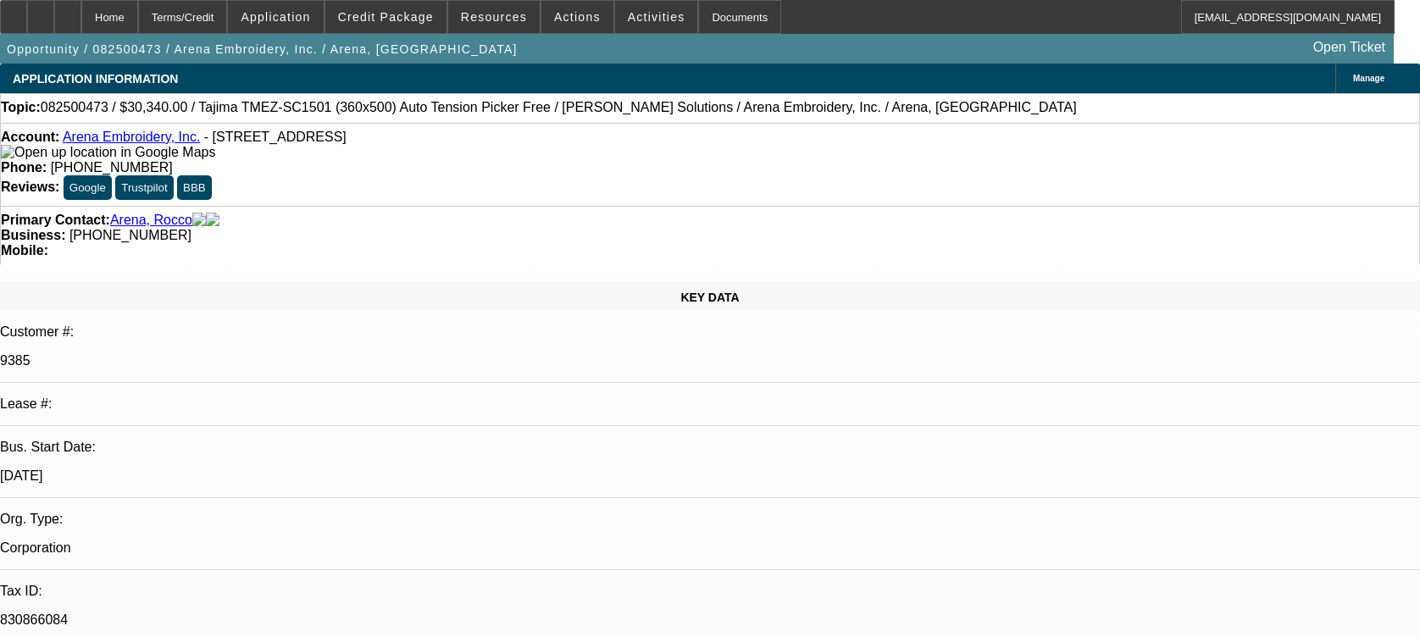
select select "0"
select select "2"
select select "0.1"
select select "4"
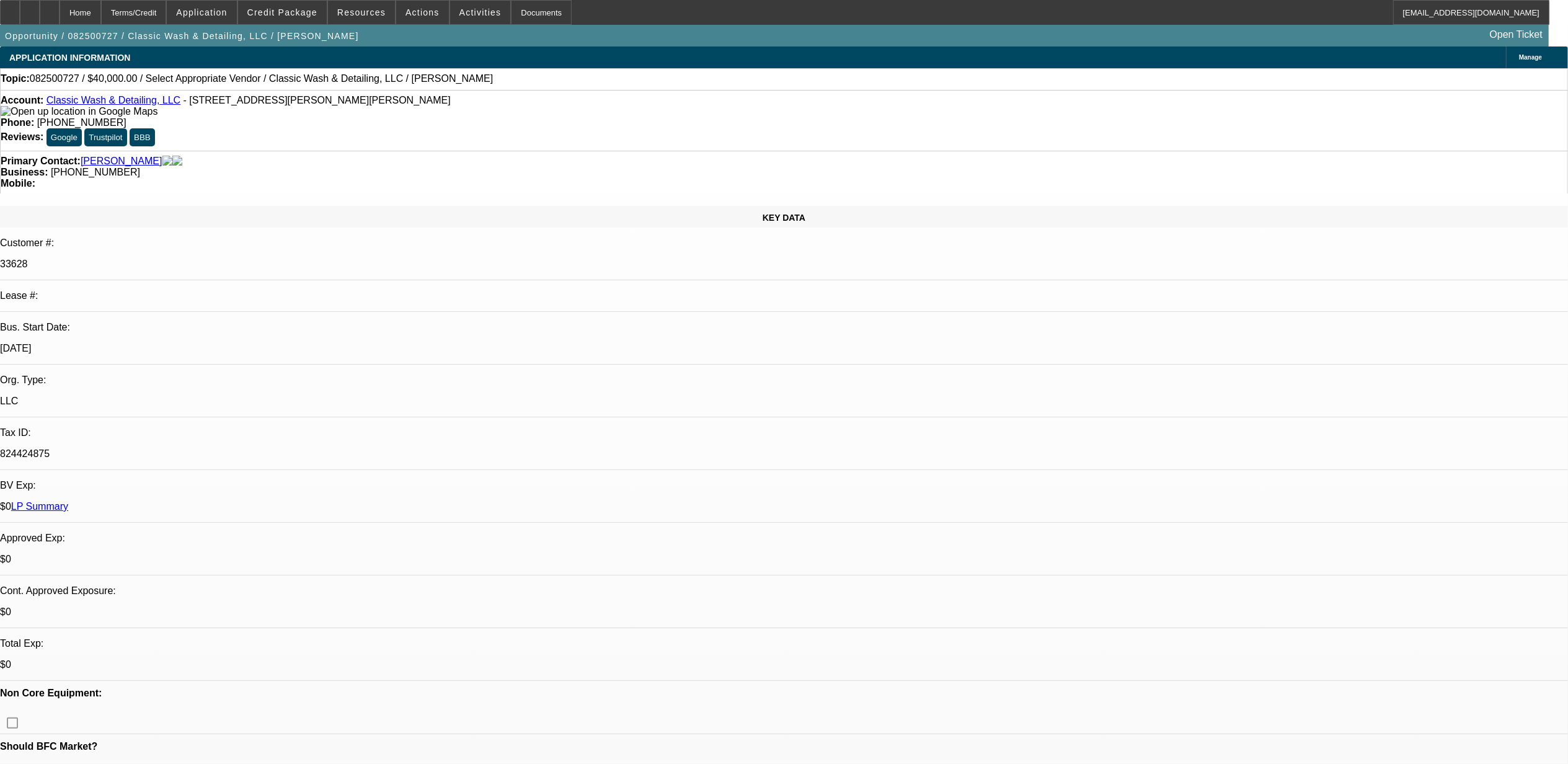
select select "0"
select select "2"
select select "0.1"
select select "1"
select select "2"
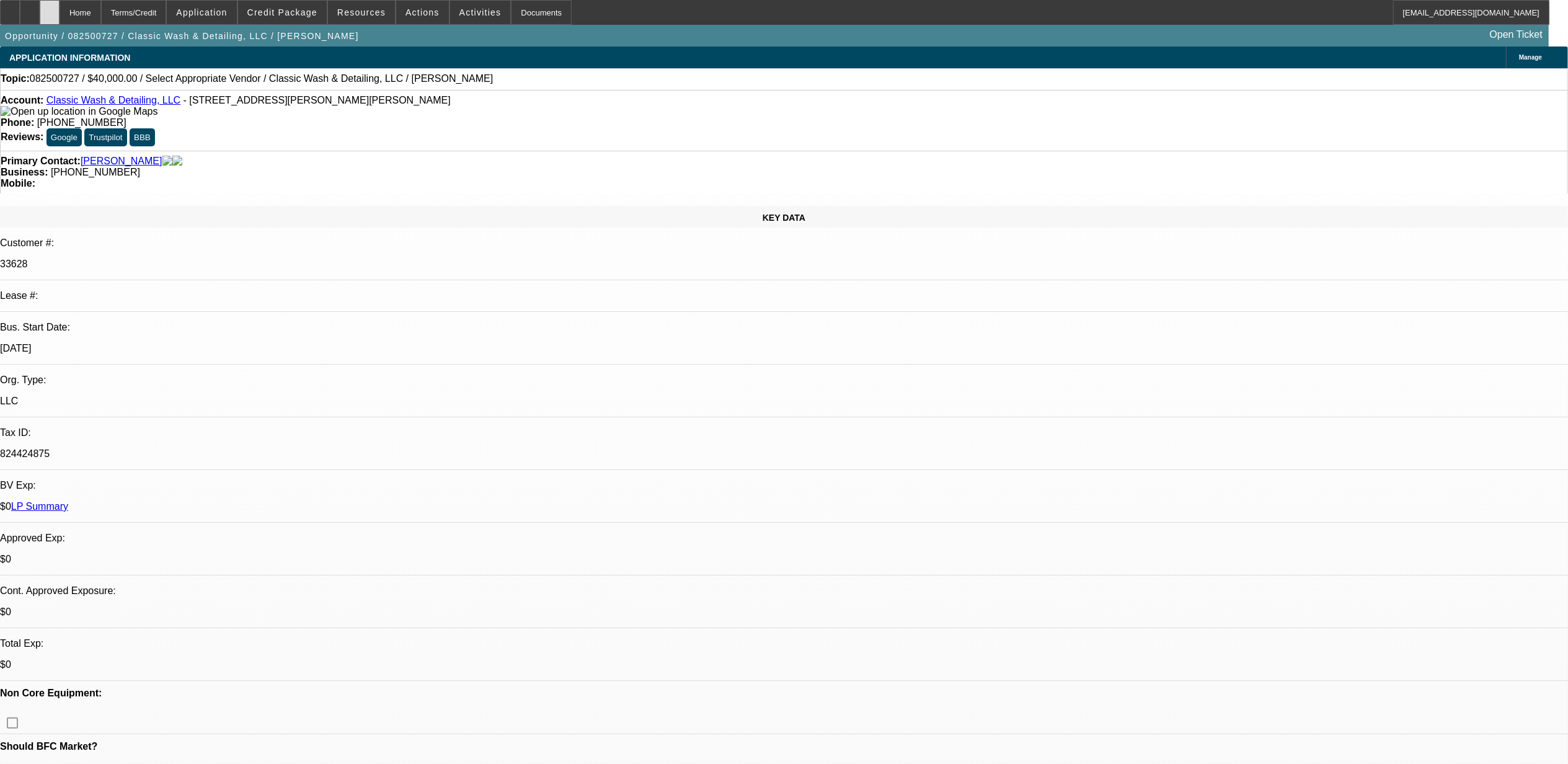
select select "4"
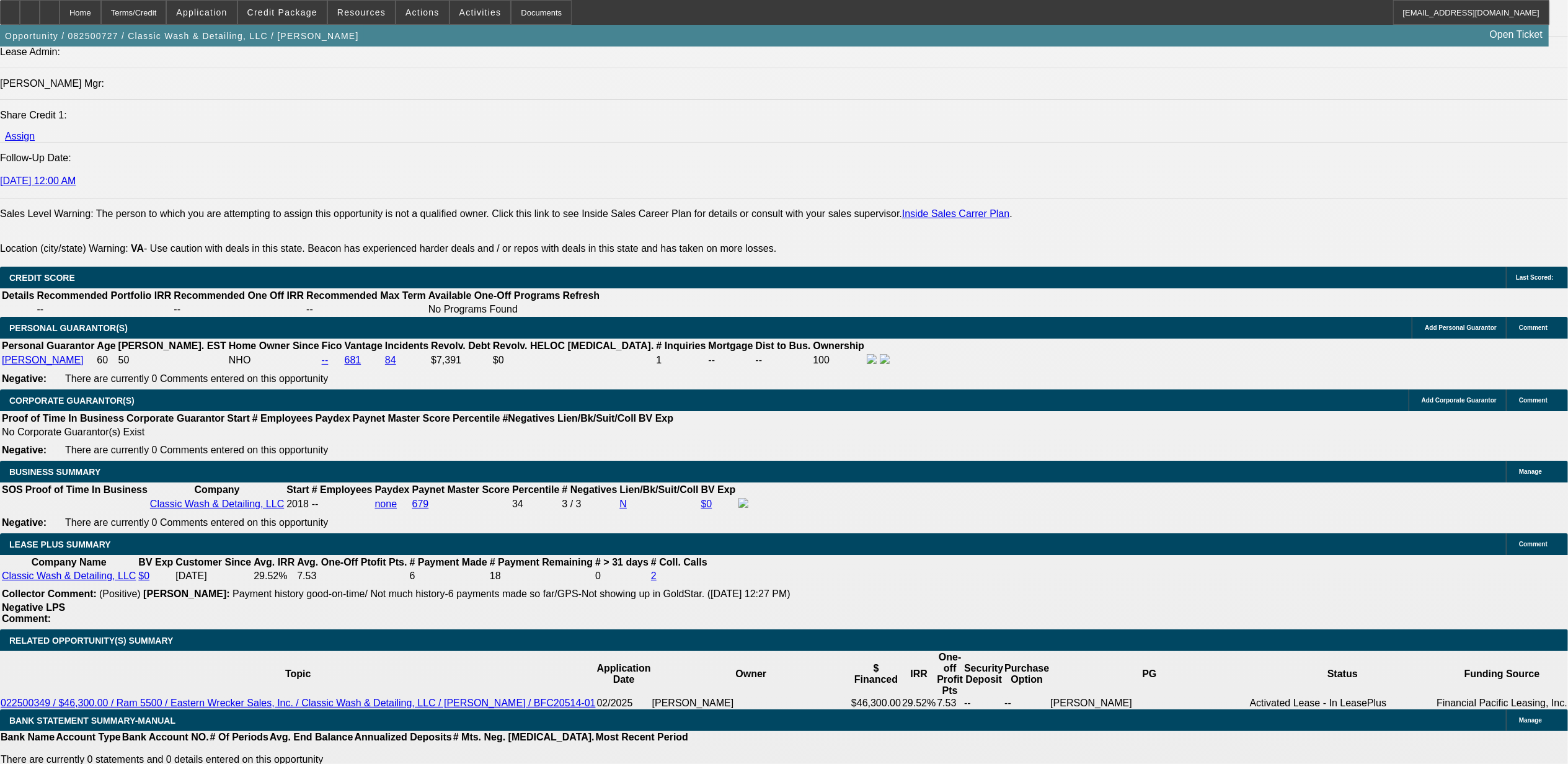
scroll to position [1829, 0]
